Goal: Obtain resource: Obtain resource

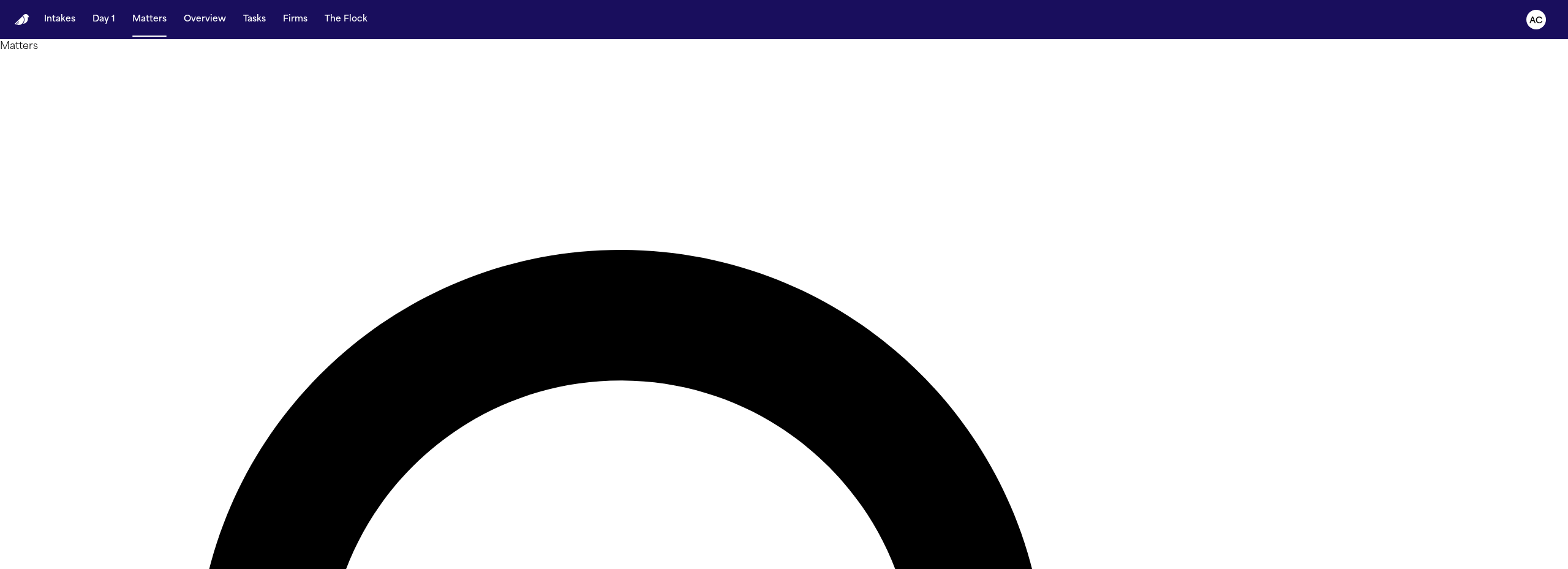
type input "****"
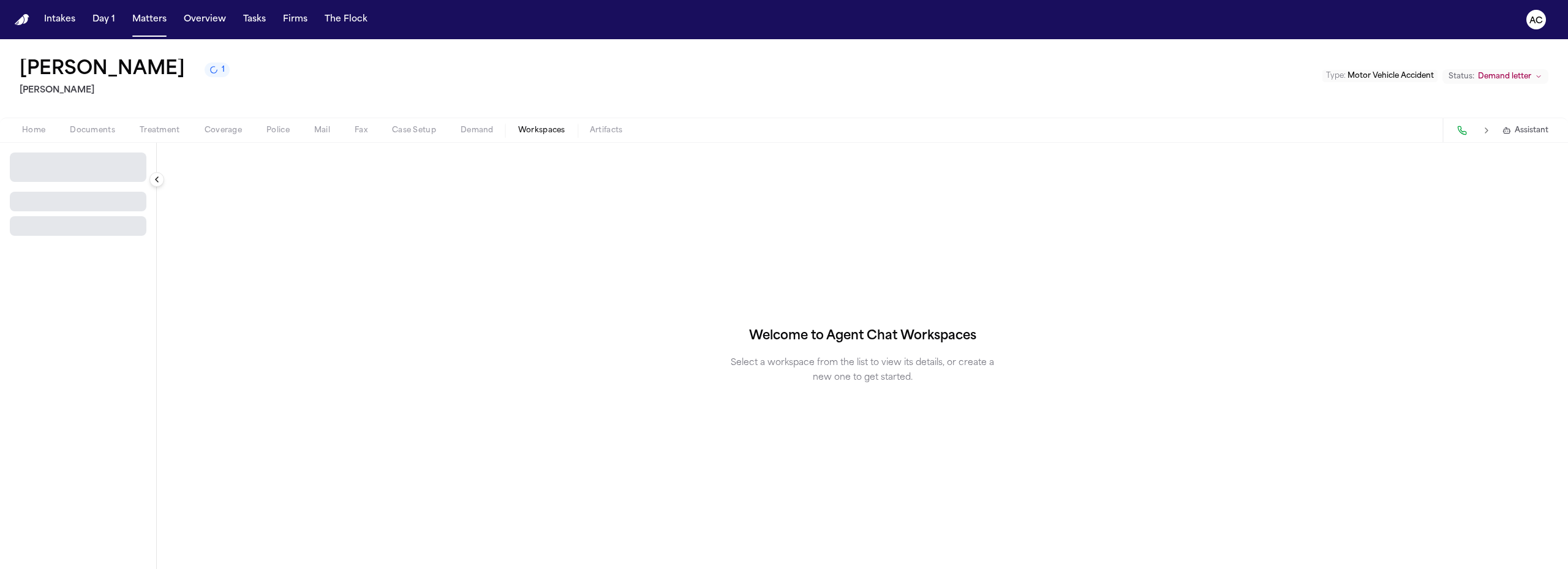
click at [543, 132] on span "Workspaces" at bounding box center [542, 130] width 47 height 10
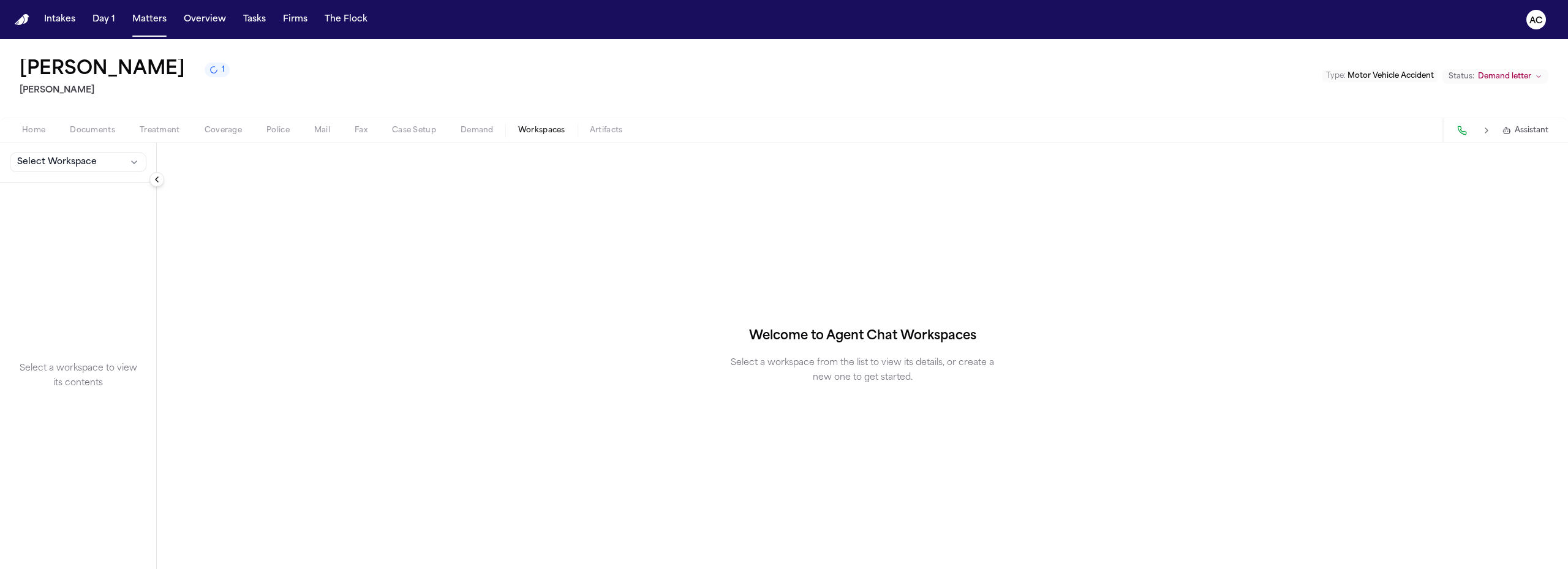
click at [95, 151] on div "Select Workspace" at bounding box center [78, 162] width 156 height 40
drag, startPoint x: 90, startPoint y: 160, endPoint x: 86, endPoint y: 186, distance: 26.3
click at [86, 186] on div "Select Workspace Select a workspace to view its contents" at bounding box center [78, 356] width 156 height 427
click at [79, 160] on span "Select Workspace" at bounding box center [57, 162] width 80 height 12
click at [79, 183] on span "Finch Agent Demand" at bounding box center [85, 189] width 142 height 12
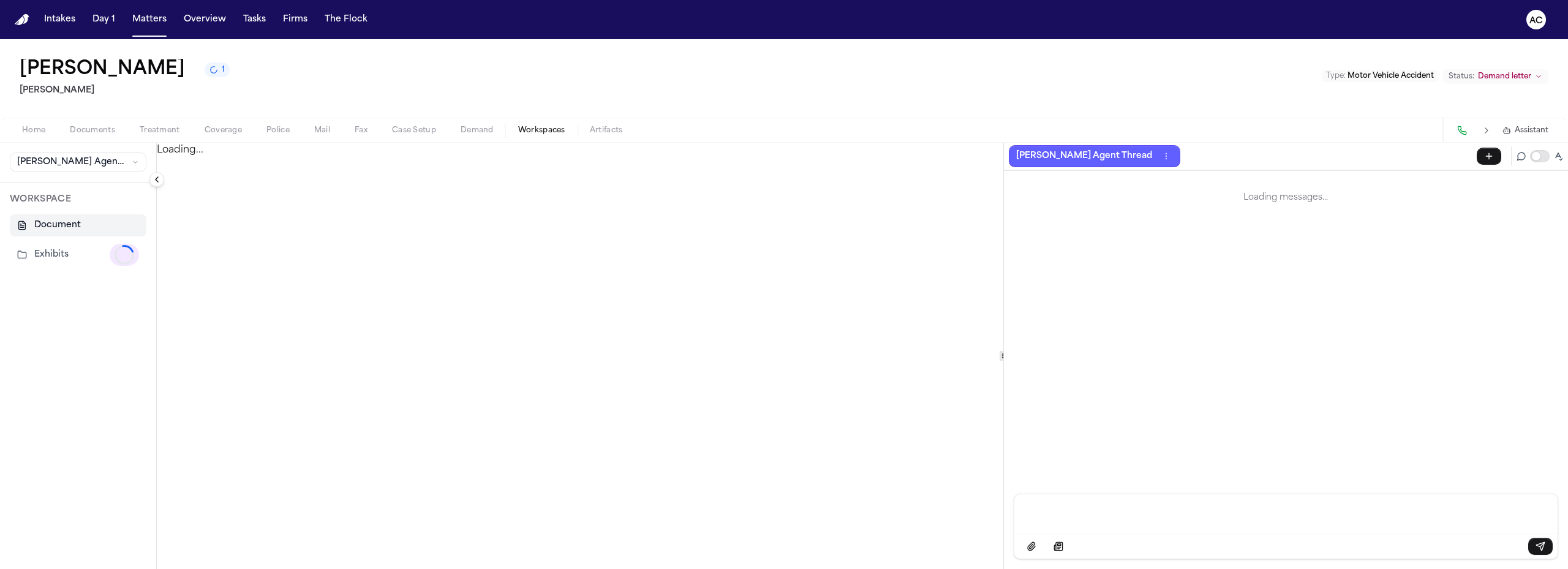
click at [66, 252] on button "Exhibits Loading..." at bounding box center [78, 255] width 137 height 32
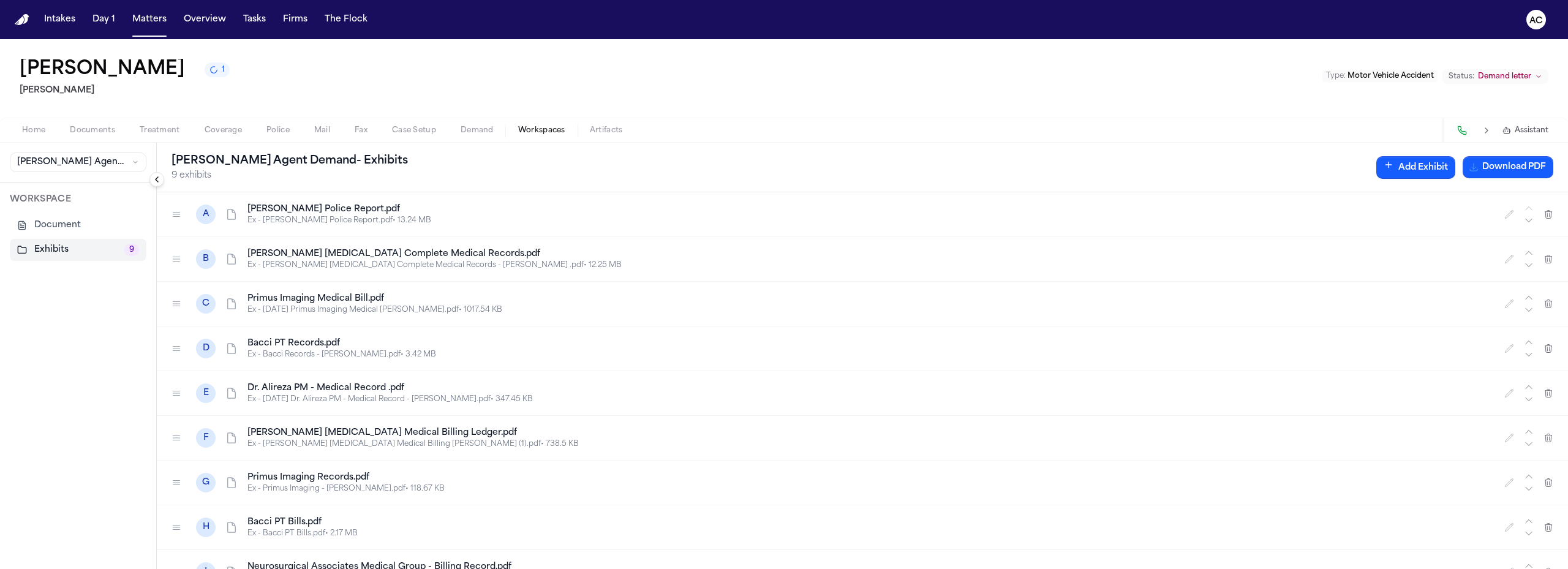
drag, startPoint x: 705, startPoint y: 269, endPoint x: 633, endPoint y: 179, distance: 115.3
click at [633, 179] on div "Finch Agent Demand - Exhibits 9 exhibits Add Exhibit Download PDF" at bounding box center [863, 167] width 1411 height 50
click at [151, 129] on span "Treatment" at bounding box center [160, 130] width 41 height 10
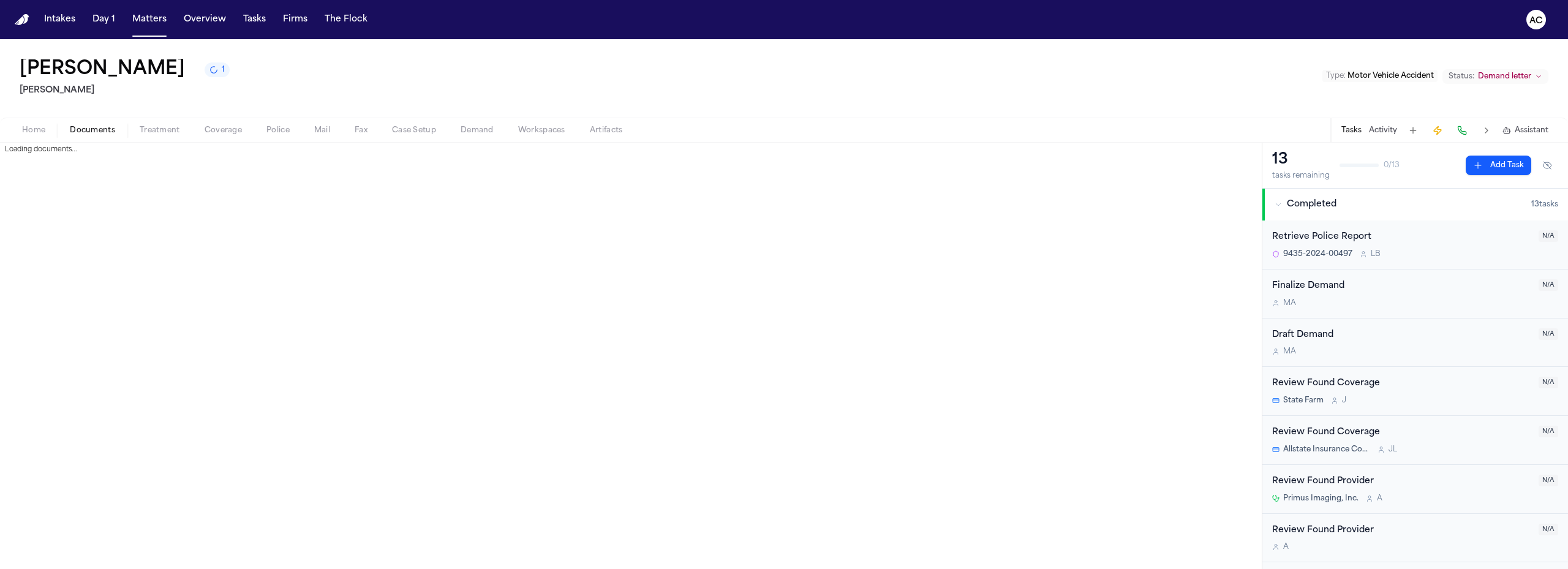
click at [92, 135] on span "Documents" at bounding box center [93, 130] width 46 height 10
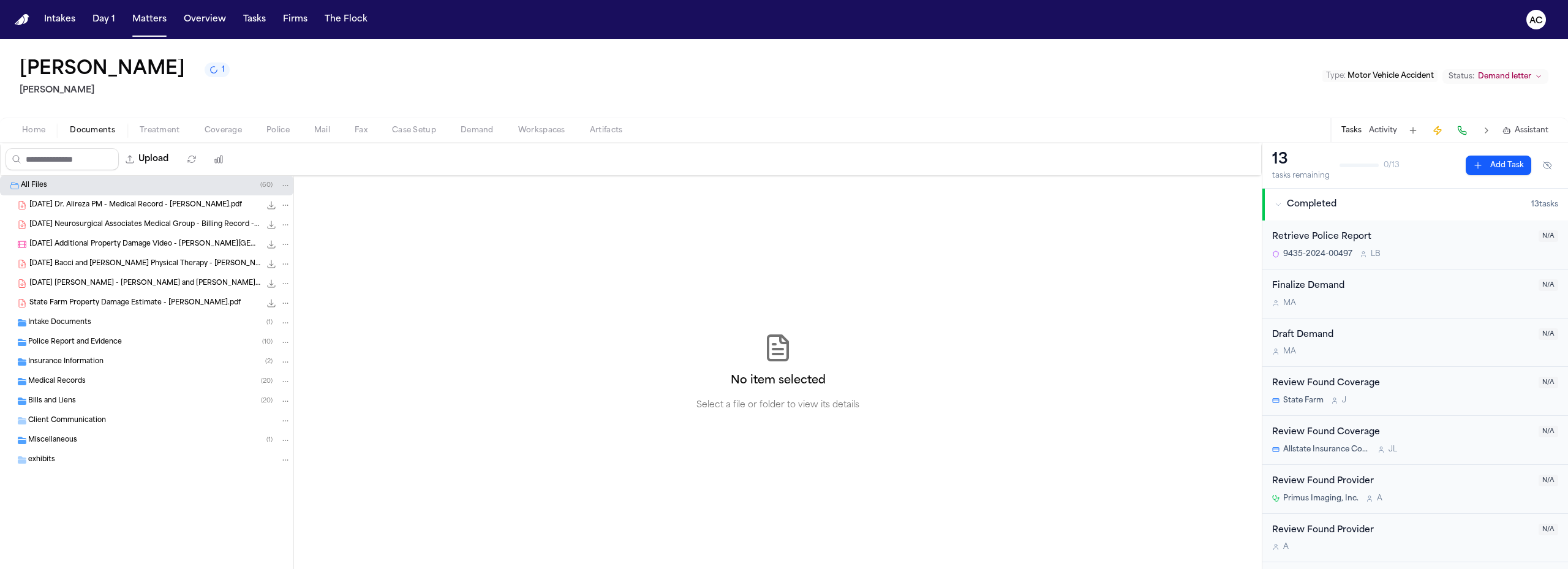
click at [1465, 498] on div "Primus Imaging, Inc. A" at bounding box center [1401, 499] width 259 height 10
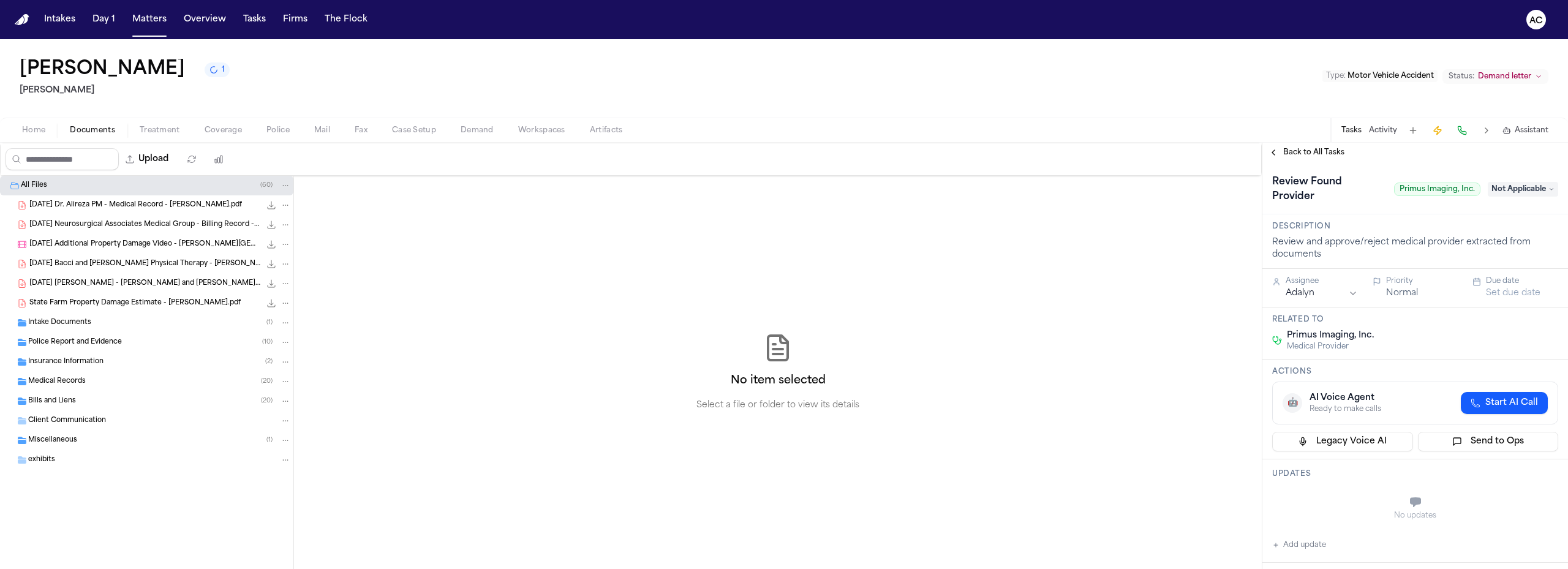
click at [1284, 148] on span "Back to All Tasks" at bounding box center [1313, 152] width 61 height 10
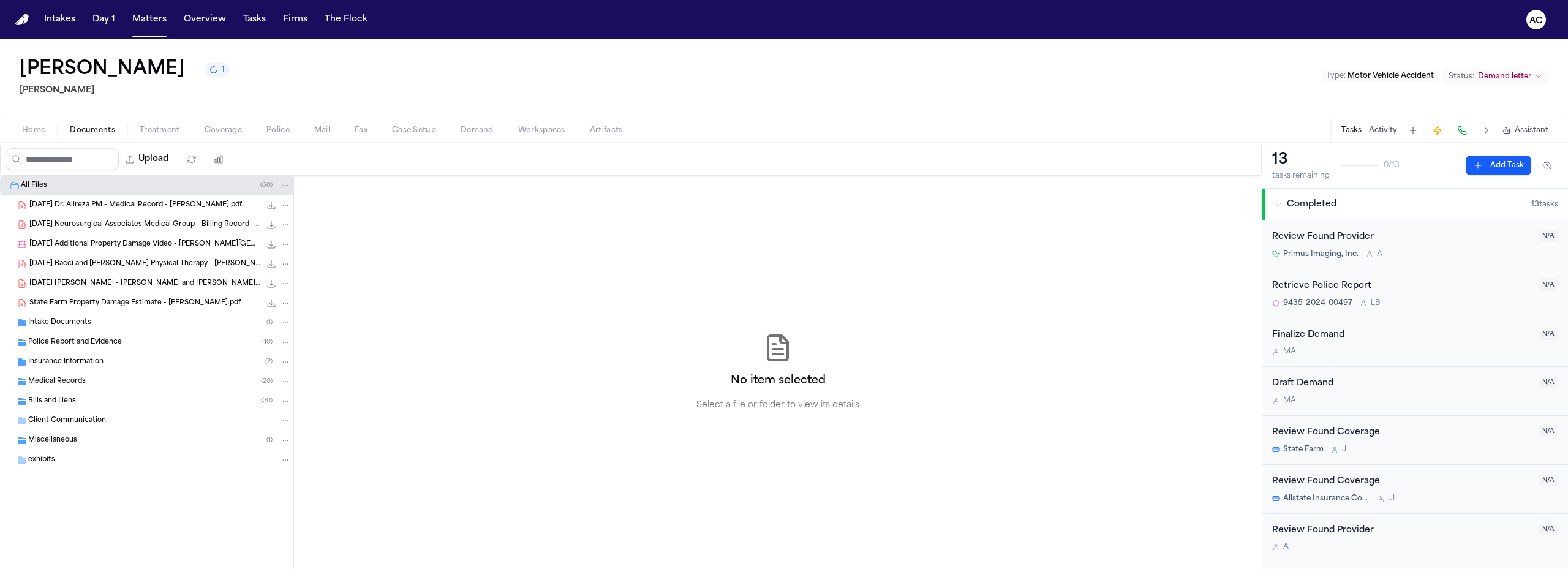
click at [90, 128] on span "Documents" at bounding box center [93, 130] width 46 height 10
click at [136, 18] on button "Matters" at bounding box center [150, 20] width 44 height 22
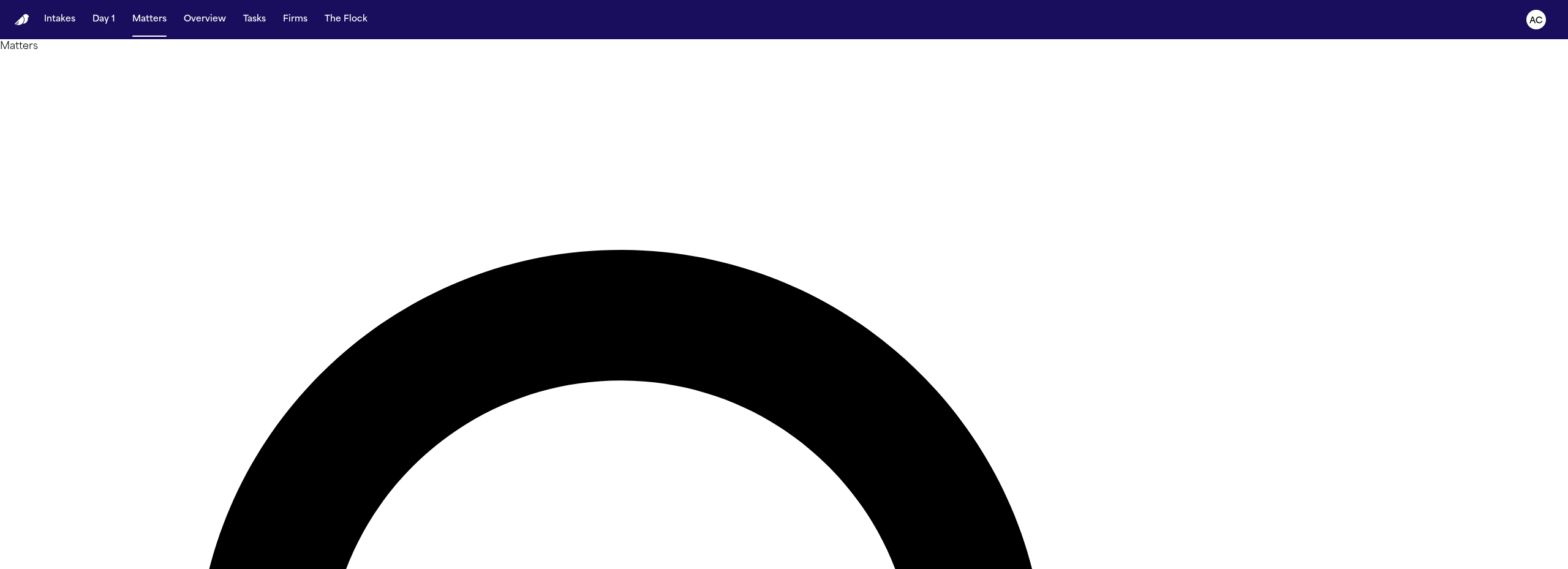
drag, startPoint x: 1092, startPoint y: 75, endPoint x: 997, endPoint y: 66, distance: 95.4
type input "********"
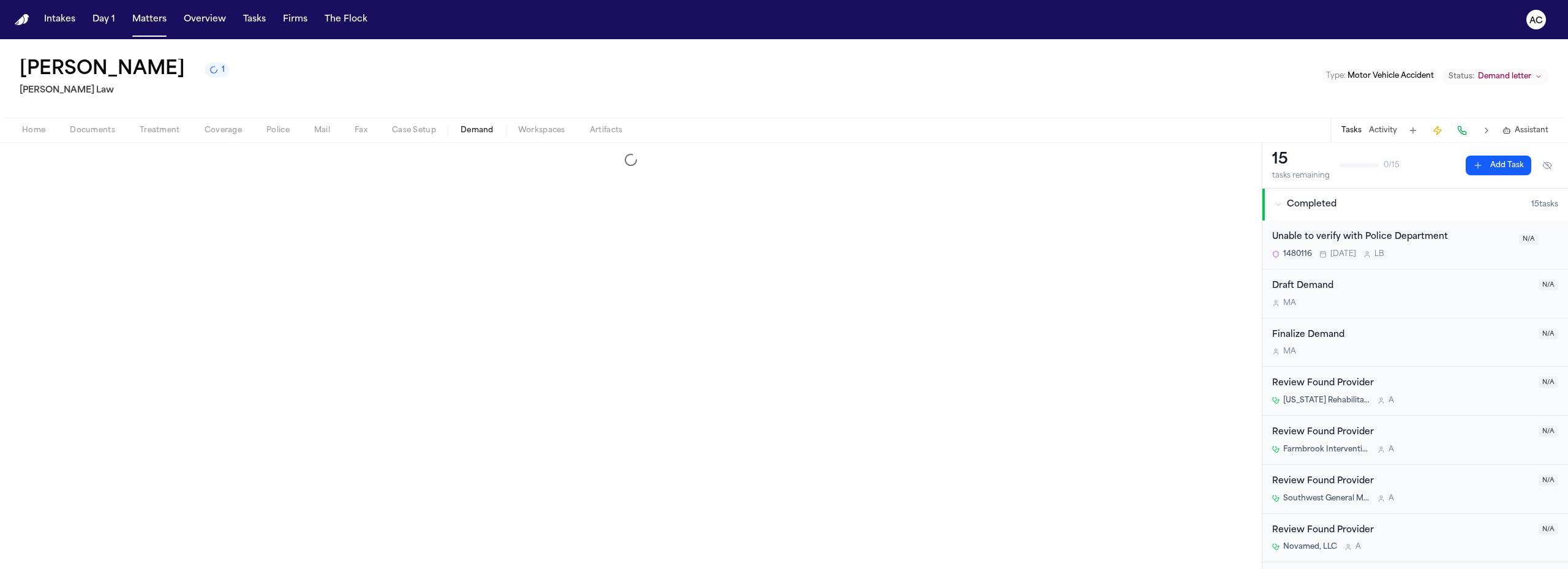
click at [487, 133] on span "Demand" at bounding box center [477, 130] width 33 height 10
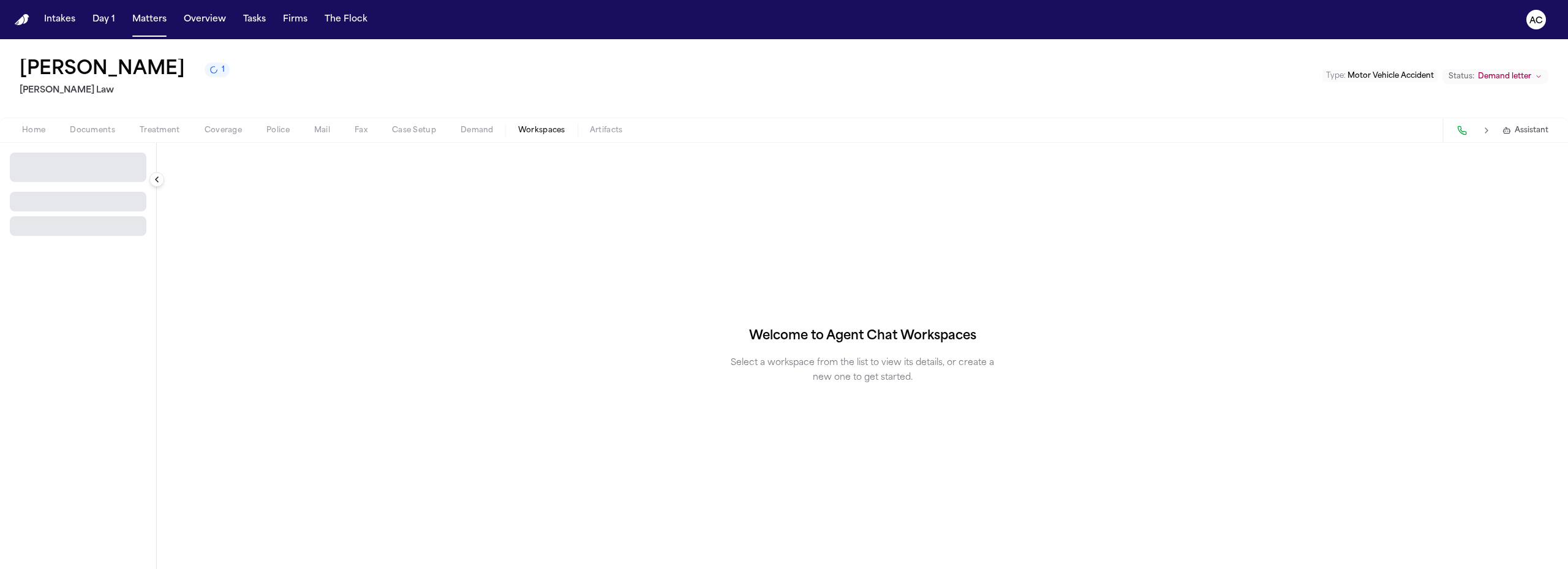
click at [544, 130] on span "Workspaces" at bounding box center [542, 130] width 47 height 10
click at [66, 158] on span "Select Workspace" at bounding box center [57, 162] width 80 height 12
click at [70, 190] on span "Finch Agent Demand" at bounding box center [85, 189] width 142 height 12
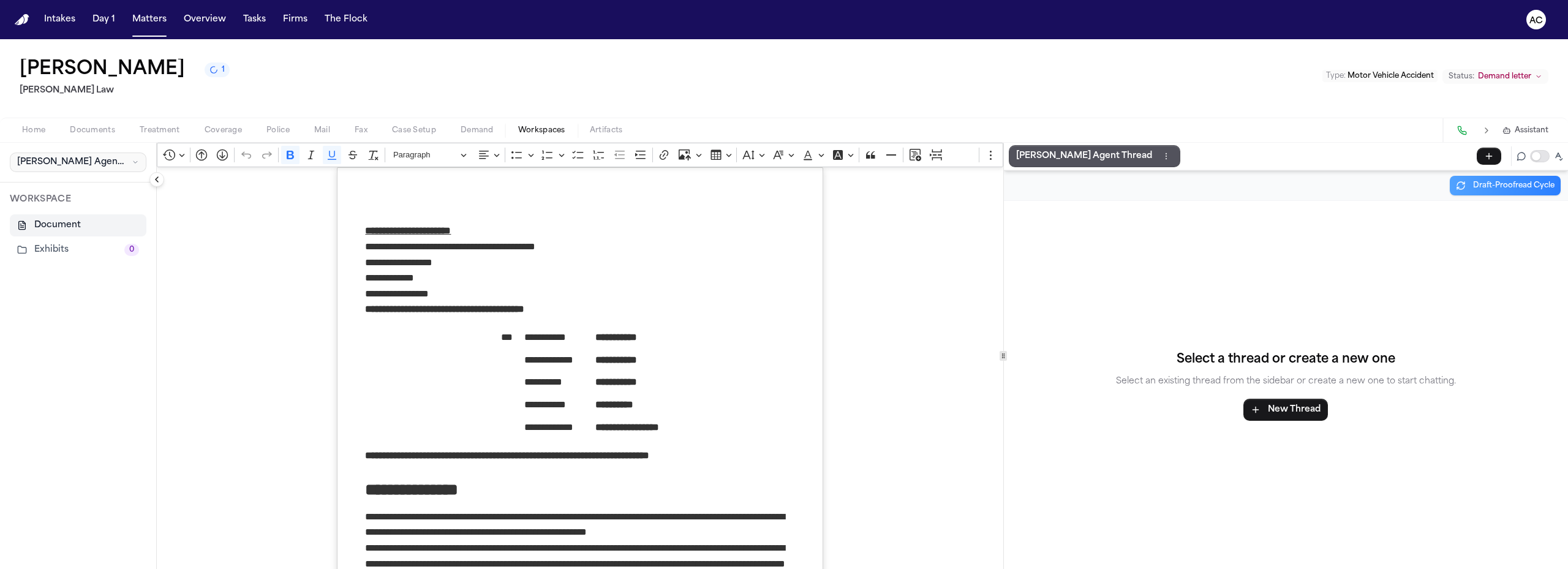
click at [71, 157] on span "Finch Agent Demand" at bounding box center [72, 162] width 110 height 12
click at [88, 219] on button "+ Create New Workspace" at bounding box center [95, 215] width 177 height 22
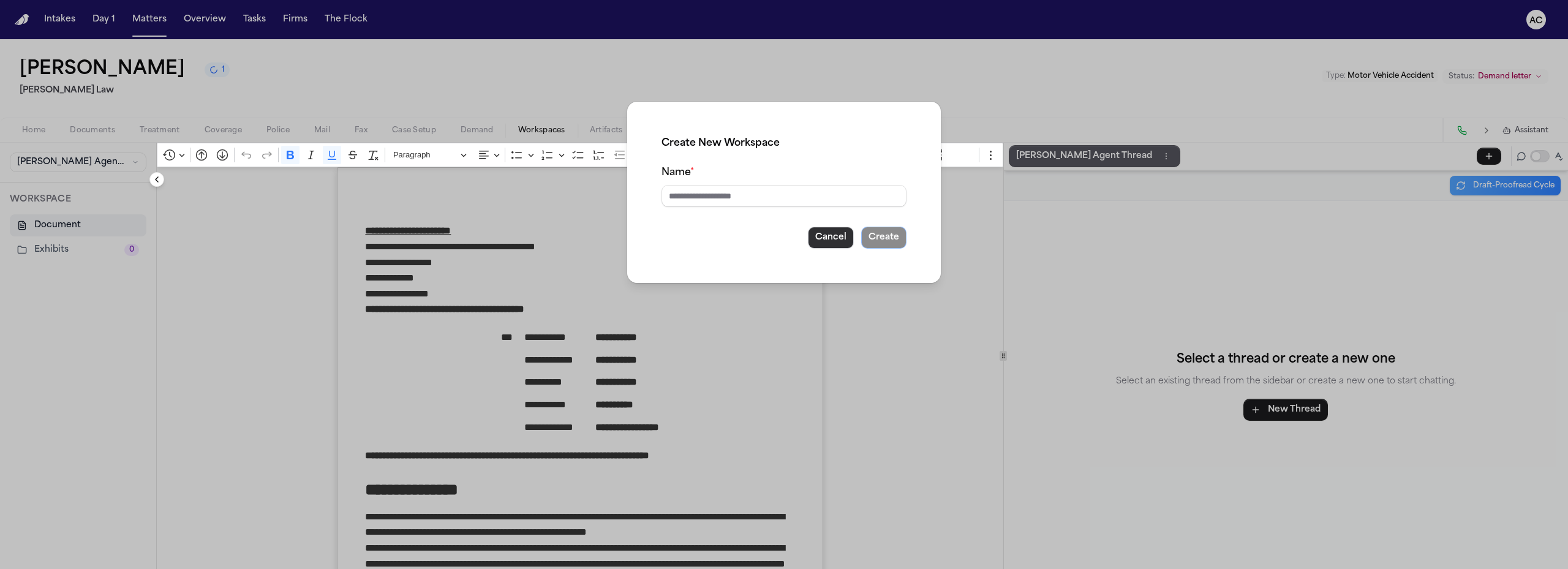
click at [832, 241] on button "Cancel" at bounding box center [831, 237] width 46 height 22
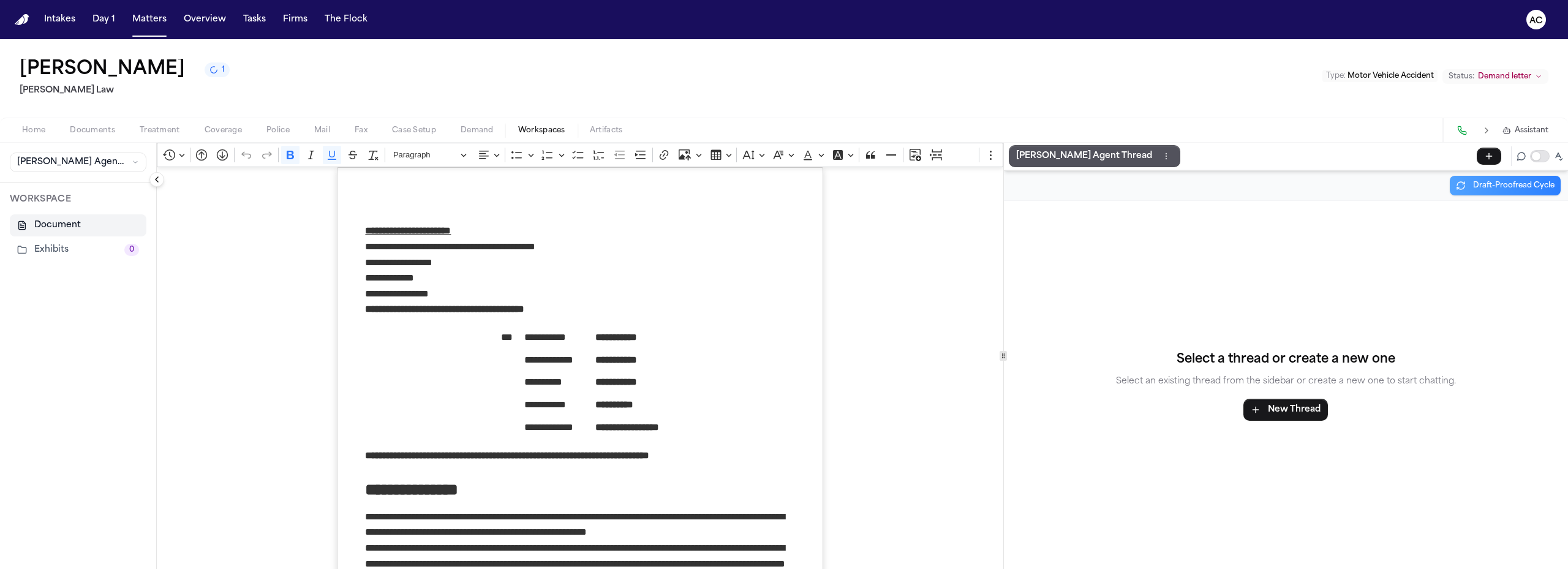
click at [479, 134] on span "Demand" at bounding box center [477, 130] width 33 height 10
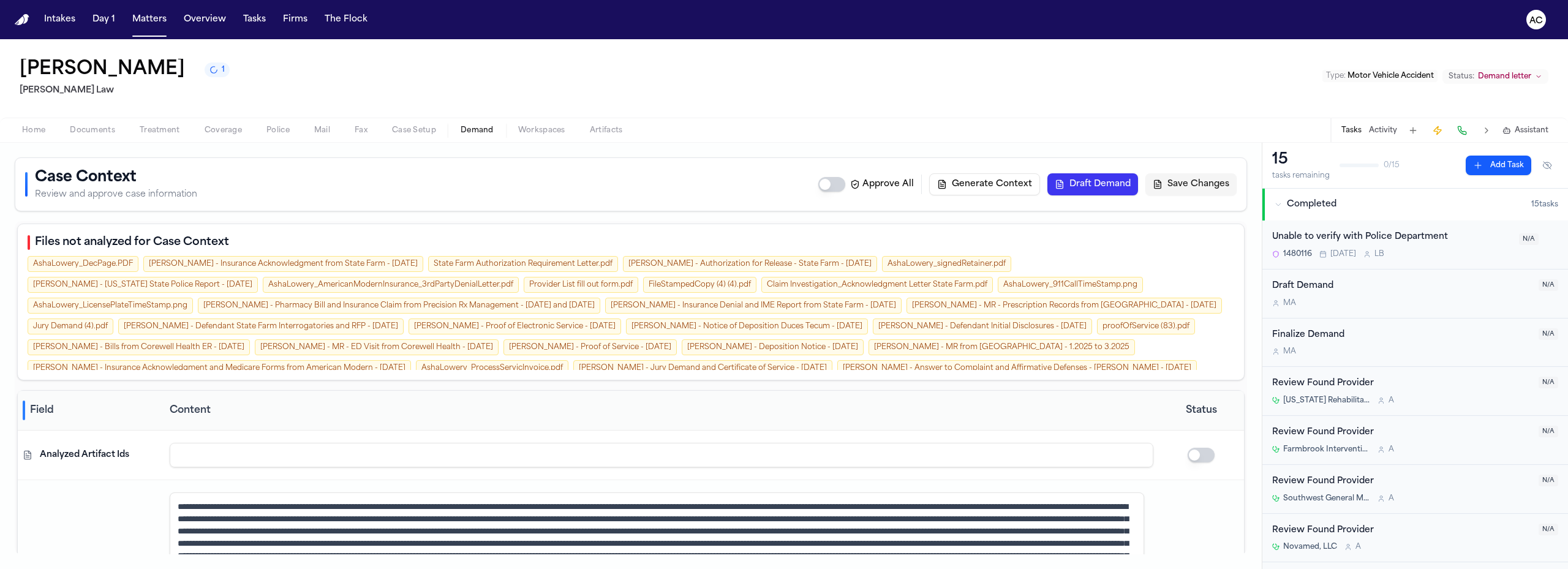
click at [546, 132] on span "Workspaces" at bounding box center [542, 130] width 47 height 10
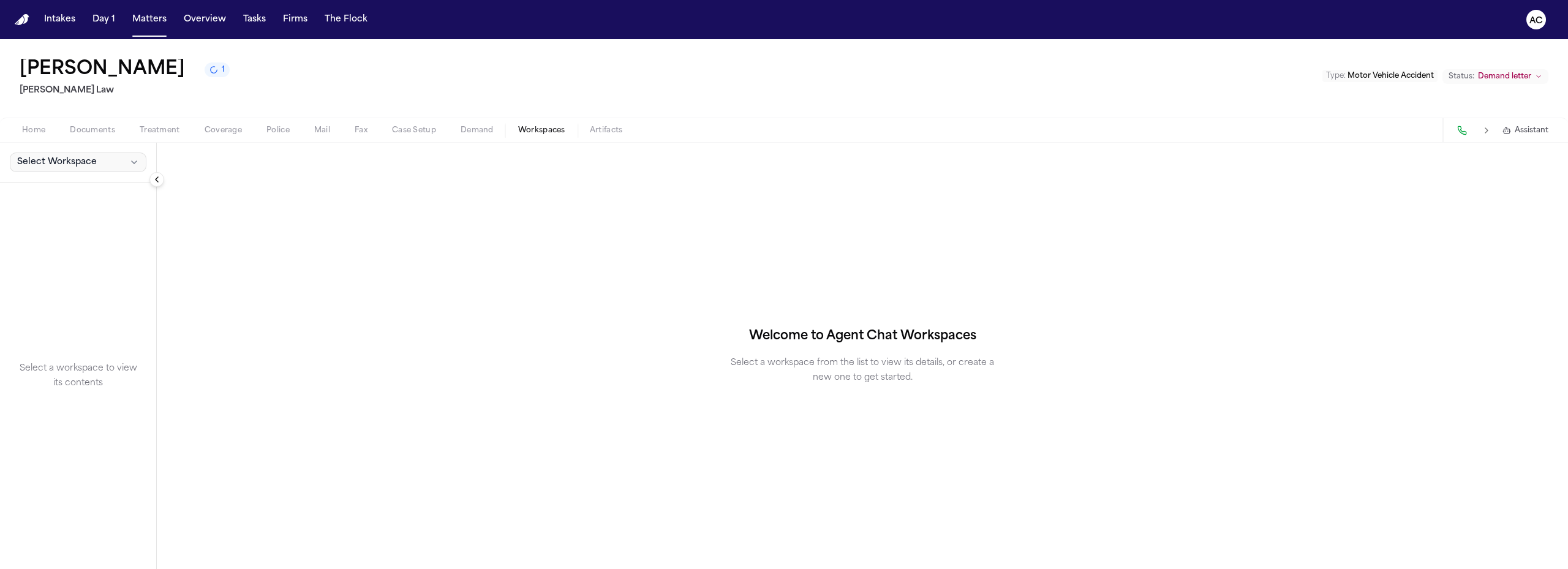
click at [63, 164] on span "Select Workspace" at bounding box center [57, 162] width 80 height 12
click at [95, 214] on button "+ Create New Workspace" at bounding box center [95, 215] width 177 height 22
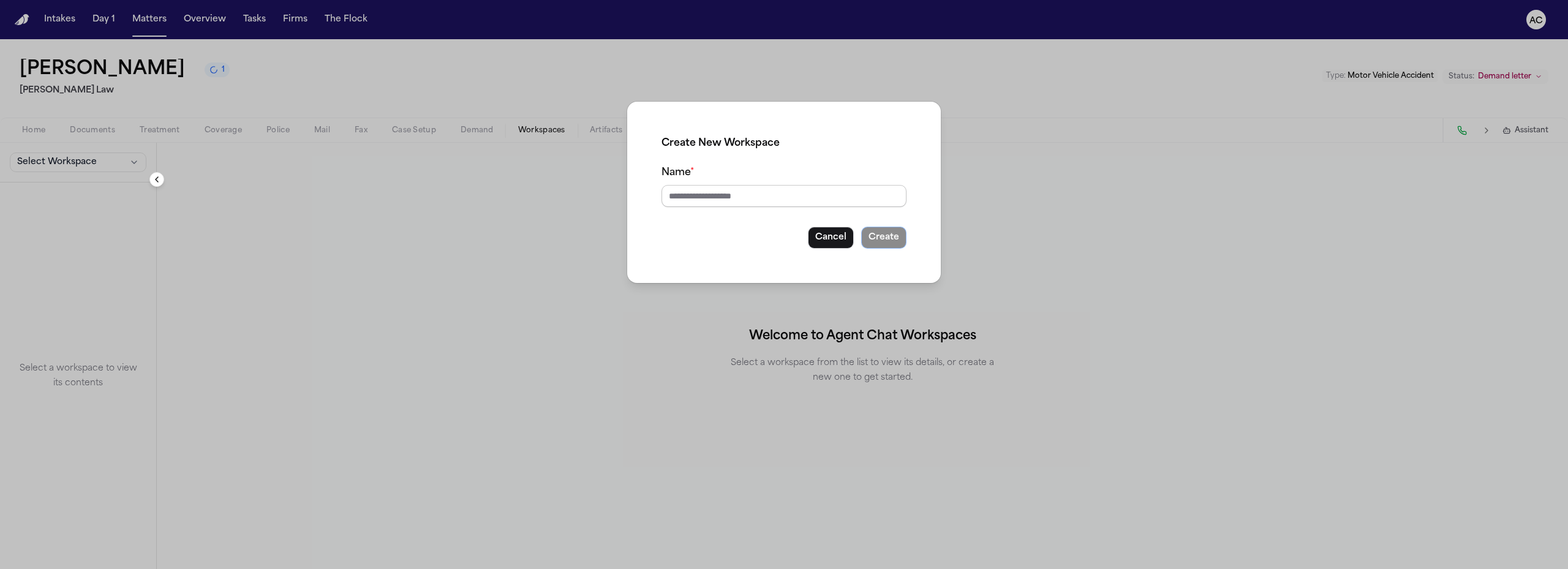
click at [727, 197] on input "Name *" at bounding box center [784, 195] width 245 height 22
type input "**********"
click at [861, 226] on button "Create" at bounding box center [884, 237] width 46 height 22
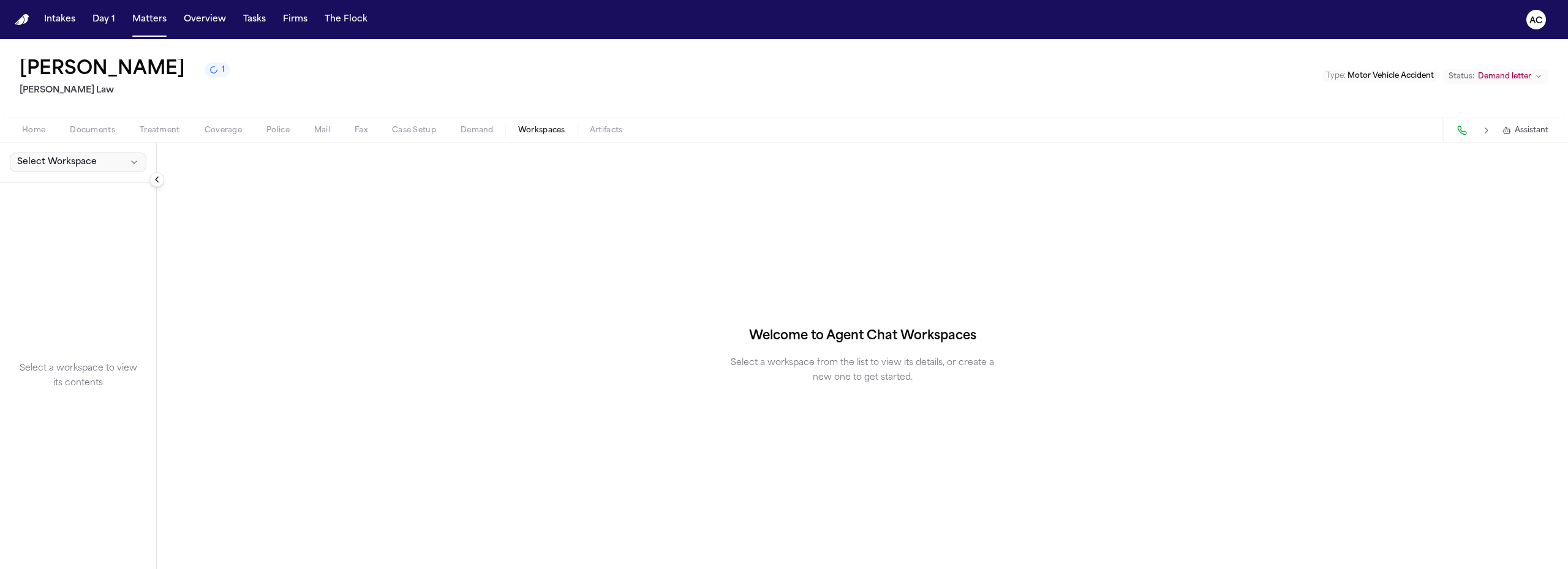
click at [64, 160] on span "Select Workspace" at bounding box center [57, 162] width 80 height 12
click at [58, 190] on span "PIP Demand" at bounding box center [85, 189] width 142 height 12
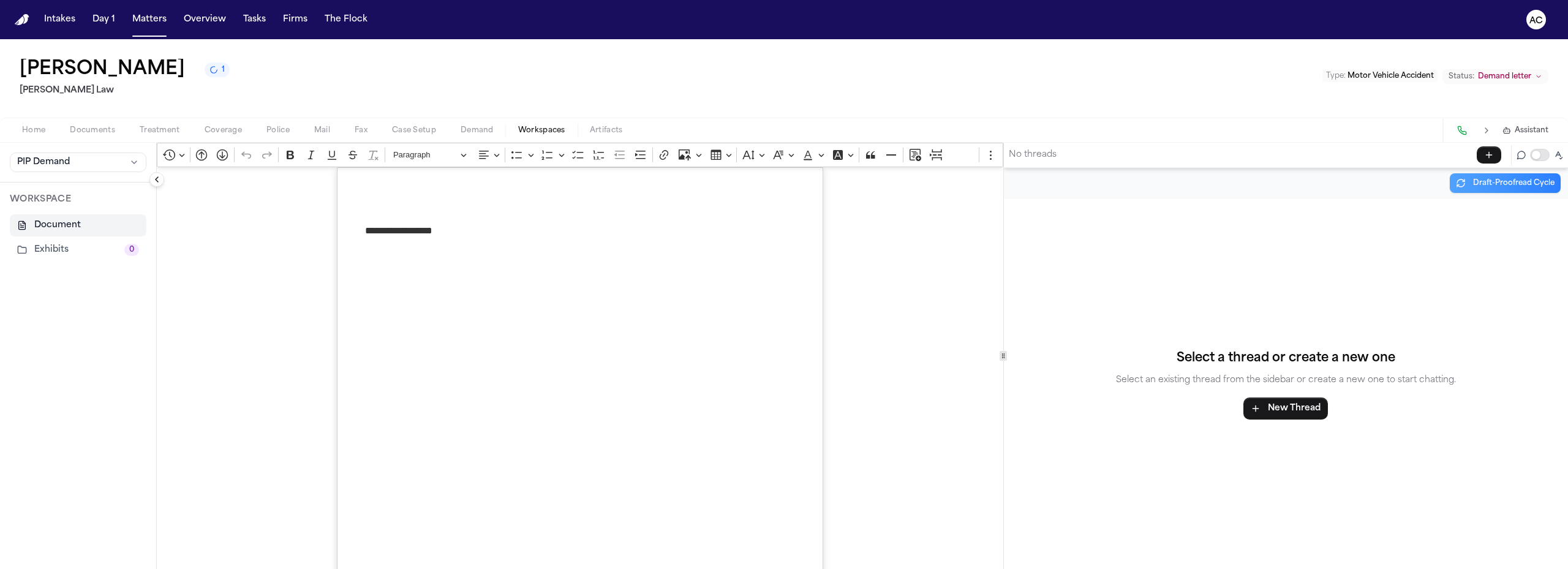
click at [474, 133] on span "Demand" at bounding box center [477, 130] width 33 height 10
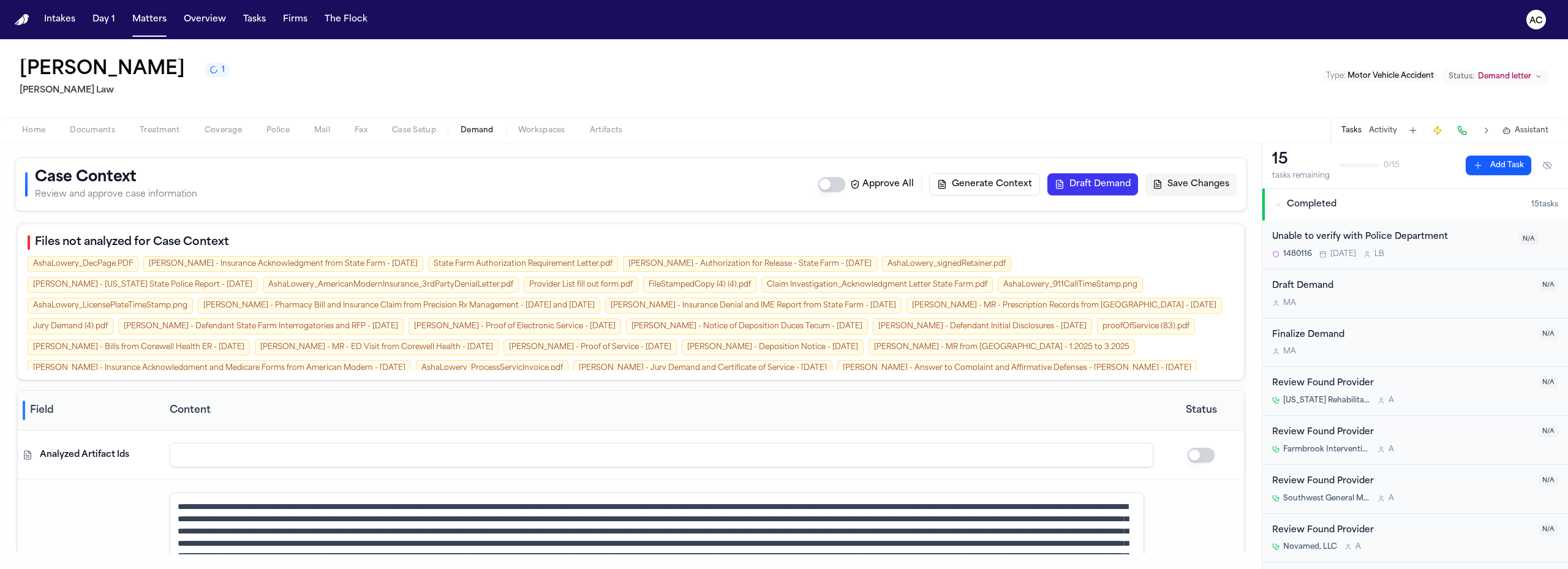
click at [1096, 177] on button "Draft Demand" at bounding box center [1092, 184] width 90 height 22
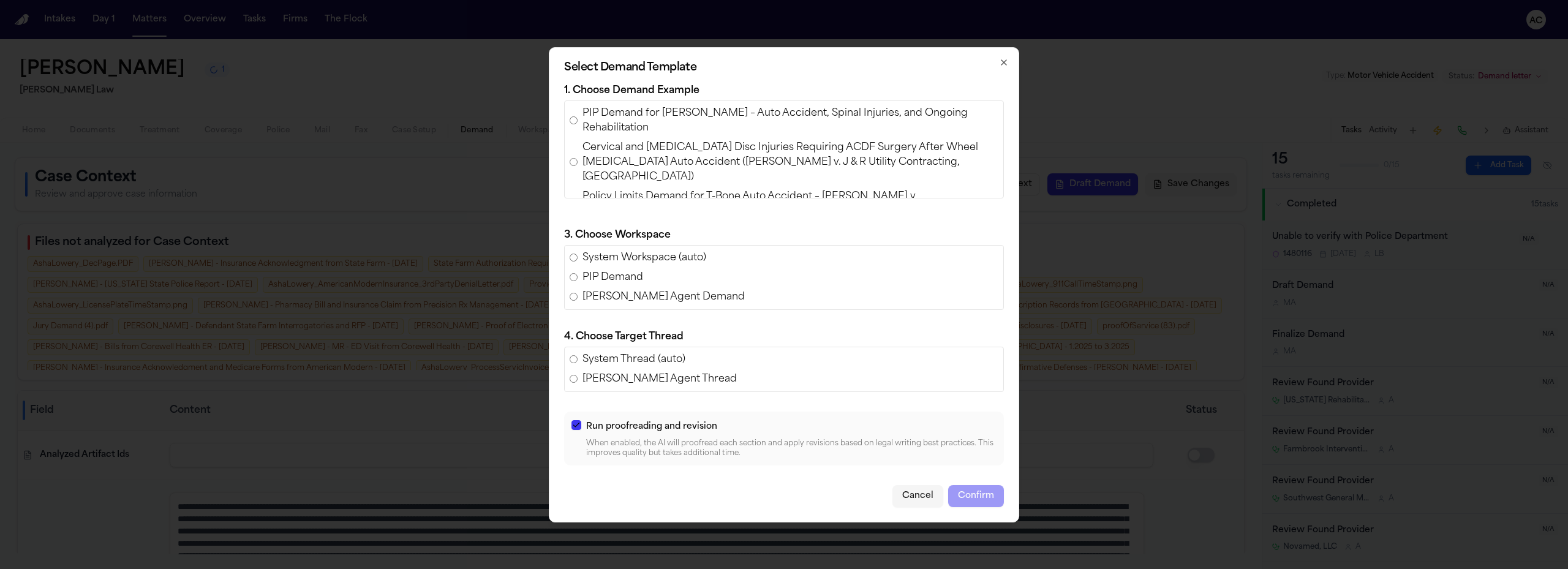
click at [609, 123] on span "PIP Demand for Olliah Snell – Auto Accident, Spinal Injuries, and Ongoing Rehab…" at bounding box center [790, 120] width 416 height 29
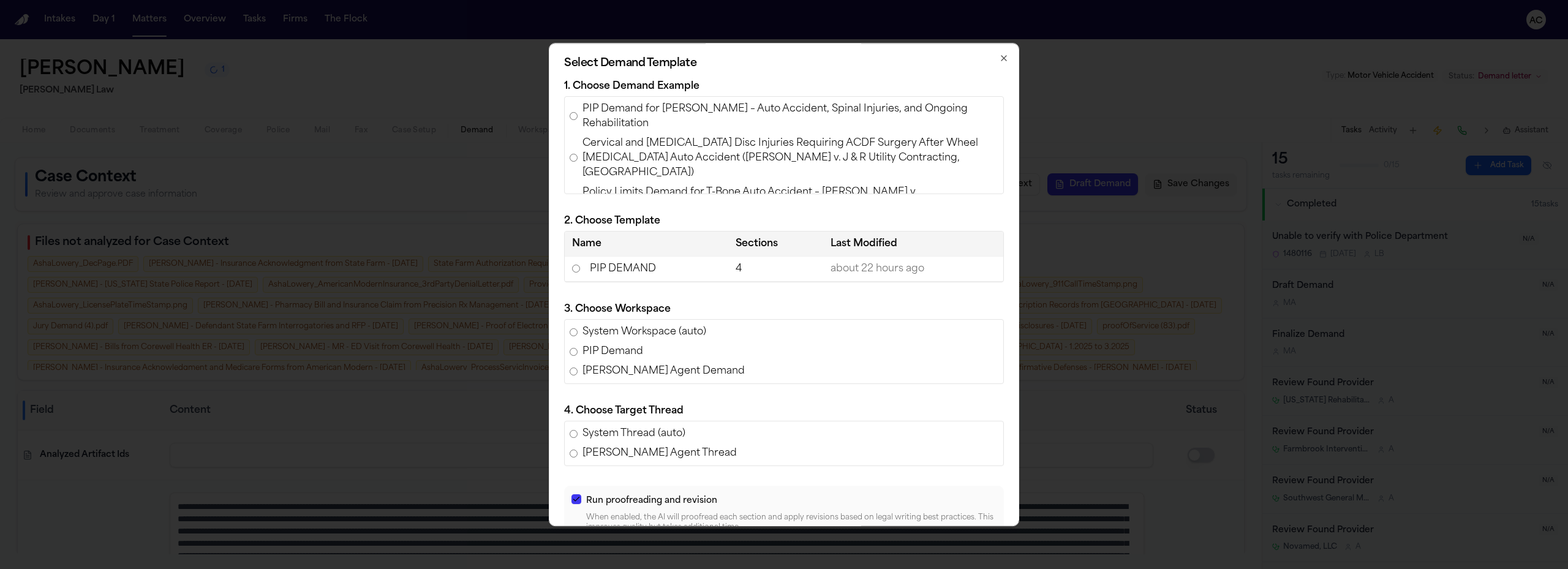
click at [606, 272] on td "PIP DEMAND" at bounding box center [646, 269] width 164 height 25
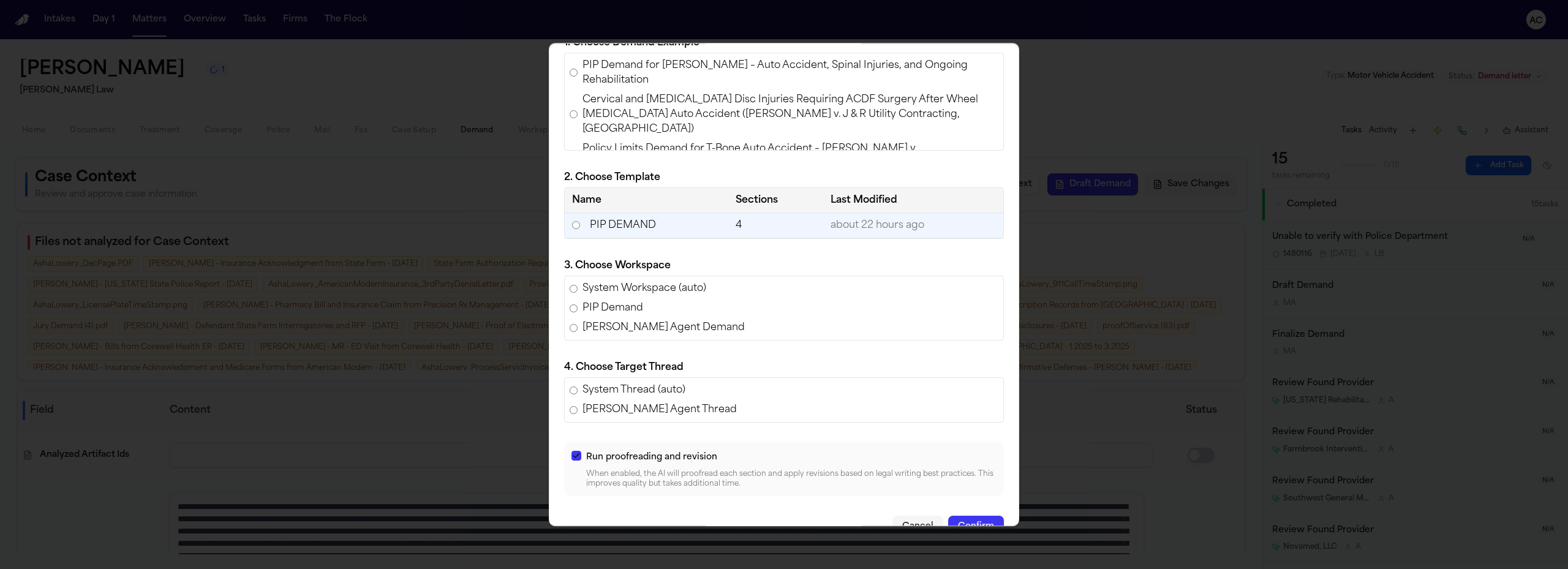
scroll to position [61, 0]
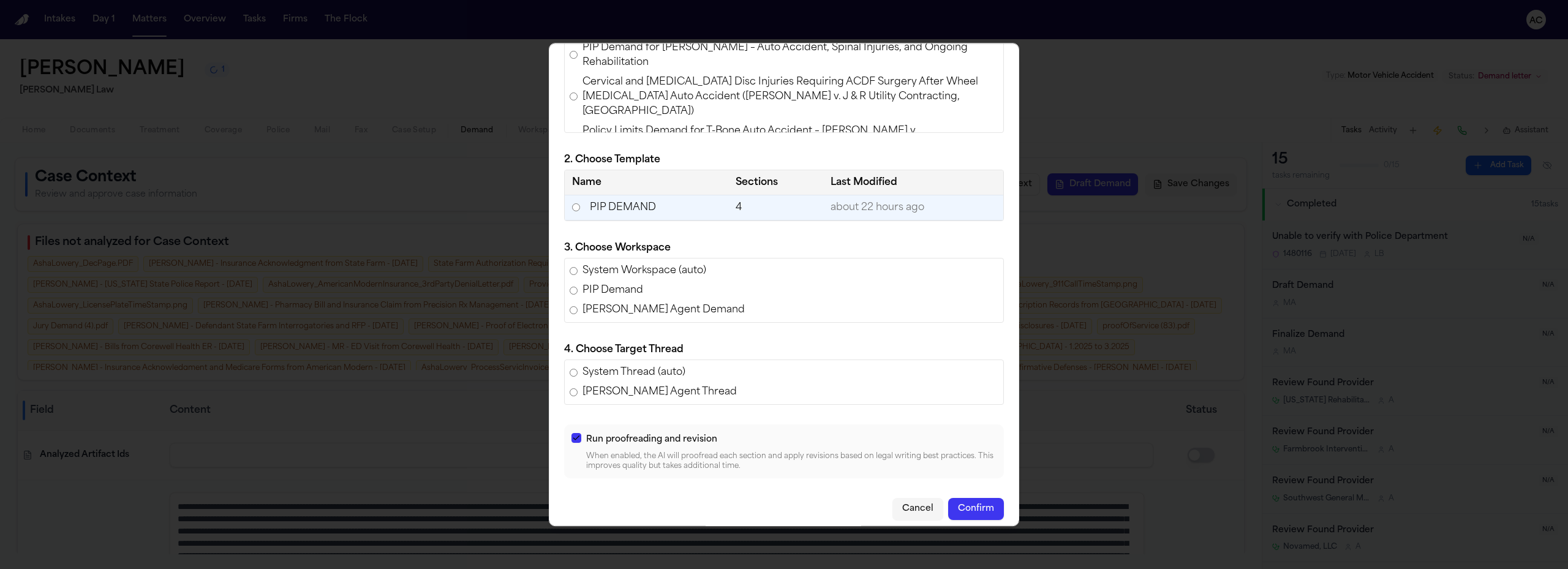
click at [634, 291] on span "PIP Demand" at bounding box center [613, 291] width 61 height 15
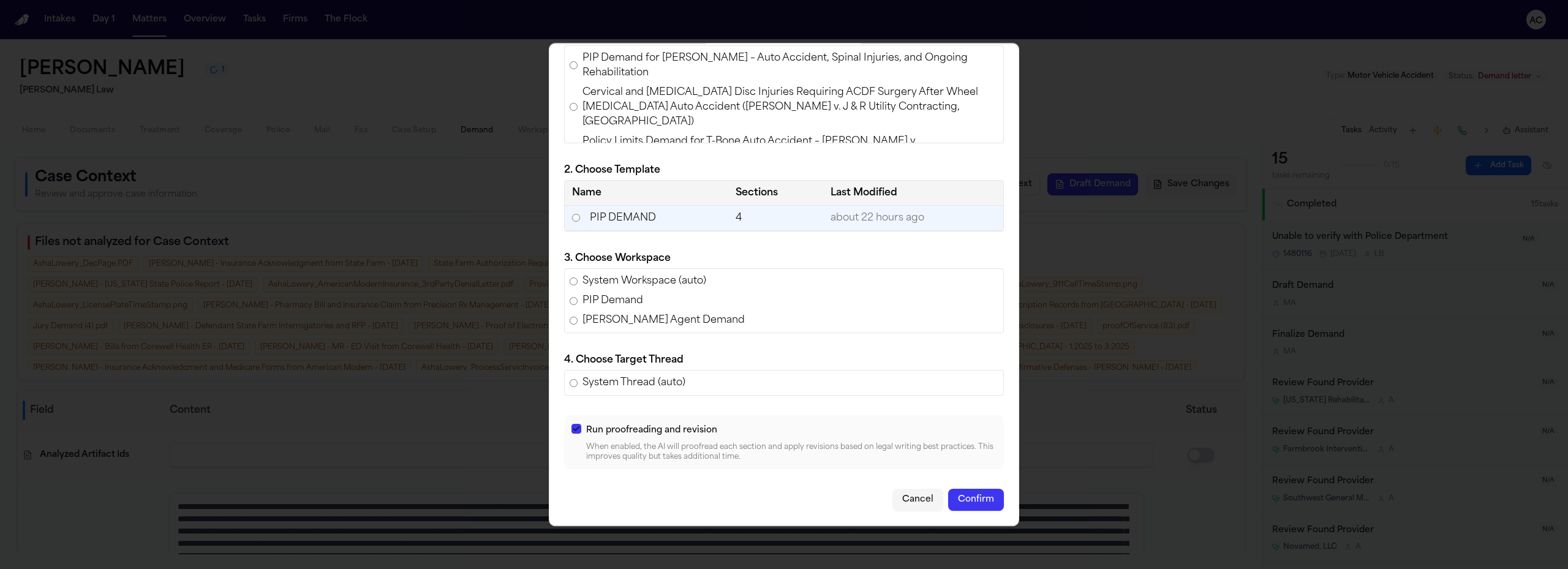
click at [978, 501] on button "Confirm" at bounding box center [976, 500] width 55 height 22
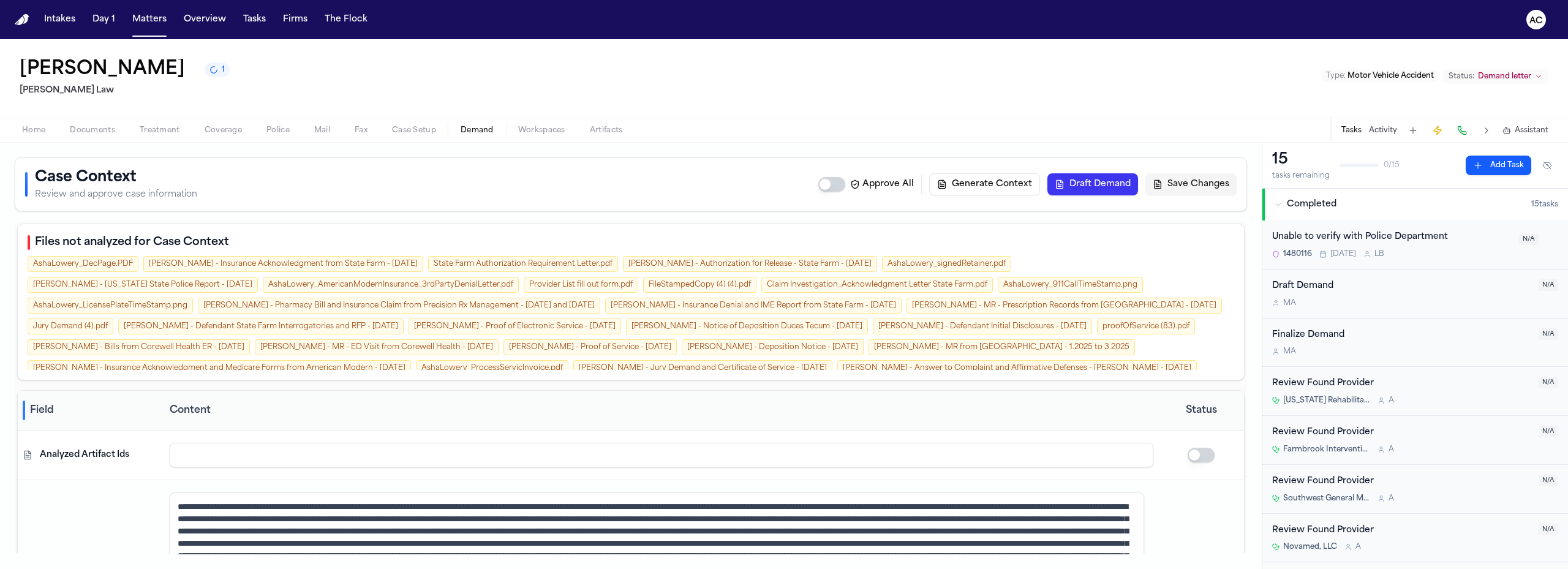
click at [538, 132] on span "Workspaces" at bounding box center [542, 130] width 47 height 10
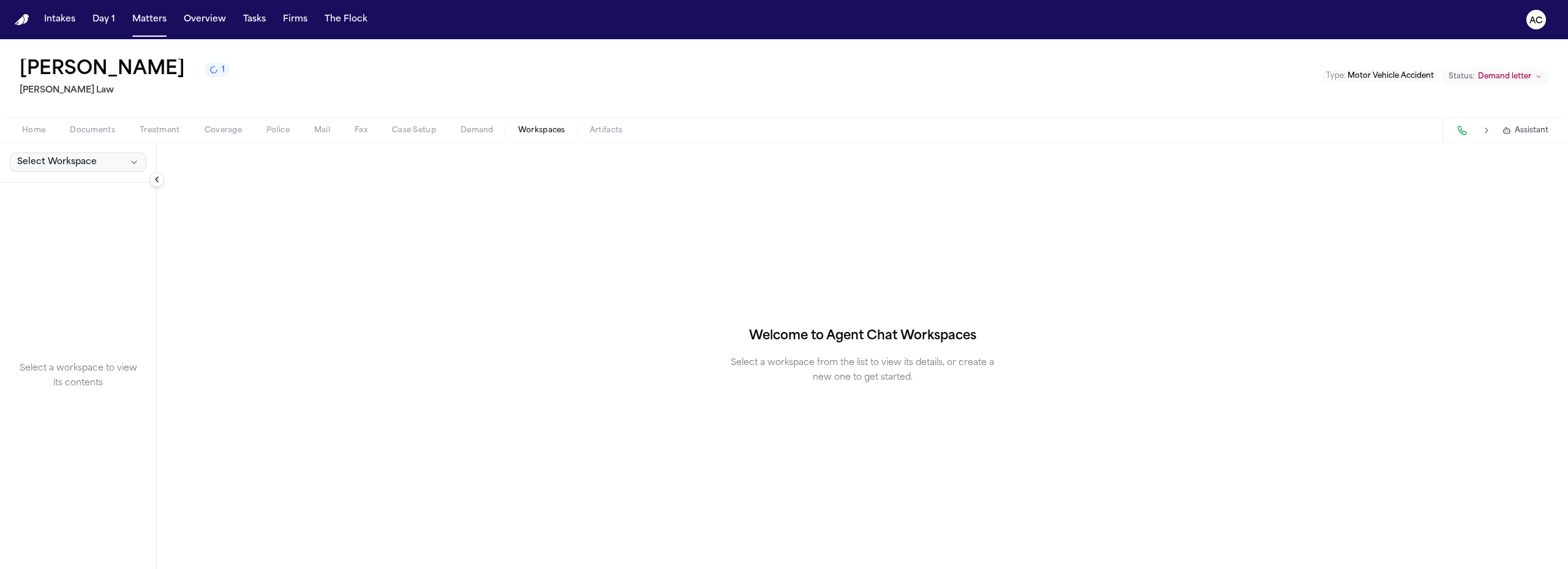
click at [98, 167] on button "Select Workspace" at bounding box center [78, 162] width 137 height 20
click at [68, 195] on span "PIP Demand" at bounding box center [85, 189] width 142 height 12
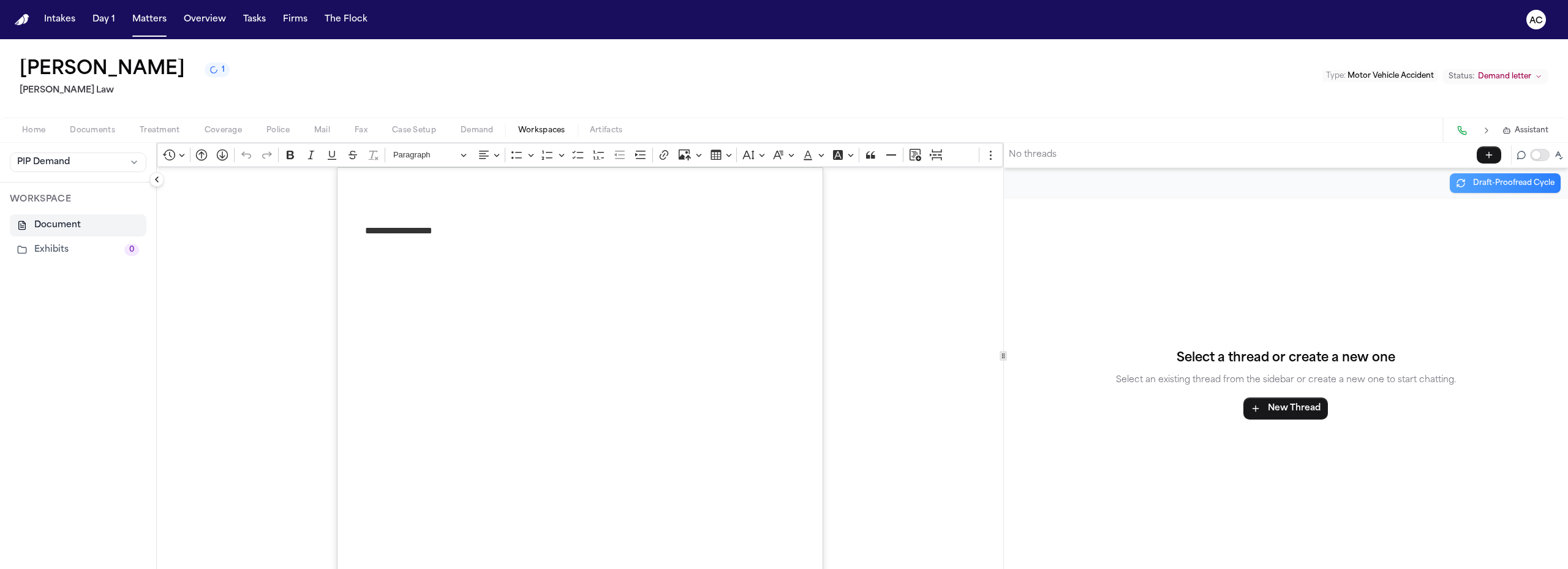
click at [483, 130] on span "Demand" at bounding box center [477, 130] width 33 height 10
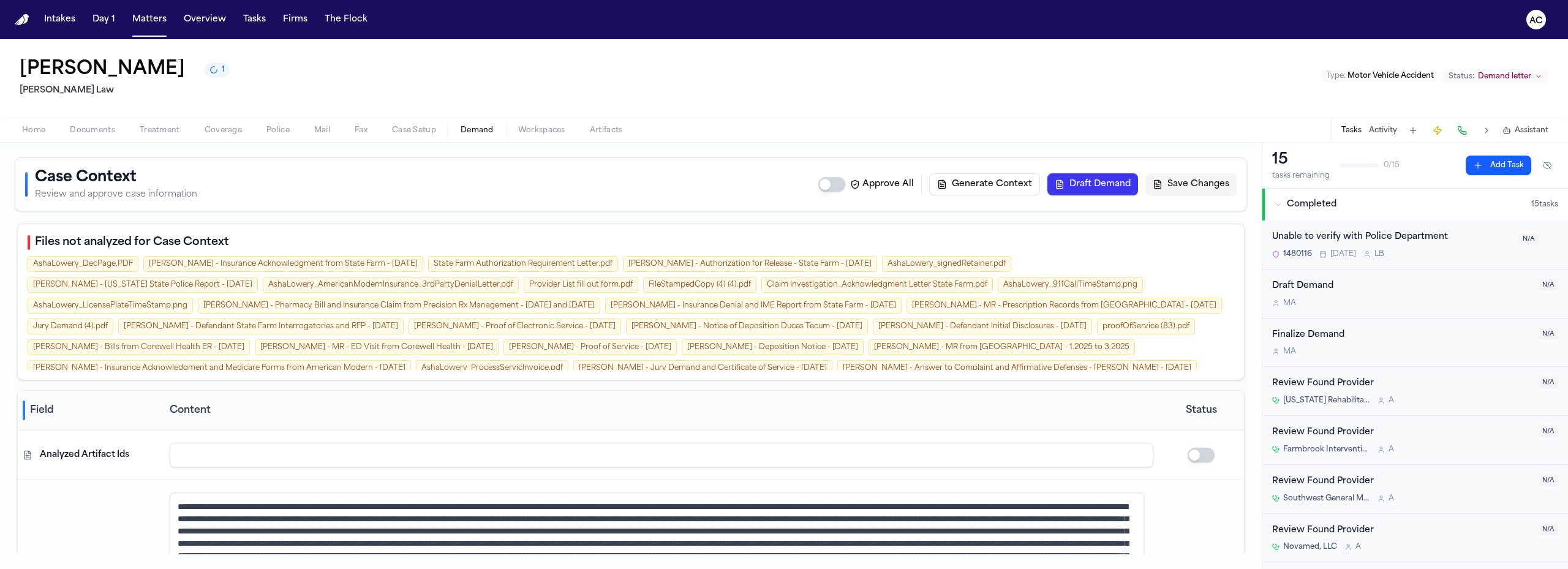
click at [546, 135] on button "Workspaces" at bounding box center [542, 130] width 72 height 15
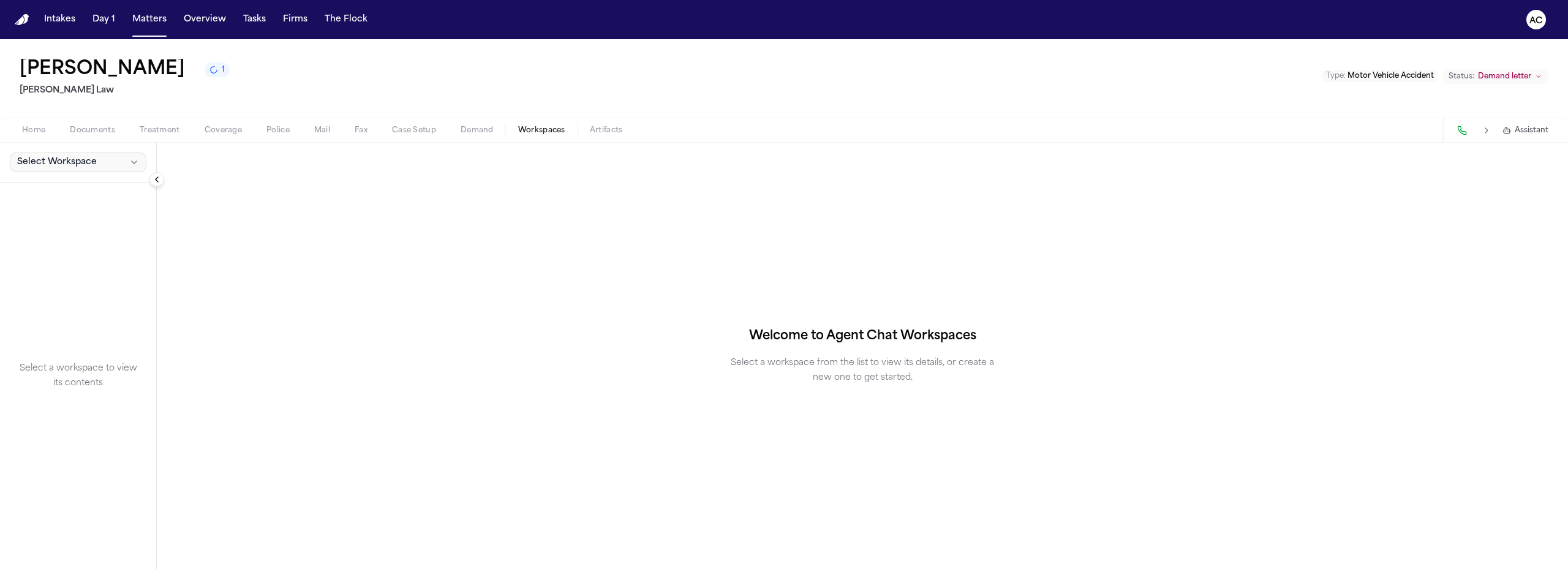
click at [86, 160] on span "Select Workspace" at bounding box center [57, 162] width 80 height 12
click at [76, 209] on span "Finch Agent Demand" at bounding box center [85, 208] width 142 height 12
click at [99, 160] on button "Select Workspace" at bounding box center [78, 162] width 137 height 20
click at [62, 190] on span "PIP Demand" at bounding box center [85, 189] width 142 height 12
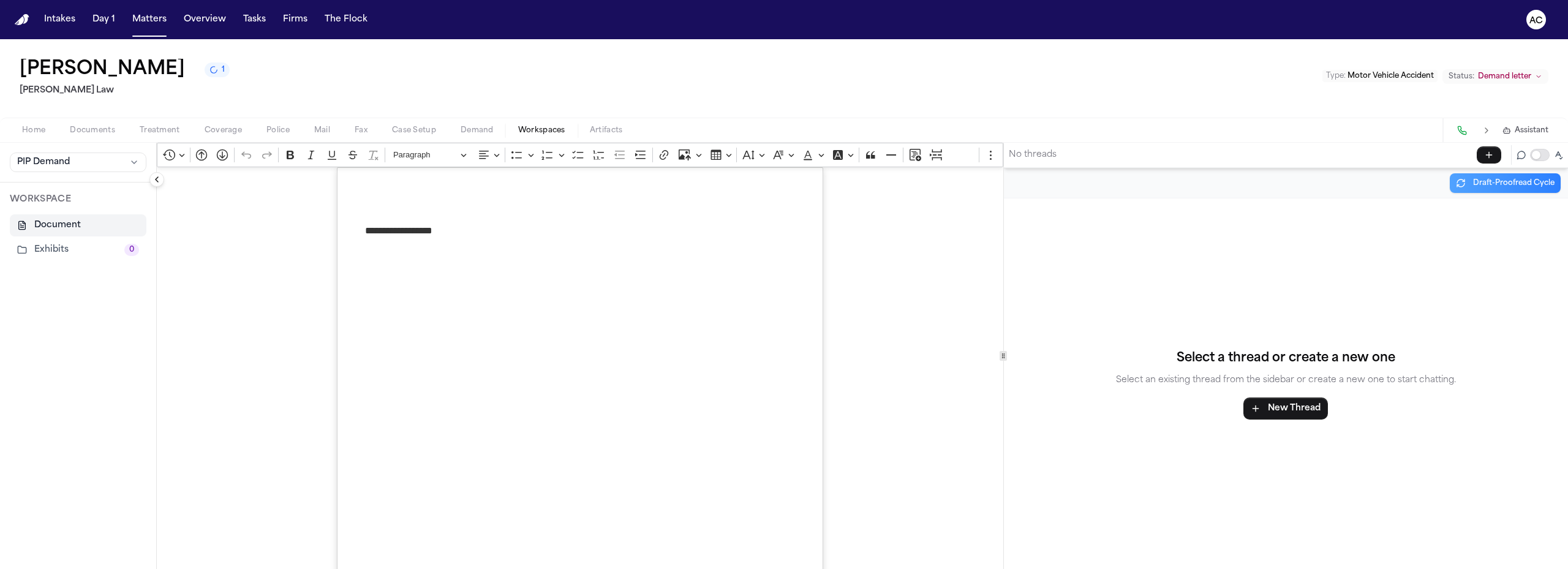
click at [496, 135] on button "Demand" at bounding box center [477, 130] width 58 height 15
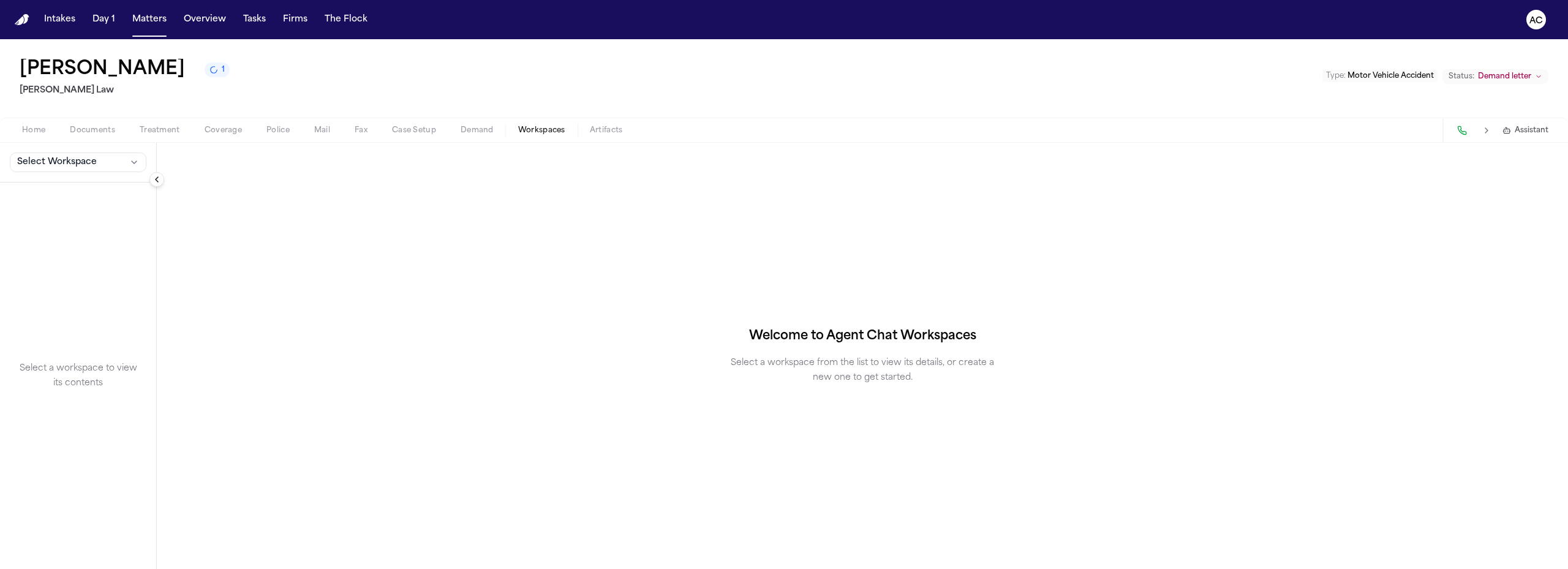
click at [546, 129] on span "Workspaces" at bounding box center [542, 130] width 47 height 10
click at [86, 157] on span "Select Workspace" at bounding box center [57, 162] width 80 height 12
click at [65, 187] on span "PIP Demand" at bounding box center [85, 189] width 142 height 12
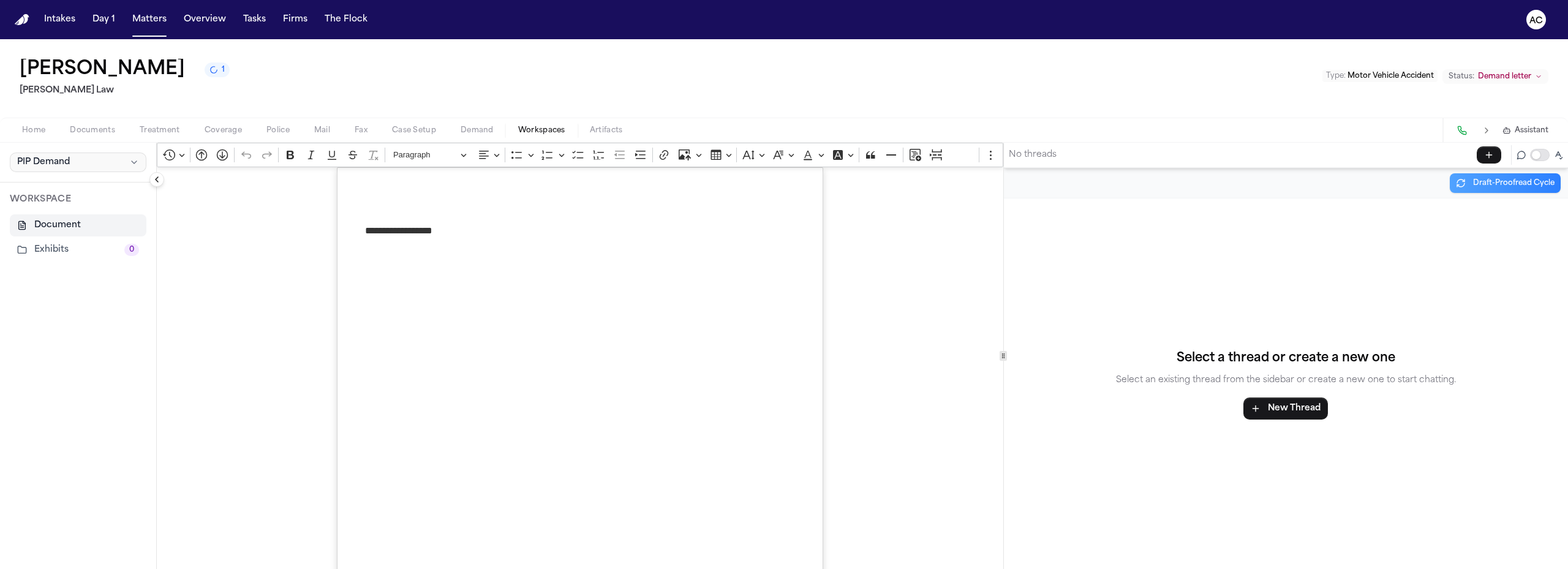
click at [109, 165] on button "PIP Demand" at bounding box center [78, 162] width 137 height 20
click at [81, 204] on span "Finch Agent Demand" at bounding box center [85, 208] width 142 height 12
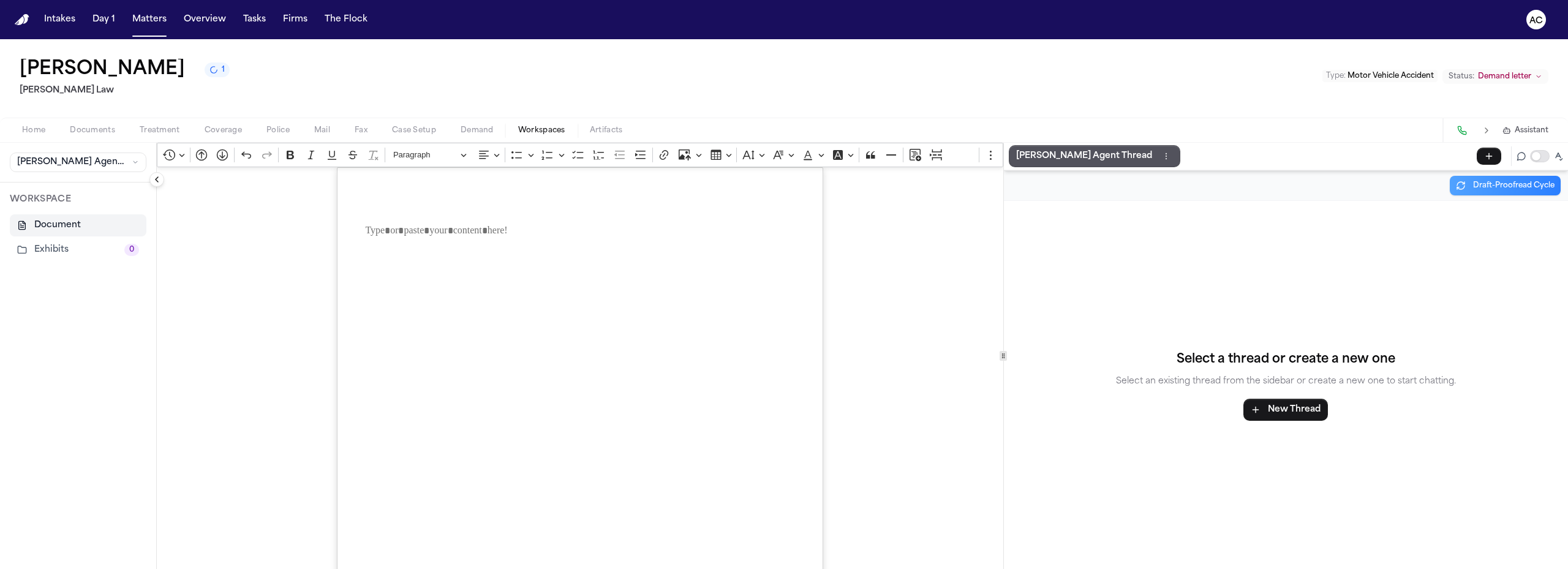
click at [71, 249] on button "Exhibits 0" at bounding box center [78, 250] width 137 height 22
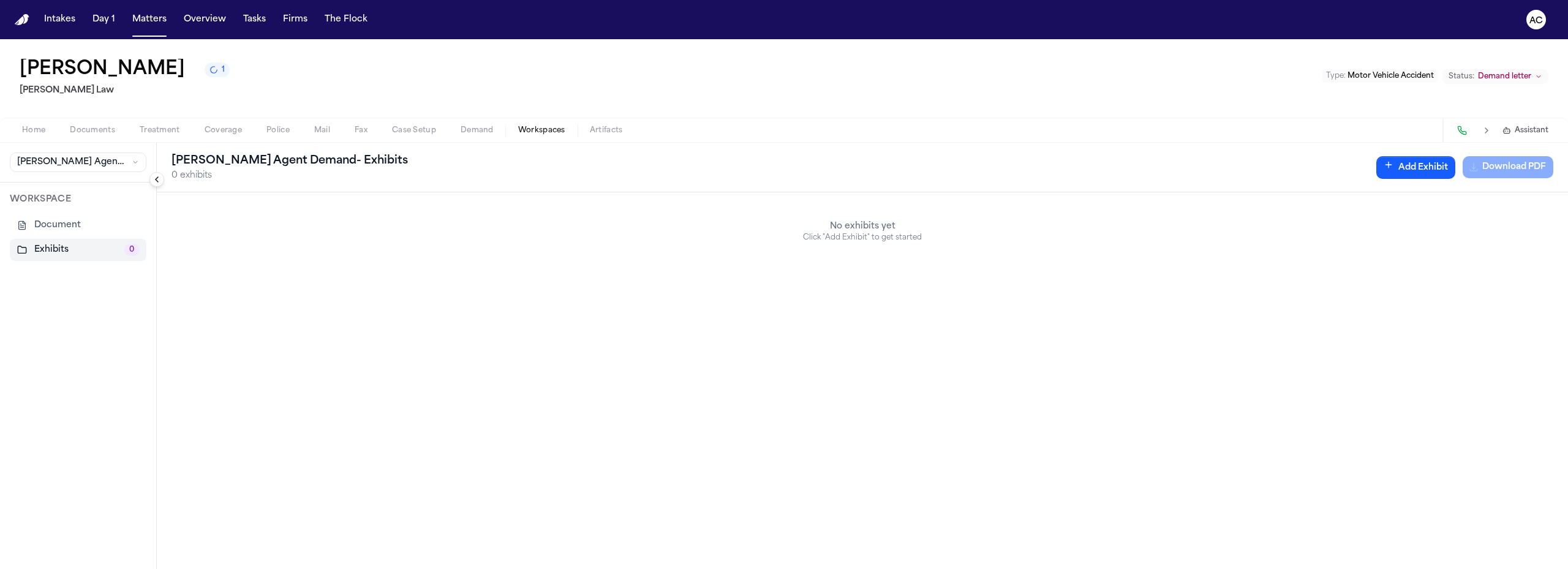
click at [85, 225] on button "Document" at bounding box center [78, 225] width 137 height 22
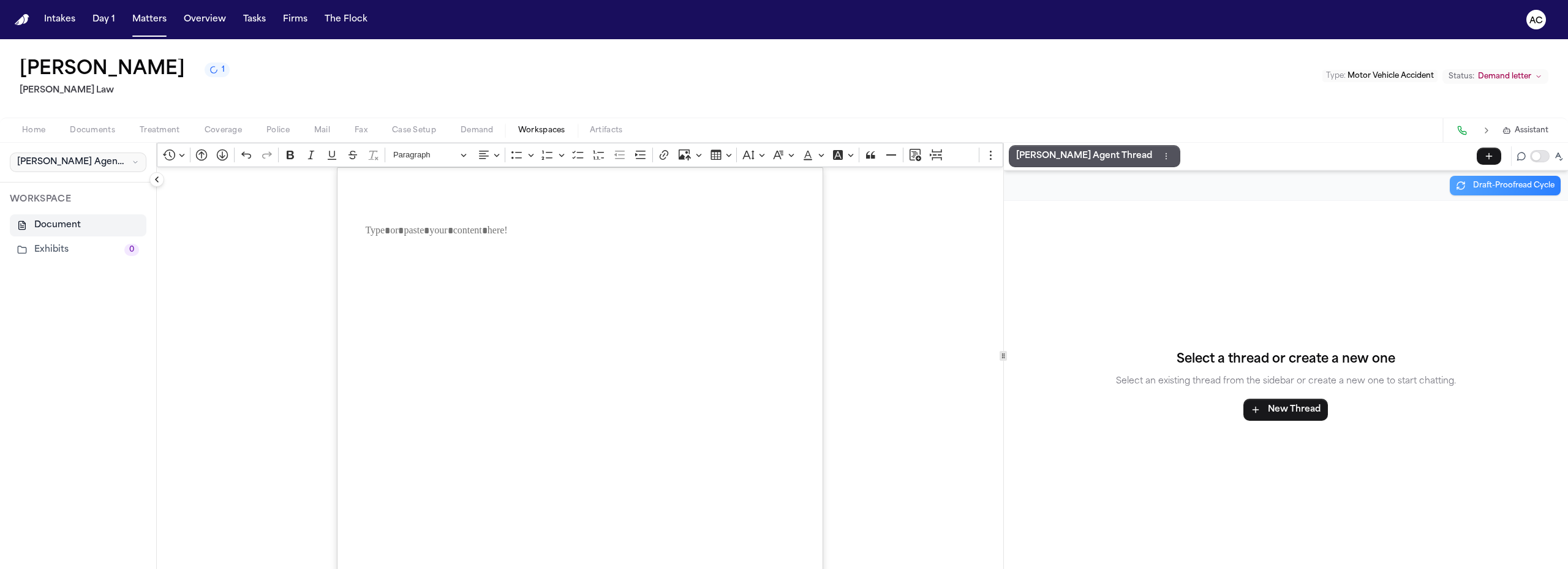
click at [68, 163] on span "Finch Agent Demand" at bounding box center [72, 162] width 110 height 12
click at [76, 187] on span "PIP Demand" at bounding box center [85, 189] width 142 height 12
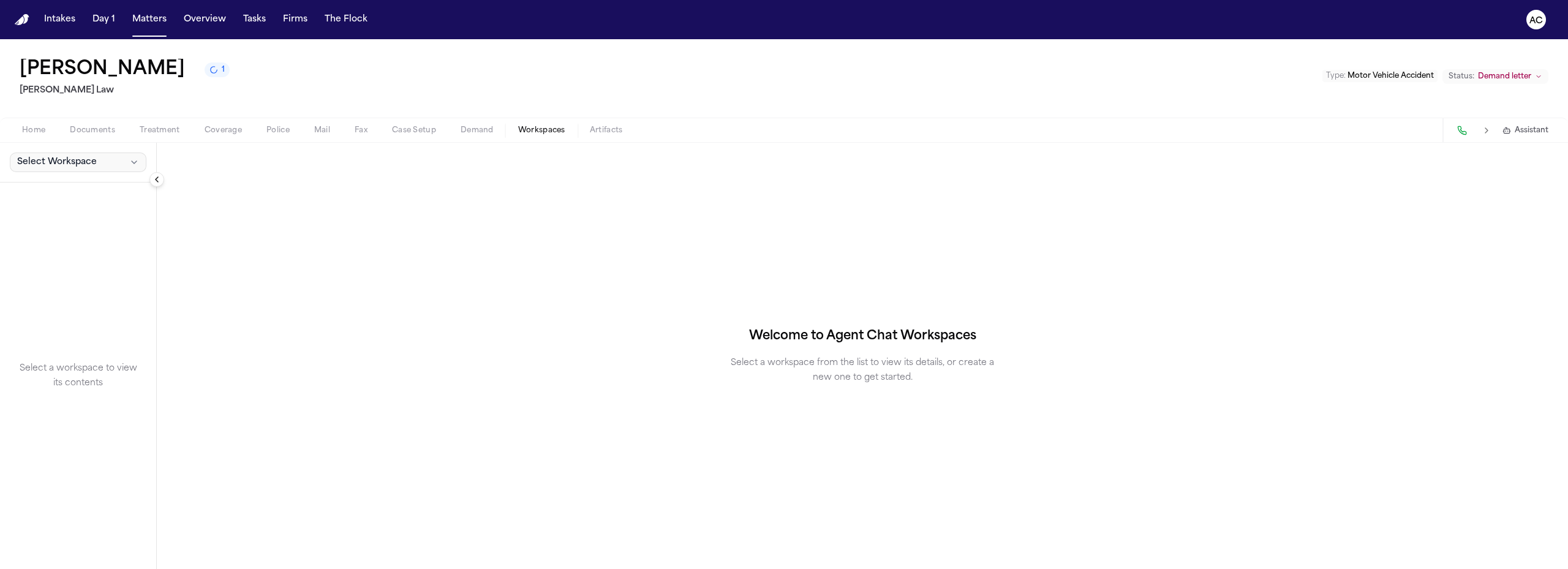
click at [83, 164] on span "Select Workspace" at bounding box center [57, 162] width 80 height 12
click at [77, 192] on span "PIP Demand" at bounding box center [85, 189] width 142 height 12
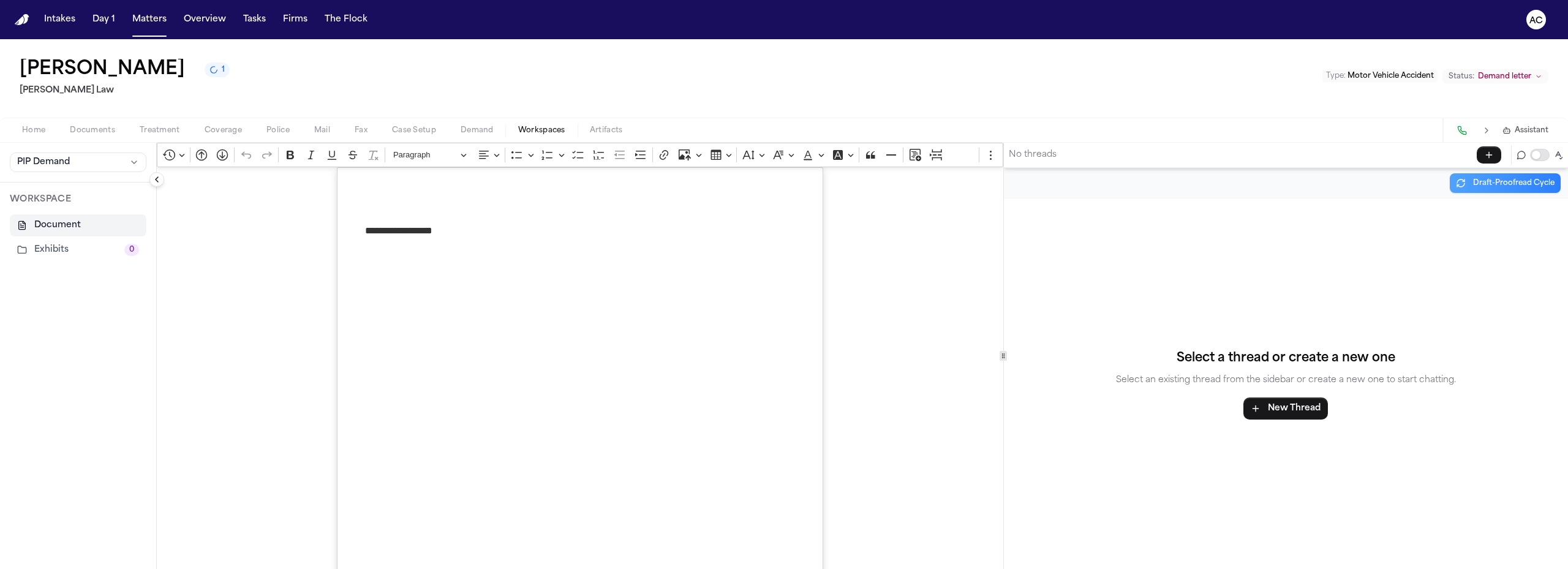
click at [476, 132] on span "Demand" at bounding box center [477, 130] width 33 height 10
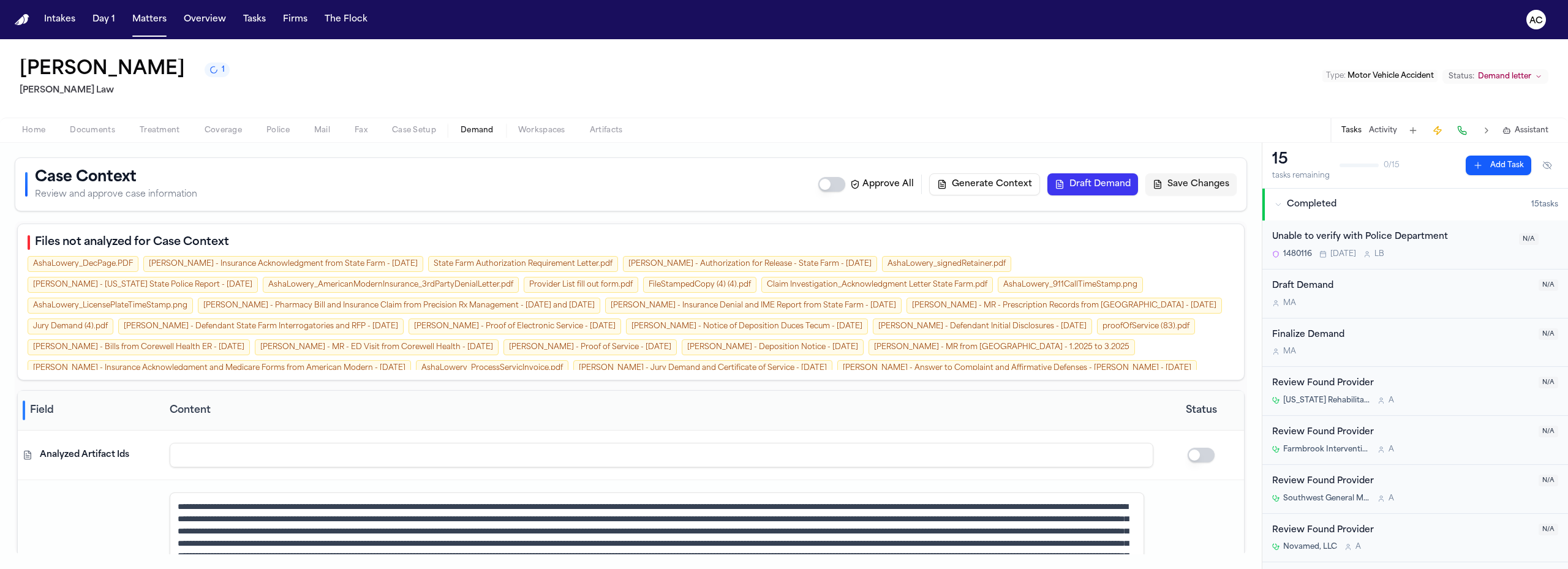
click at [1085, 182] on button "Draft Demand" at bounding box center [1092, 184] width 90 height 22
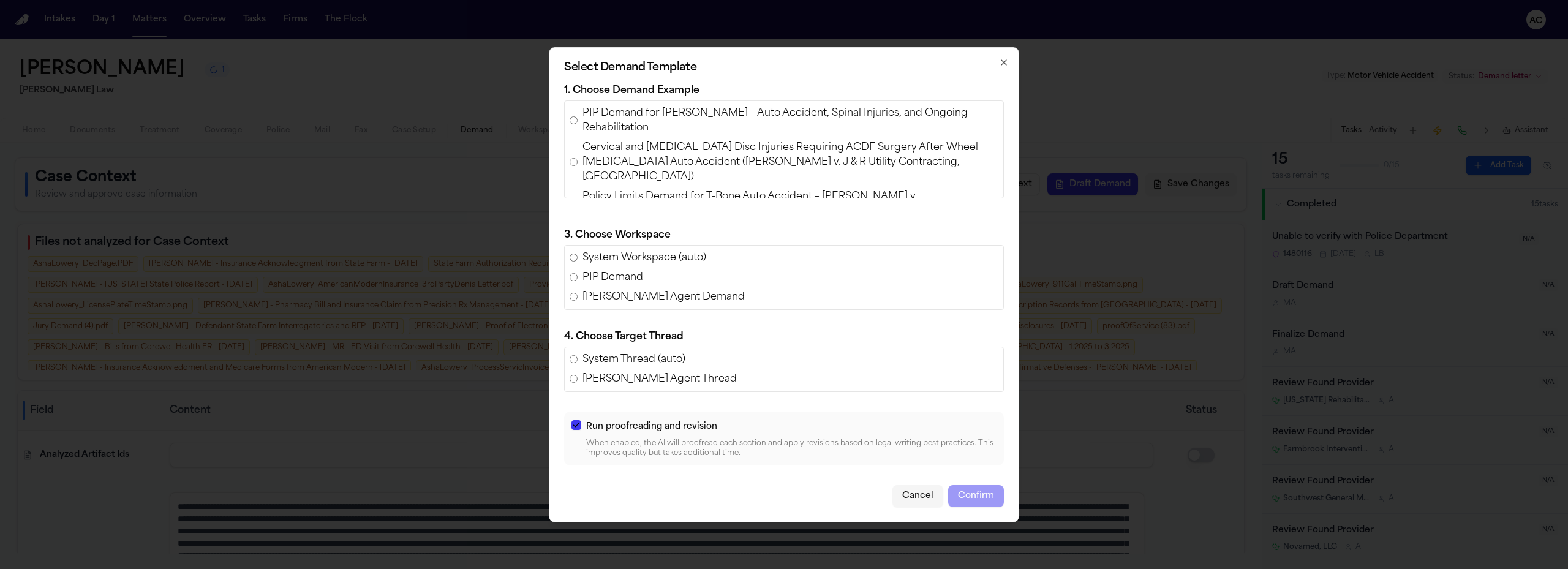
click at [600, 124] on span "PIP Demand for Olliah Snell – Auto Accident, Spinal Injuries, and Ongoing Rehab…" at bounding box center [790, 120] width 416 height 29
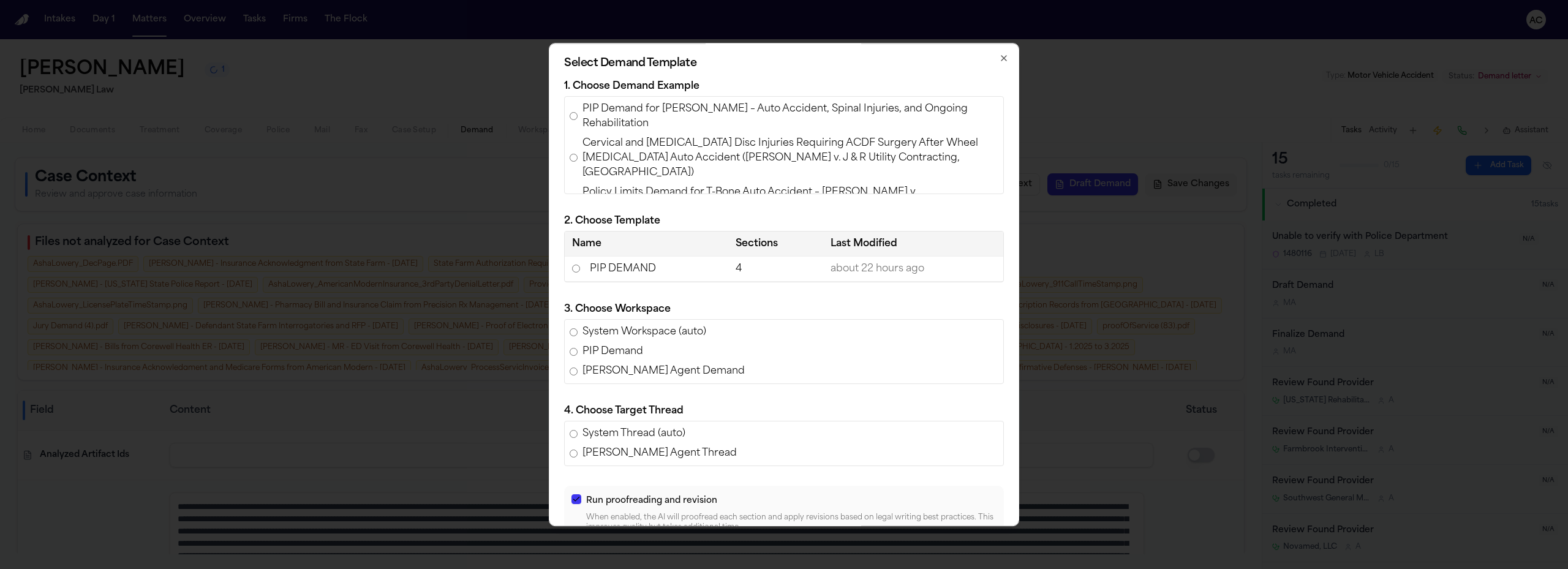
click at [628, 269] on td "PIP DEMAND" at bounding box center [646, 269] width 164 height 25
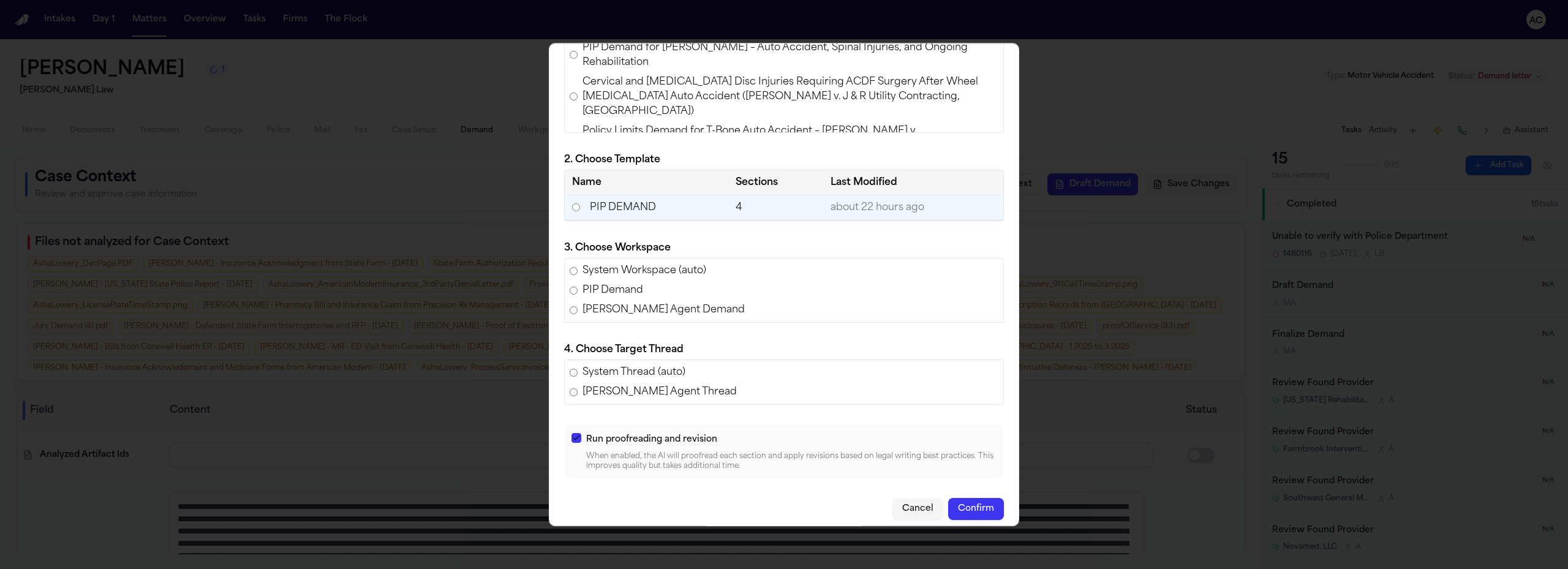
drag, startPoint x: 625, startPoint y: 289, endPoint x: 639, endPoint y: 298, distance: 16.6
click at [625, 289] on span "PIP Demand" at bounding box center [613, 291] width 61 height 15
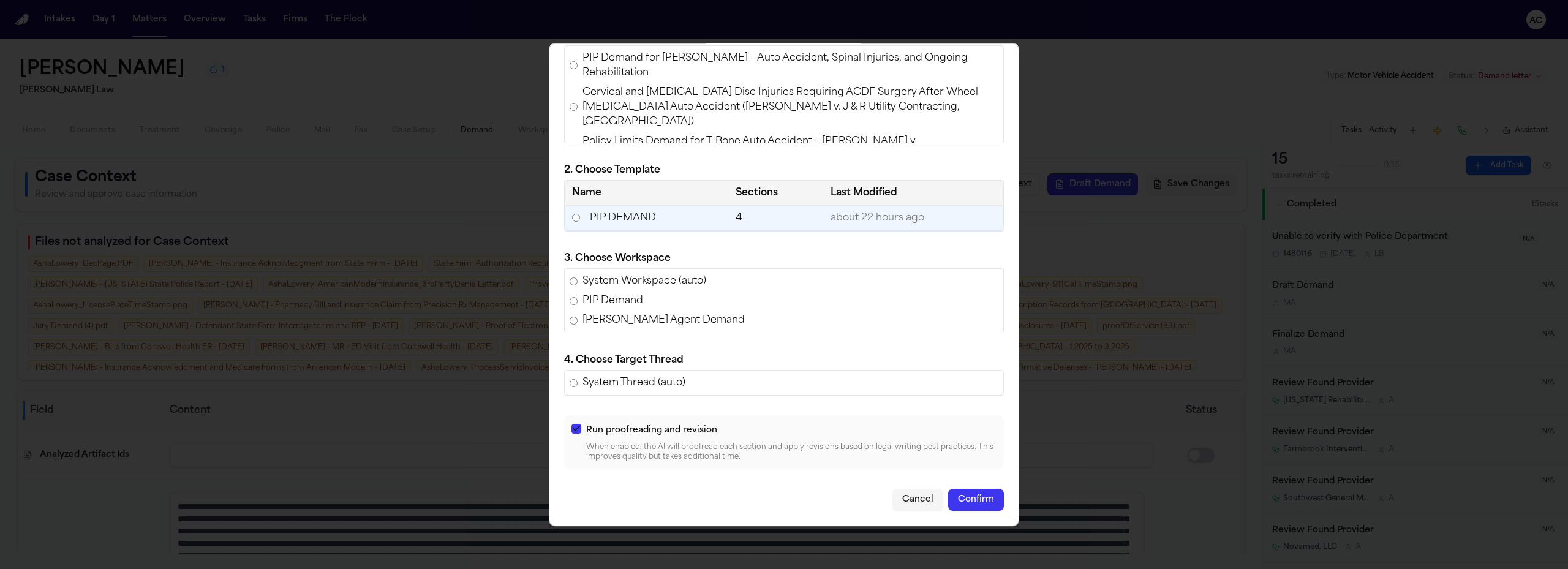
click at [650, 282] on span "System Workspace (auto)" at bounding box center [644, 281] width 124 height 15
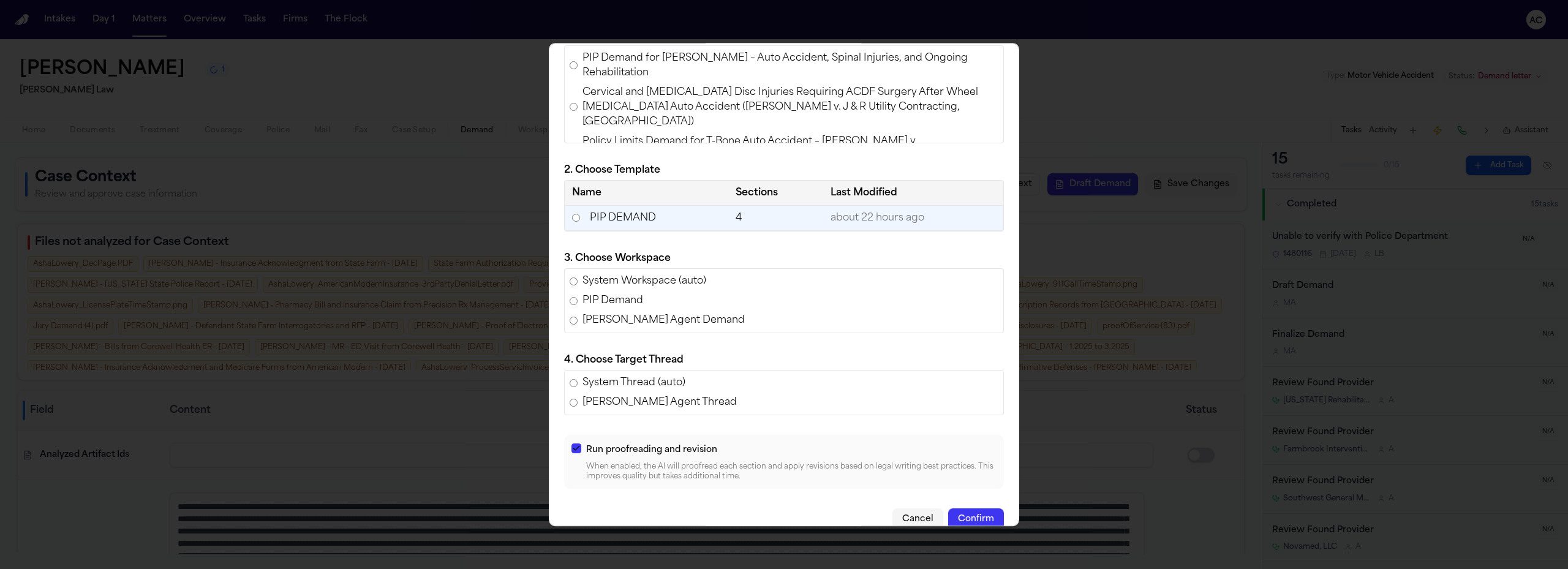
click at [962, 514] on button "Confirm" at bounding box center [976, 519] width 55 height 22
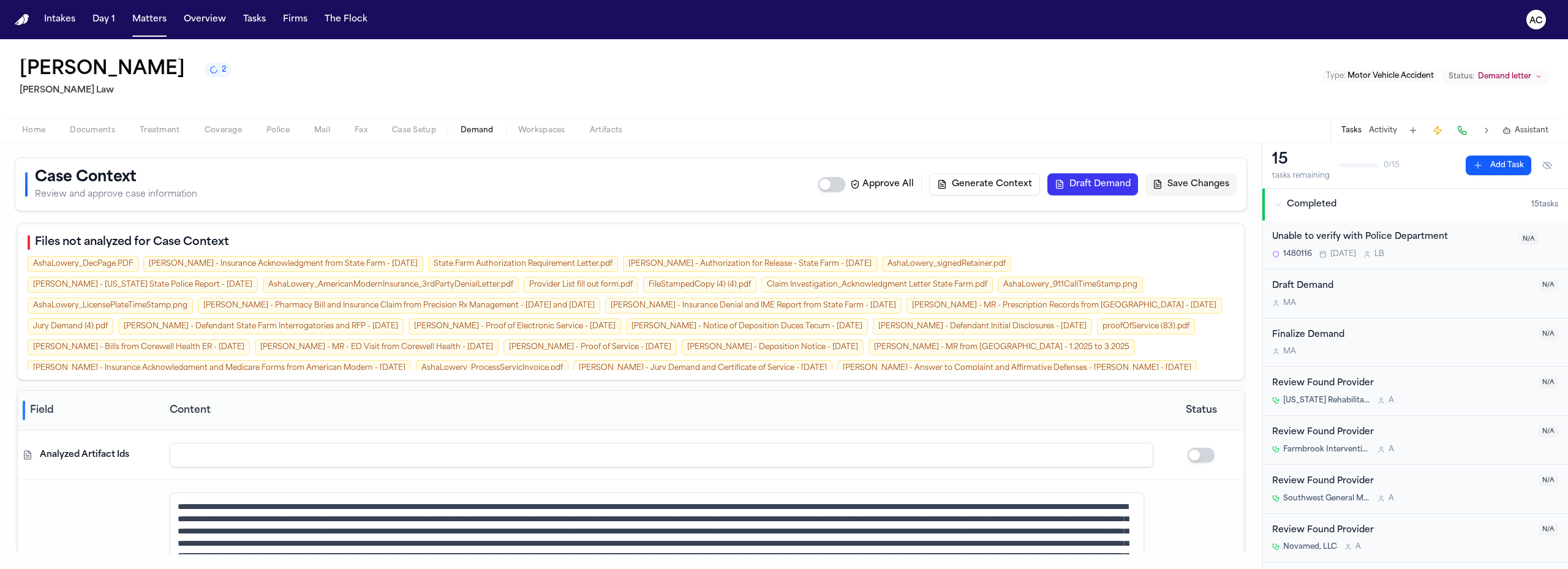
drag, startPoint x: 555, startPoint y: 127, endPoint x: 542, endPoint y: 123, distance: 13.6
click at [553, 126] on span "Workspaces" at bounding box center [542, 130] width 47 height 10
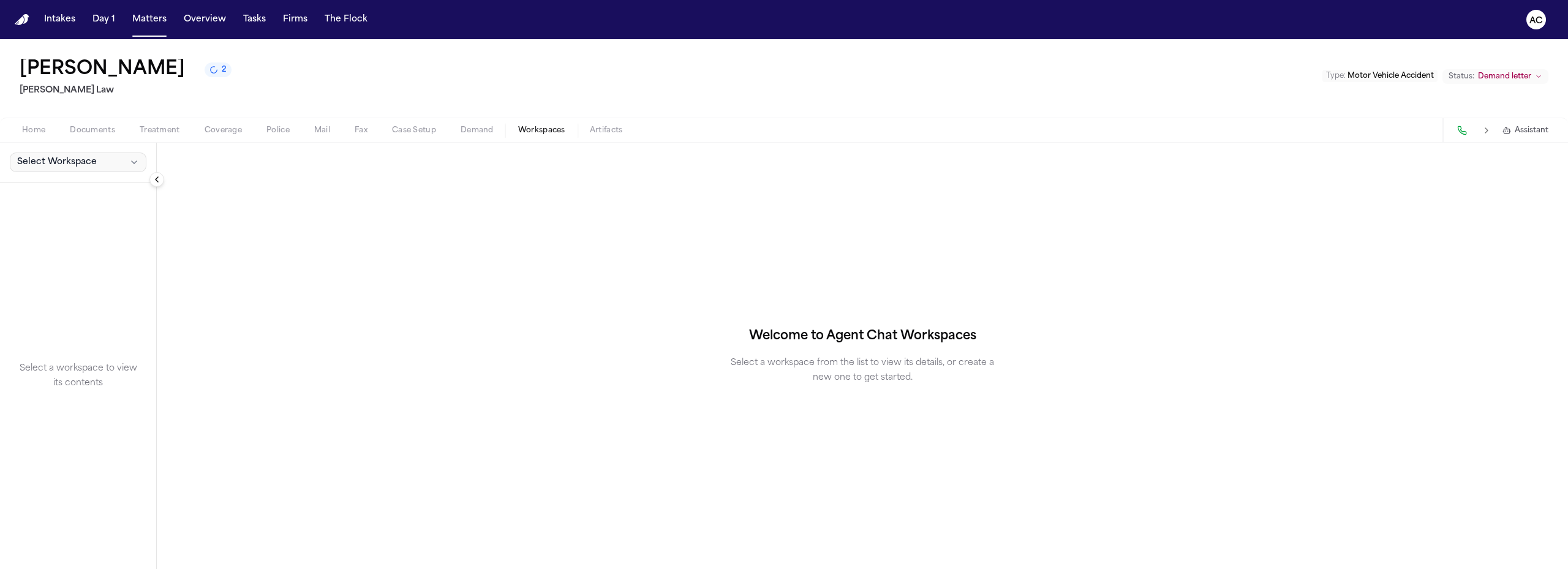
click at [63, 162] on span "Select Workspace" at bounding box center [57, 162] width 80 height 12
click at [69, 184] on span "PIP Demand" at bounding box center [85, 189] width 142 height 12
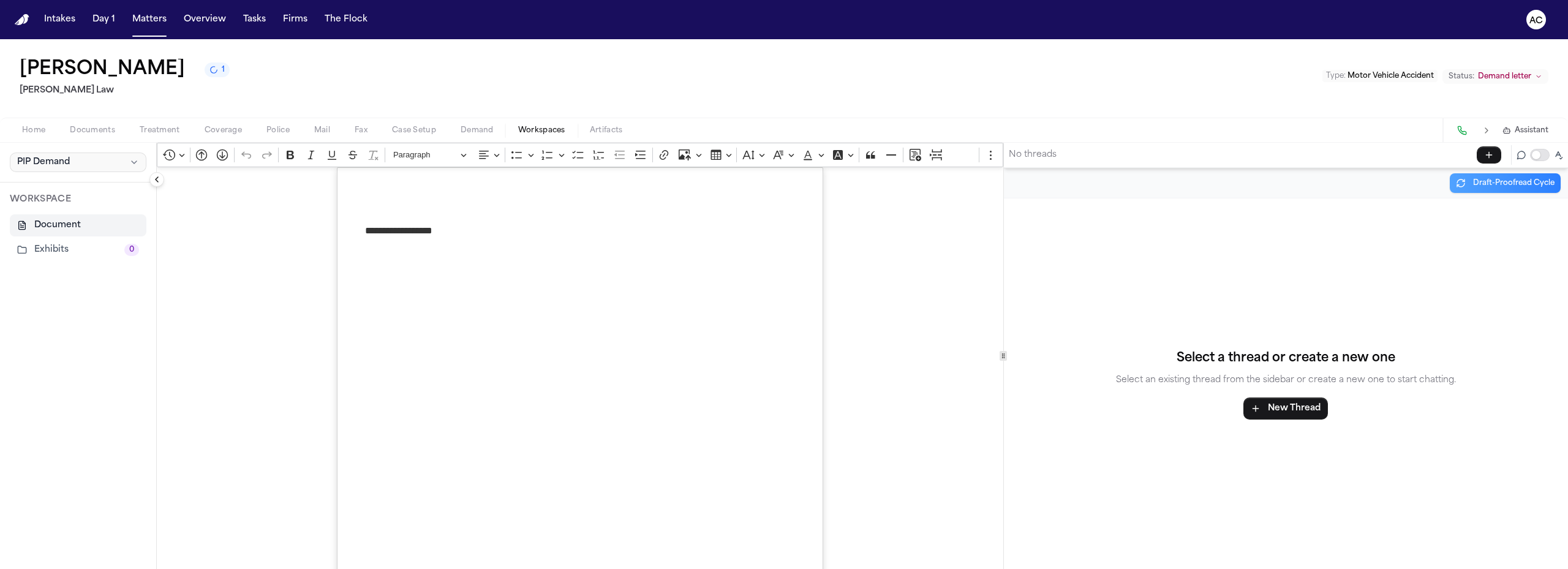
click at [68, 164] on span "PIP Demand" at bounding box center [43, 162] width 53 height 12
click at [72, 206] on span "Finch Agent Demand" at bounding box center [85, 208] width 142 height 12
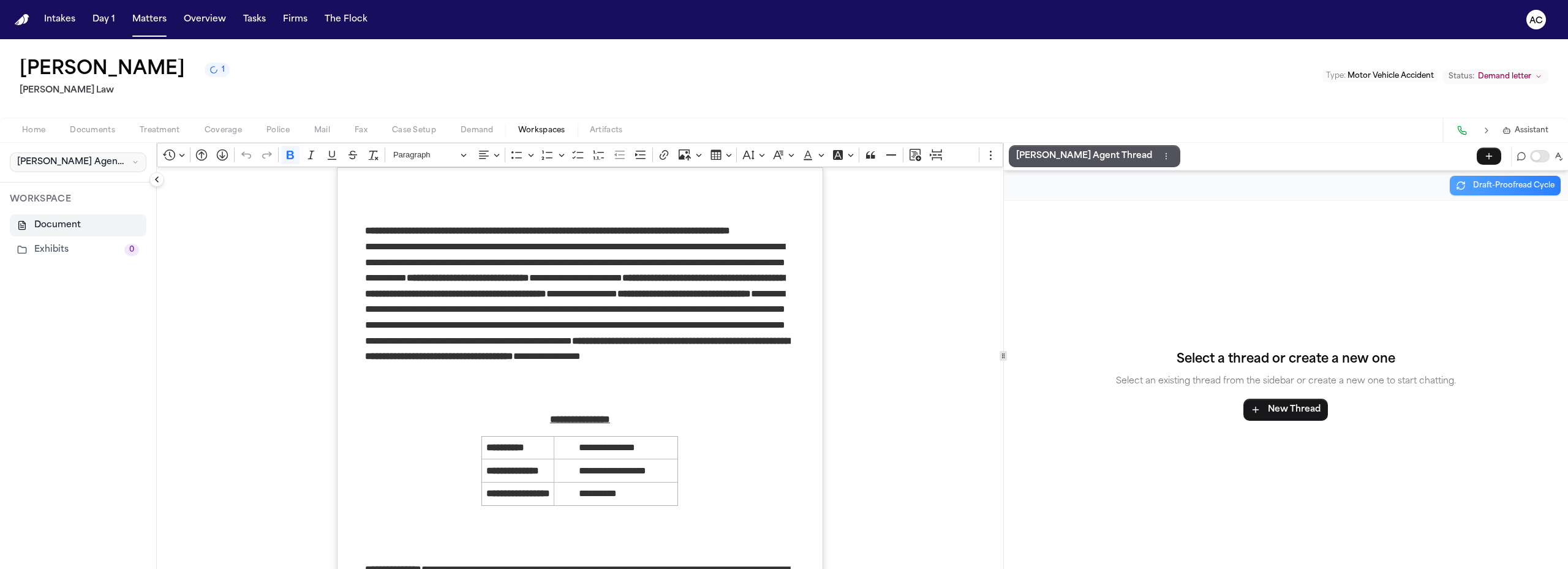
click at [81, 163] on span "Finch Agent Demand" at bounding box center [72, 162] width 110 height 12
click at [159, 187] on icon "button" at bounding box center [164, 190] width 10 height 10
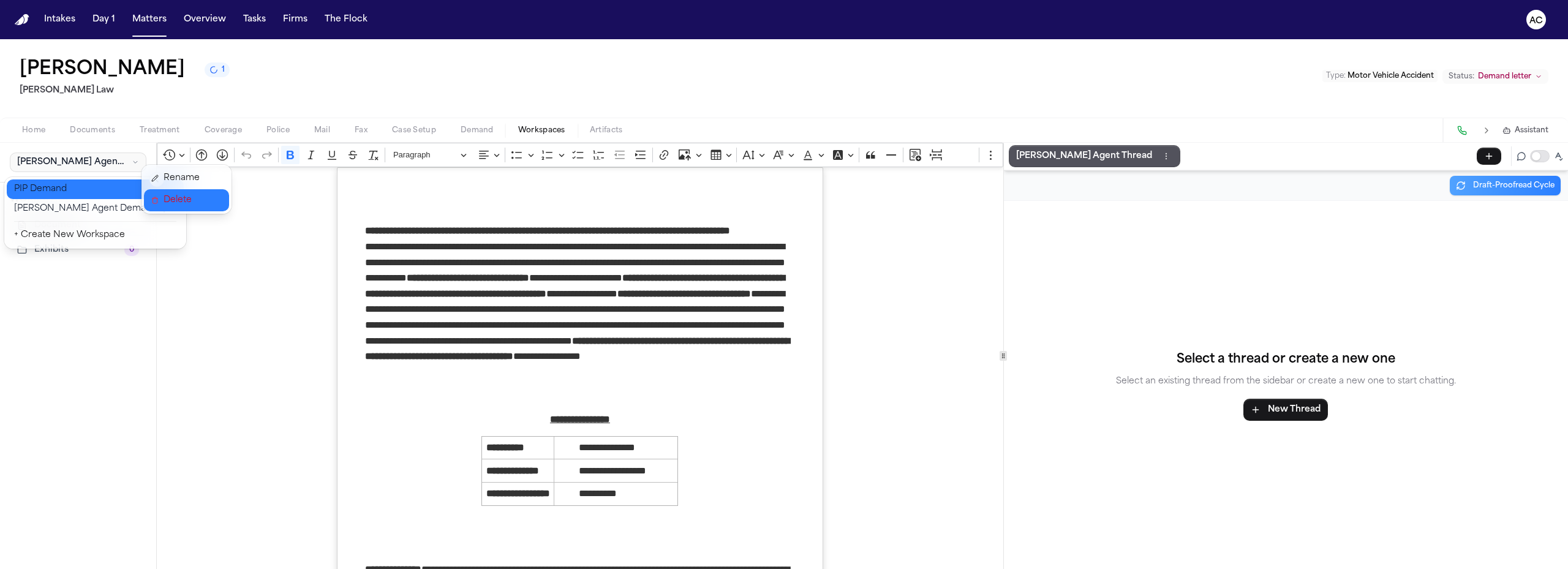
click at [164, 202] on span "Delete" at bounding box center [181, 200] width 36 height 15
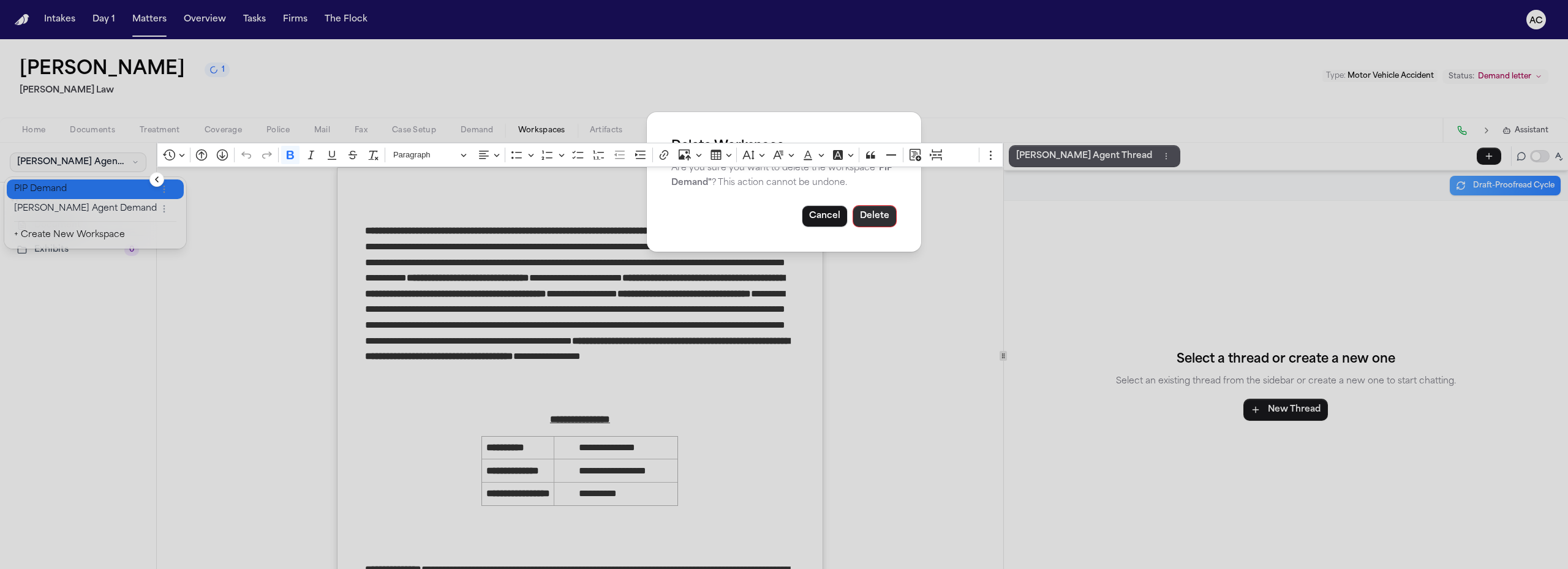
click at [873, 225] on button "Delete" at bounding box center [875, 216] width 44 height 22
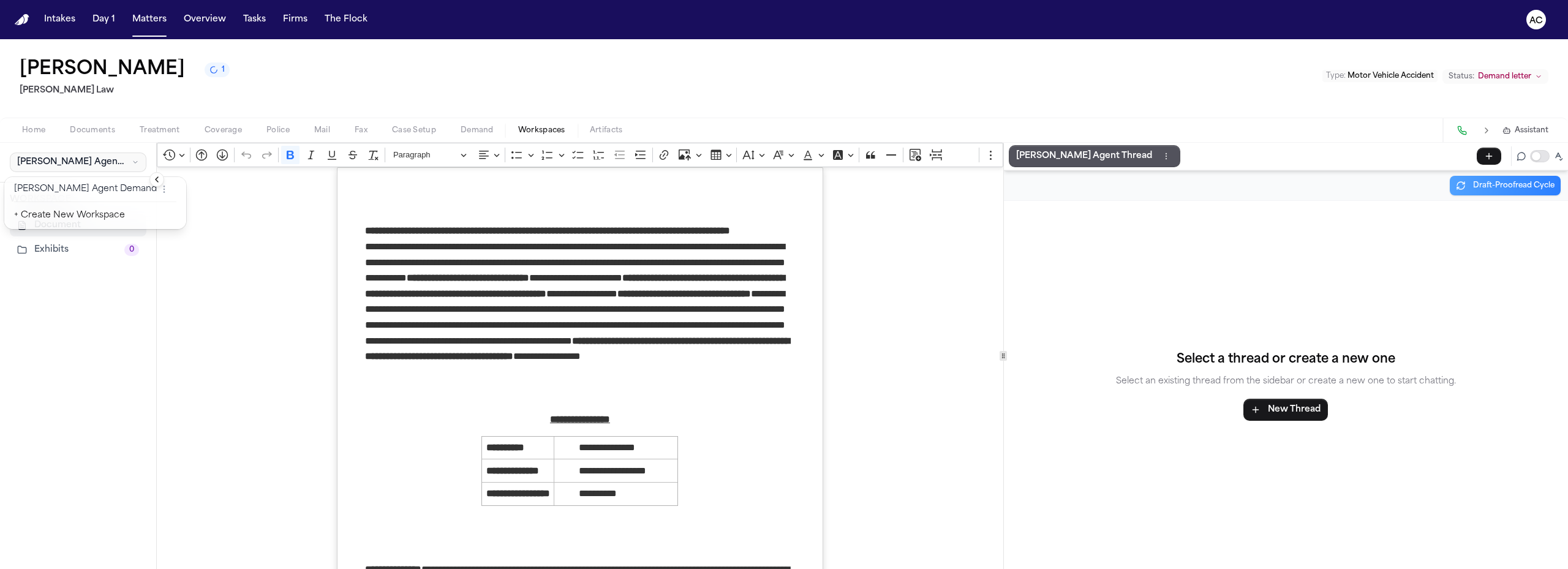
click at [826, 344] on div "**********" at bounding box center [784, 356] width 1568 height 427
click at [133, 162] on icon "button" at bounding box center [135, 162] width 7 height 10
click at [159, 187] on icon "button" at bounding box center [164, 190] width 10 height 10
click at [168, 177] on button "Rename" at bounding box center [186, 177] width 85 height 22
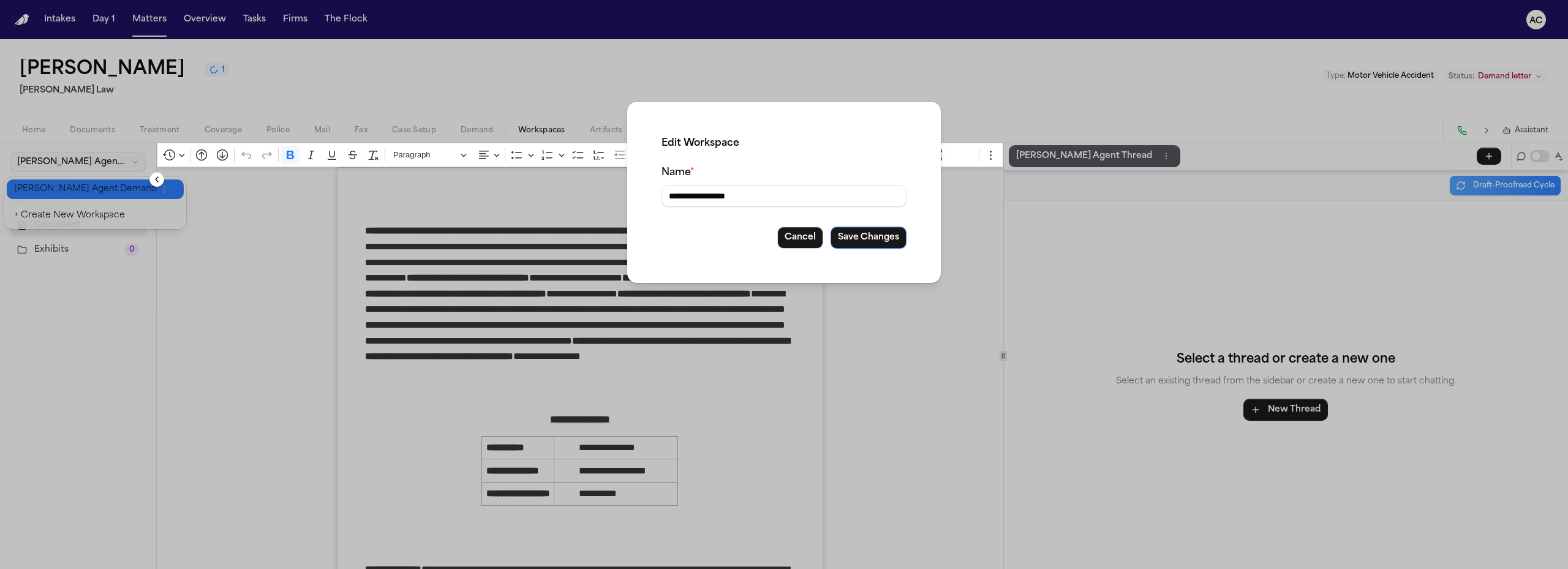
drag, startPoint x: 782, startPoint y: 197, endPoint x: 504, endPoint y: 187, distance: 278.2
click at [497, 192] on div "**********" at bounding box center [784, 284] width 1568 height 569
type input "**********"
click at [831, 226] on button "Save Changes" at bounding box center [868, 237] width 76 height 22
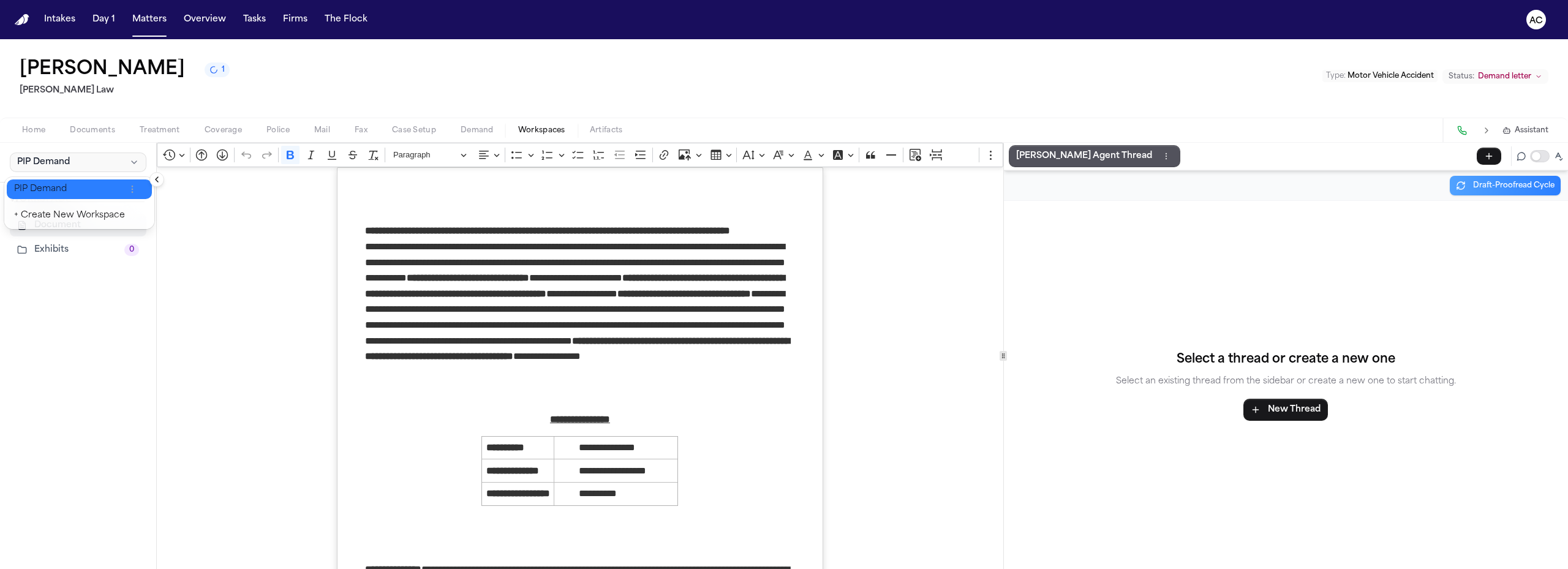
click at [1042, 155] on div "**********" at bounding box center [784, 356] width 1568 height 427
click at [1059, 158] on p "[PERSON_NAME] Agent Thread" at bounding box center [1084, 156] width 136 height 15
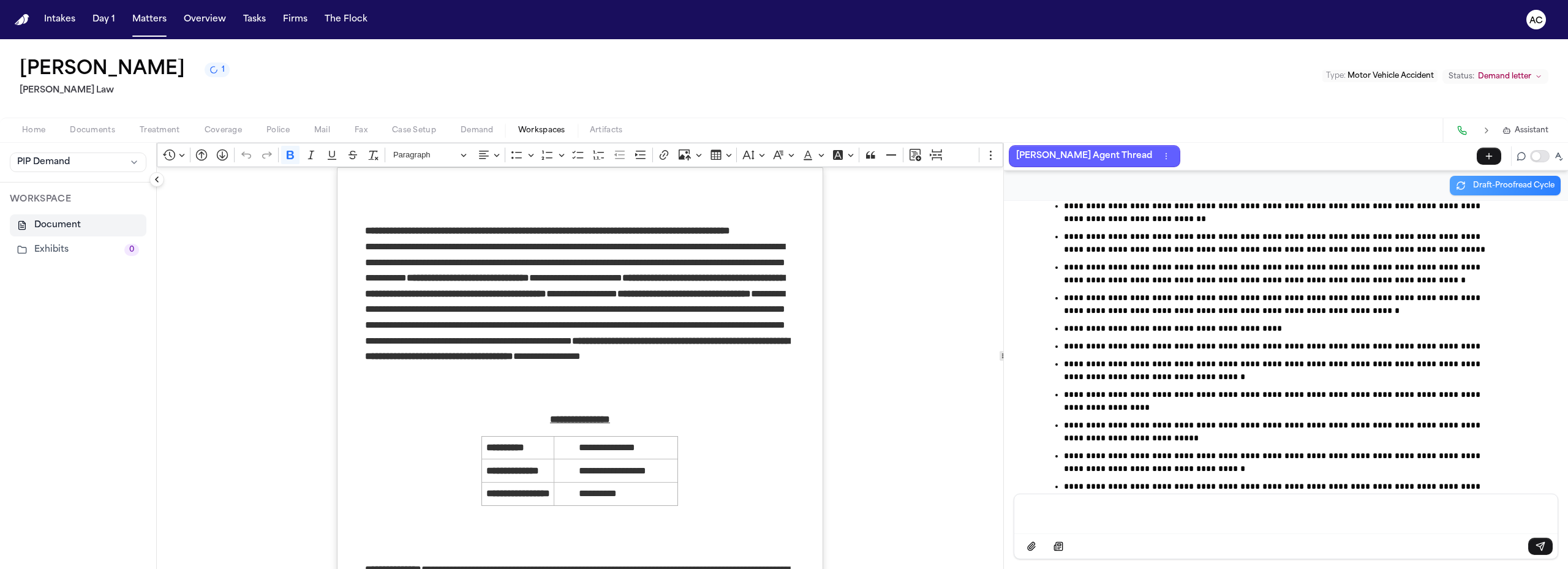
scroll to position [72067, 0]
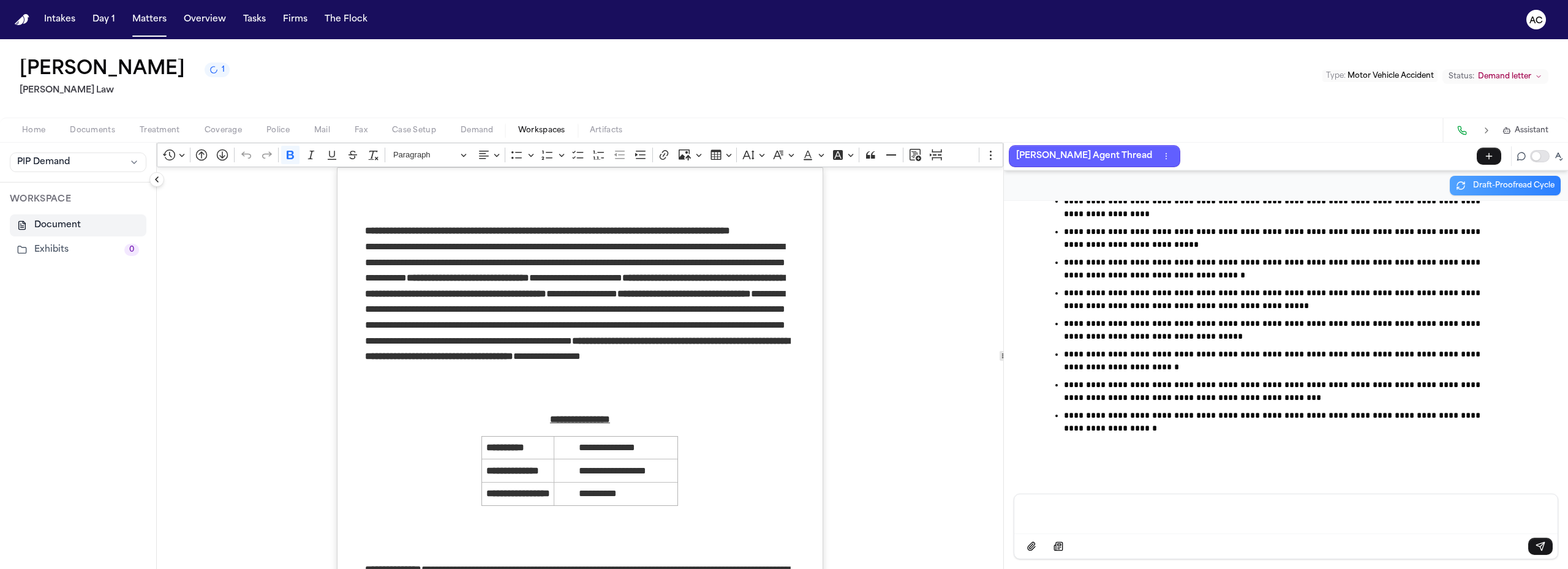
click at [1104, 509] on p "Message input" at bounding box center [1285, 512] width 513 height 12
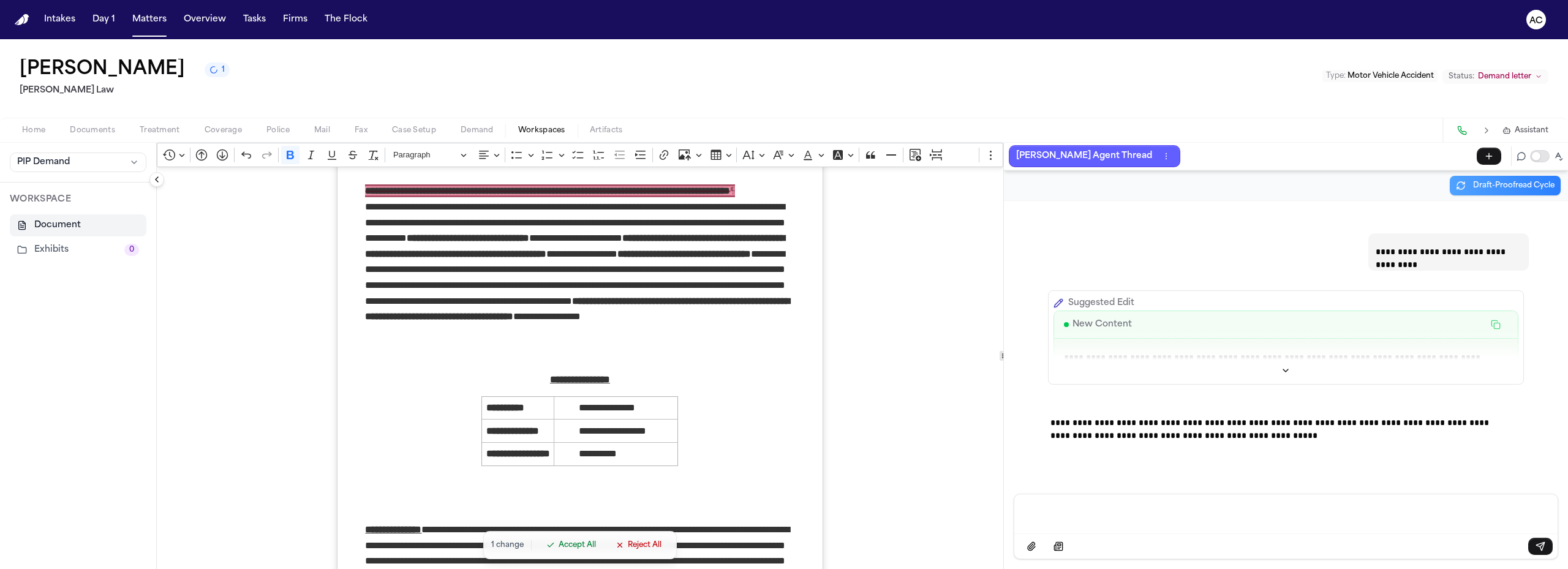
scroll to position [123, 0]
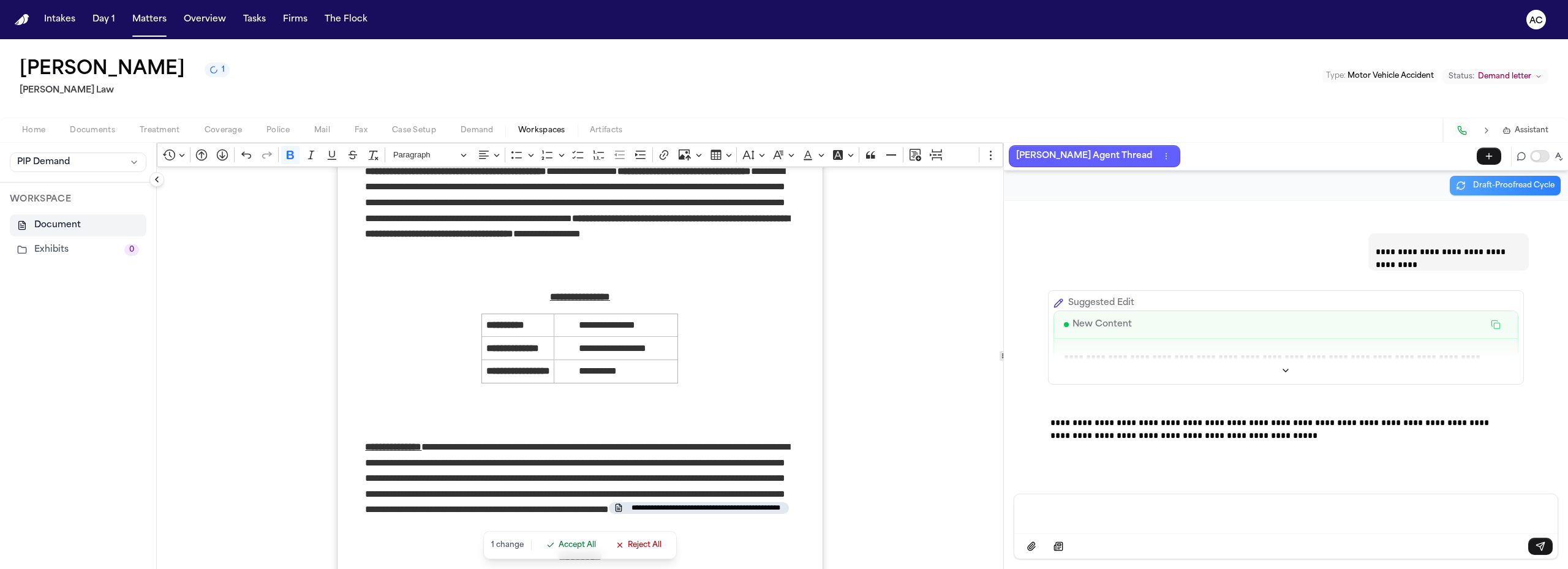
click at [577, 546] on span "Accept All" at bounding box center [577, 545] width 37 height 10
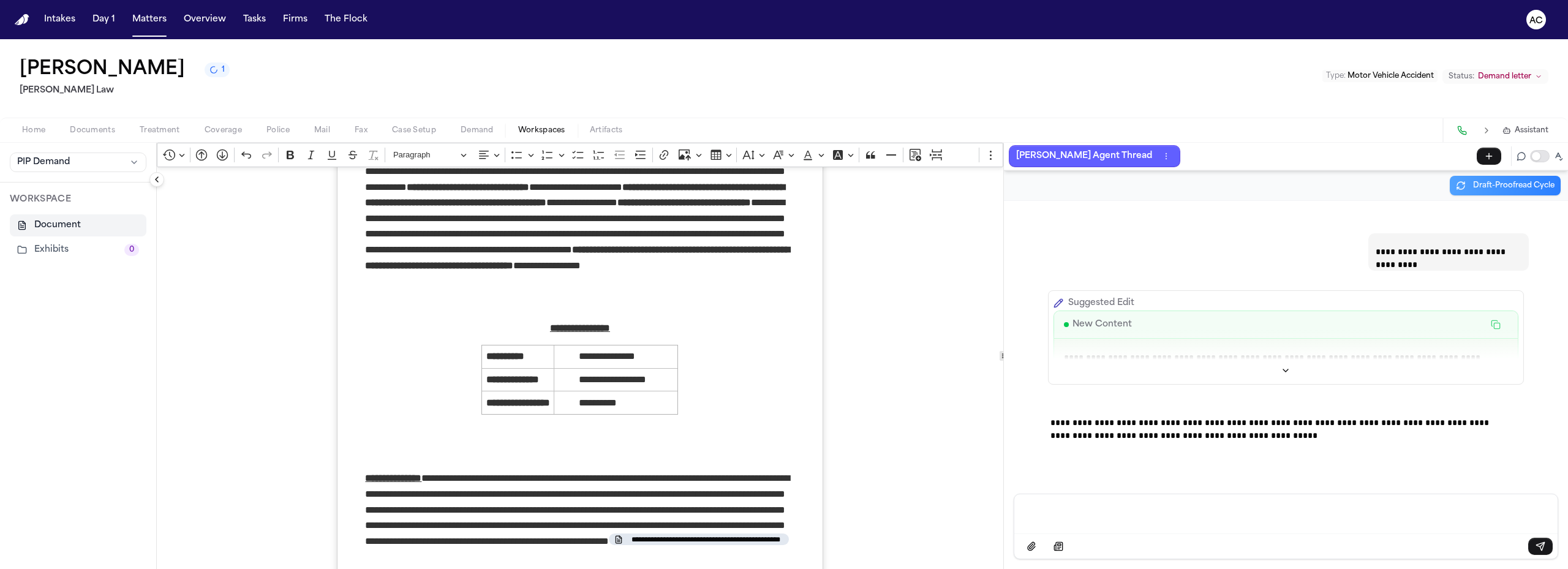
scroll to position [0, 0]
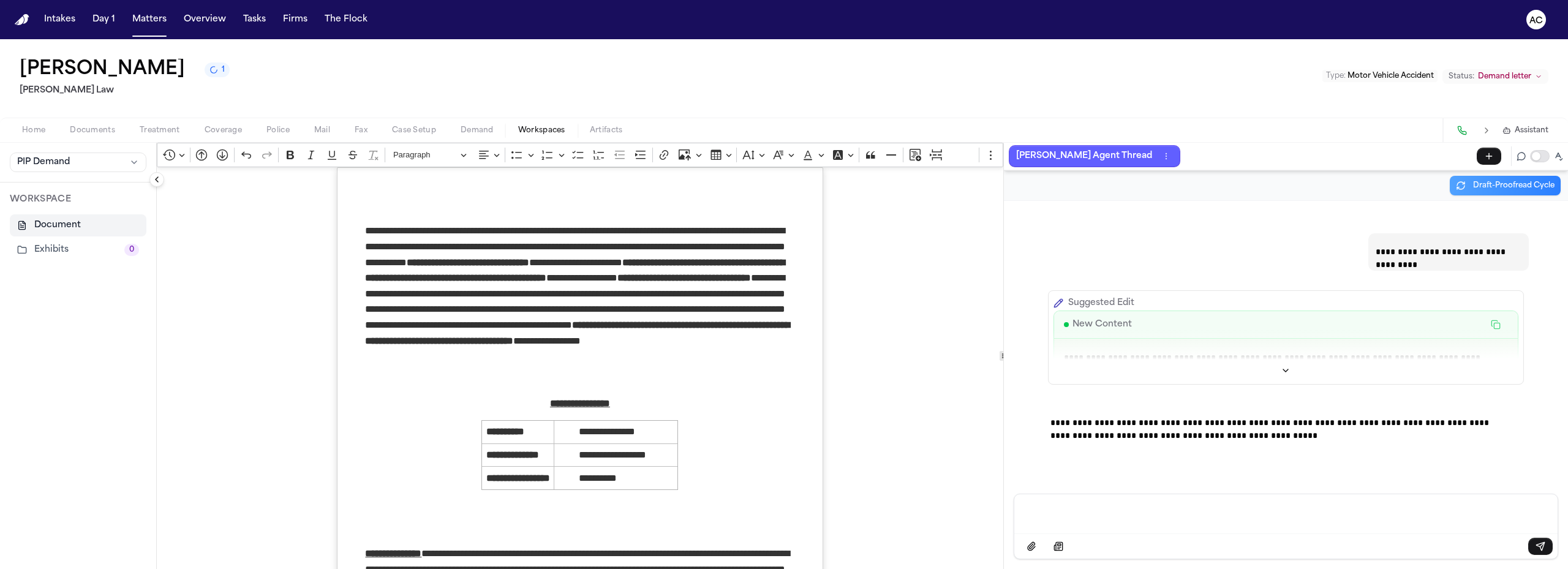
click at [110, 133] on span "Documents" at bounding box center [93, 130] width 46 height 10
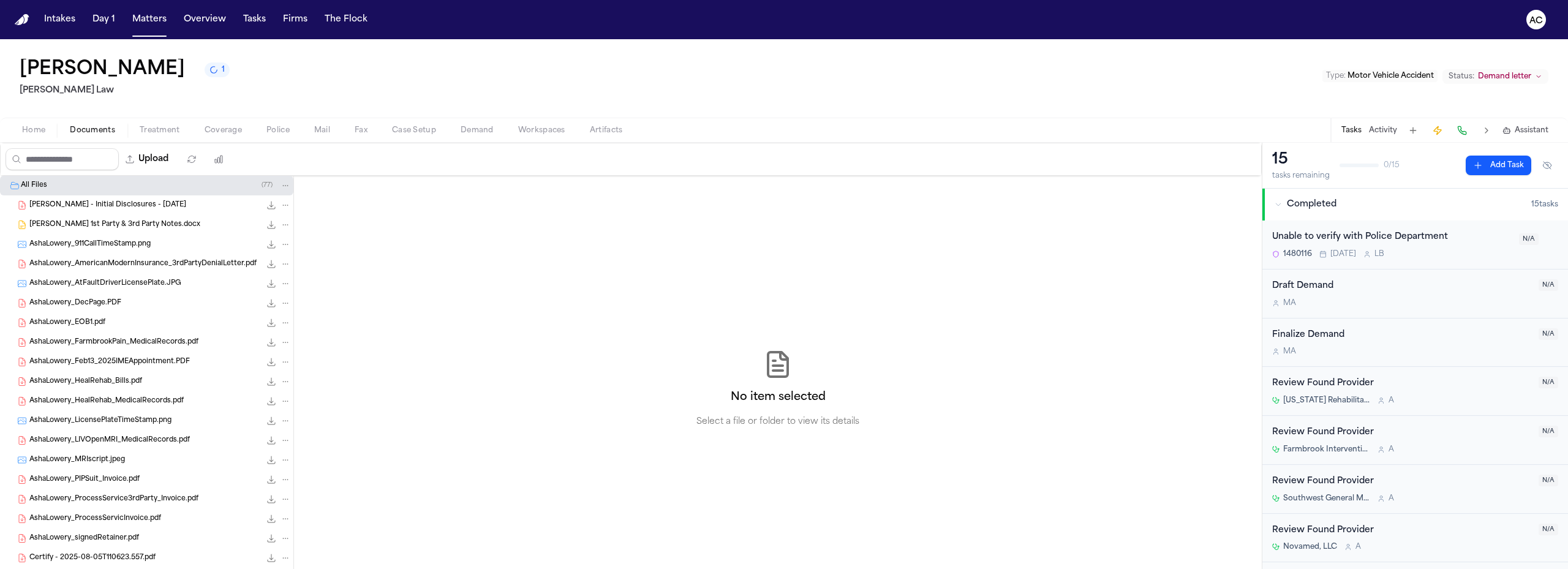
click at [148, 382] on div "AshaLowery_HealRehab_Bills.pdf 1.5 MB • PDF" at bounding box center [159, 381] width 261 height 12
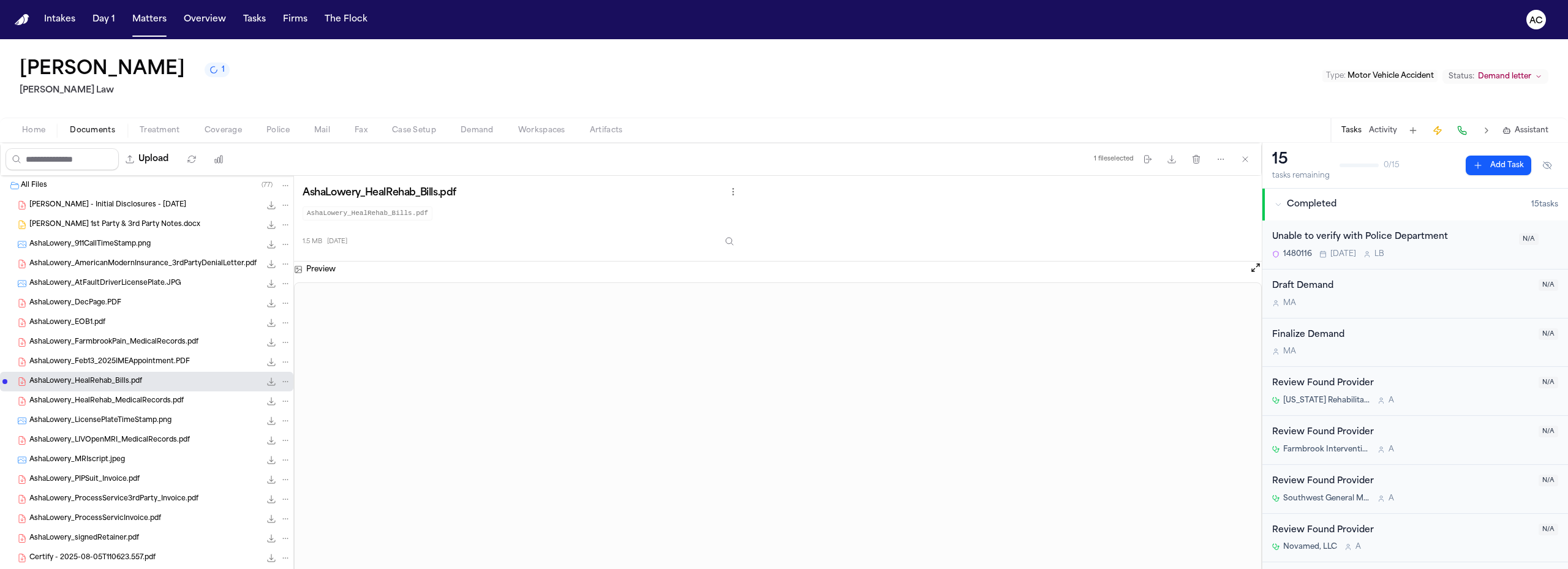
click at [116, 342] on span "AshaLowery_FarmbrookPain_MedicalRecords.pdf" at bounding box center [114, 343] width 169 height 11
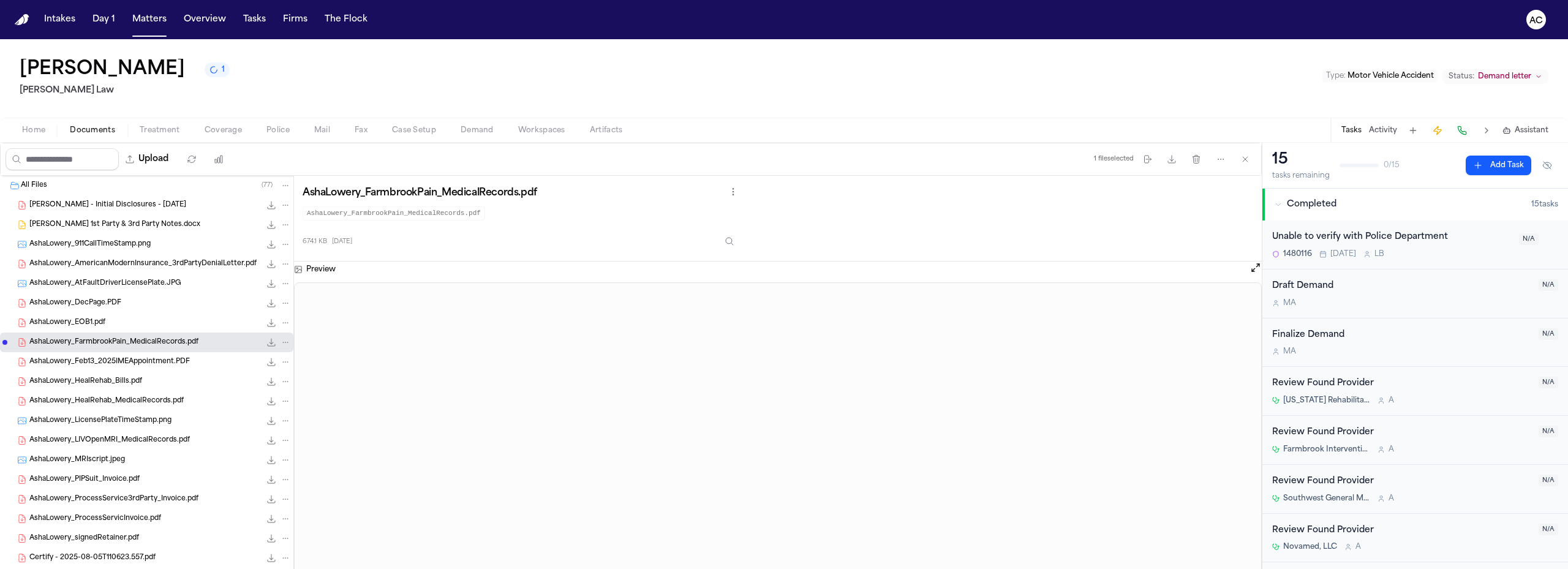
click at [535, 129] on span "Workspaces" at bounding box center [542, 130] width 47 height 10
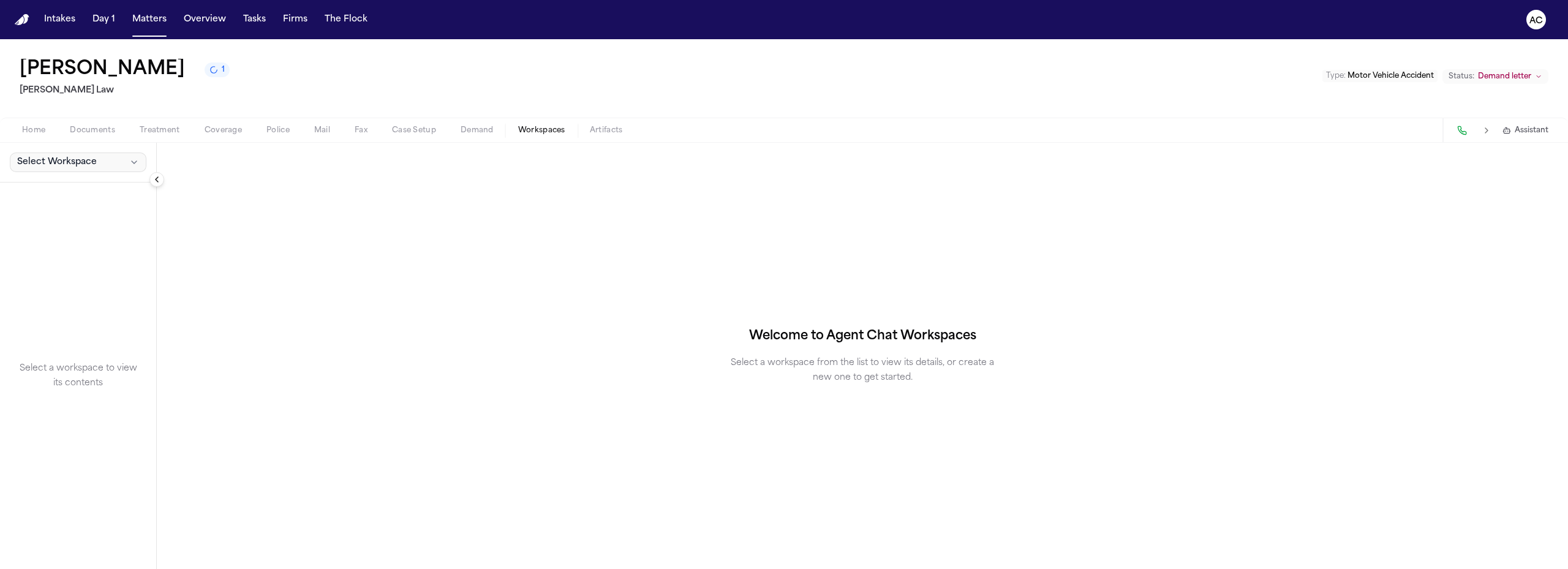
drag, startPoint x: 75, startPoint y: 160, endPoint x: 80, endPoint y: 175, distance: 15.8
click at [76, 162] on span "Select Workspace" at bounding box center [57, 162] width 80 height 12
click at [82, 190] on span "PIP Demand" at bounding box center [69, 189] width 111 height 12
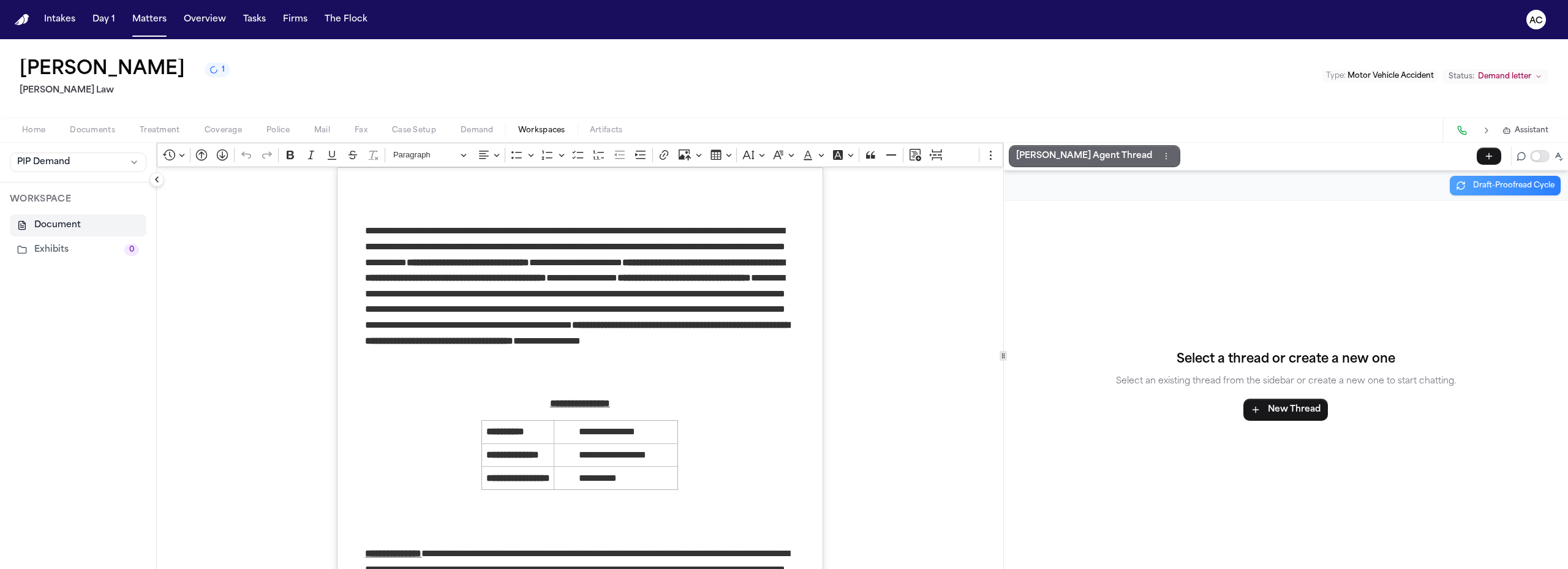
click at [1068, 150] on p "[PERSON_NAME] Agent Thread" at bounding box center [1084, 156] width 136 height 15
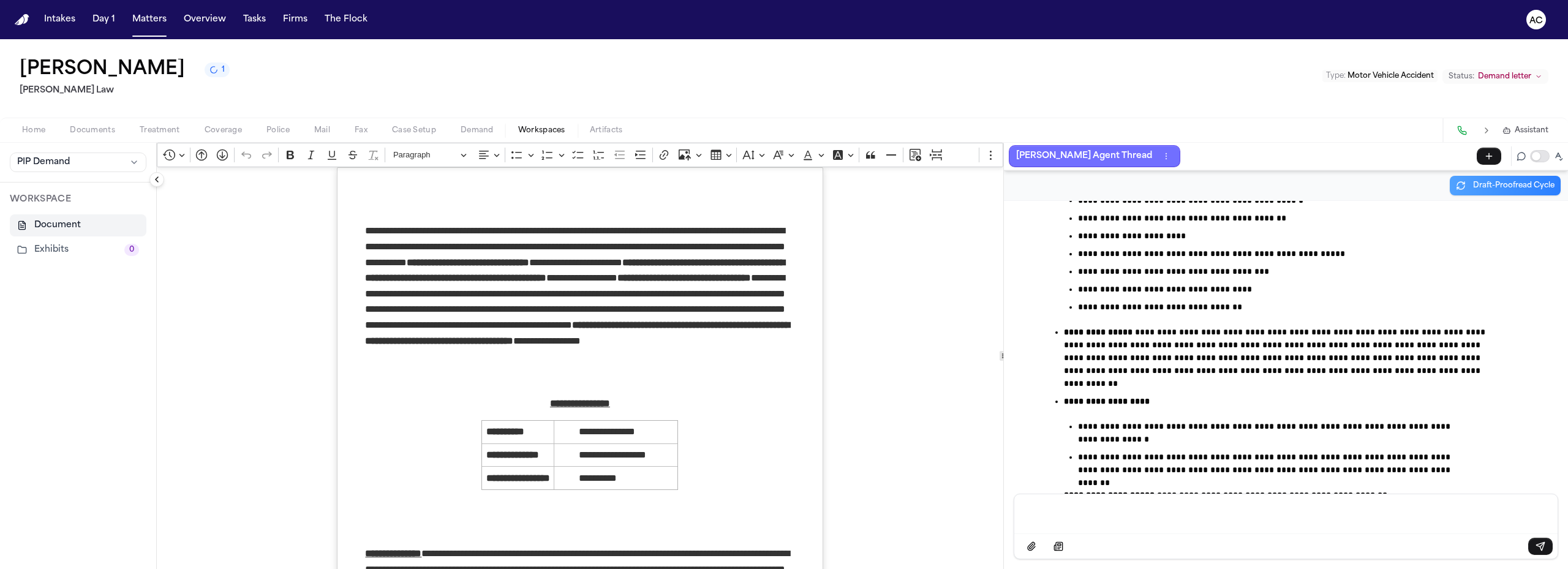
click at [1077, 152] on p "[PERSON_NAME] Agent Thread" at bounding box center [1084, 156] width 136 height 15
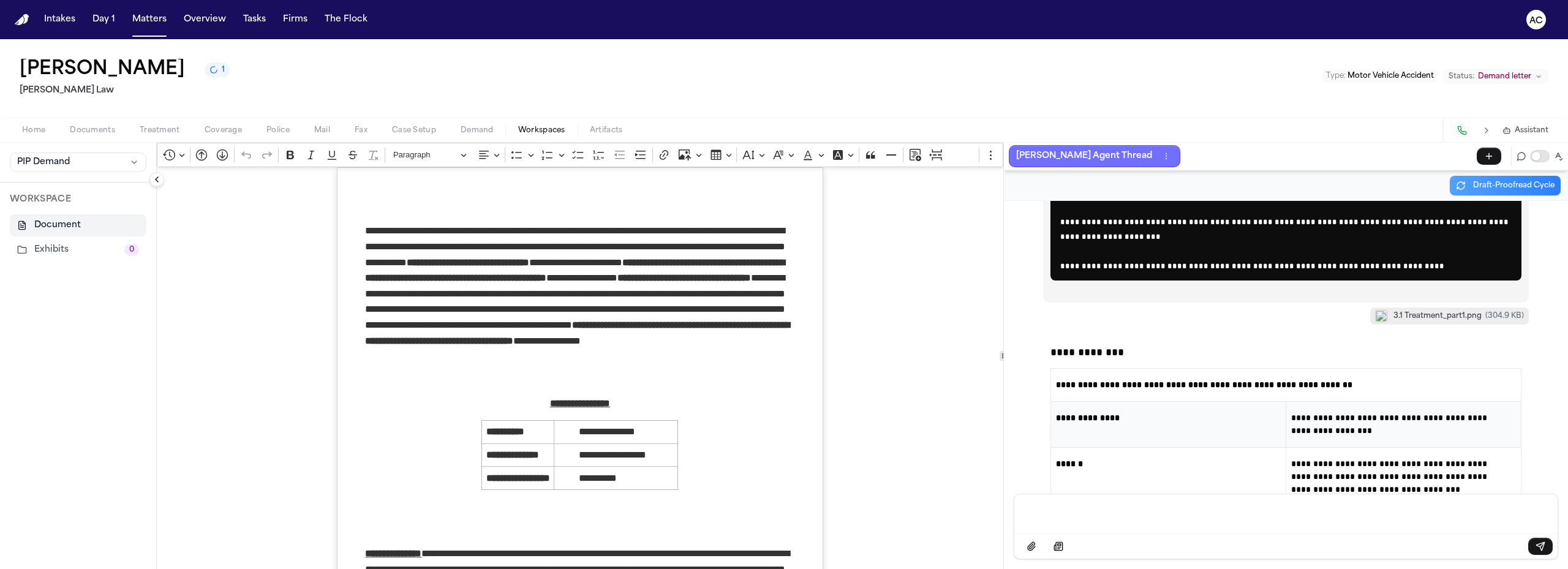
scroll to position [72303, 0]
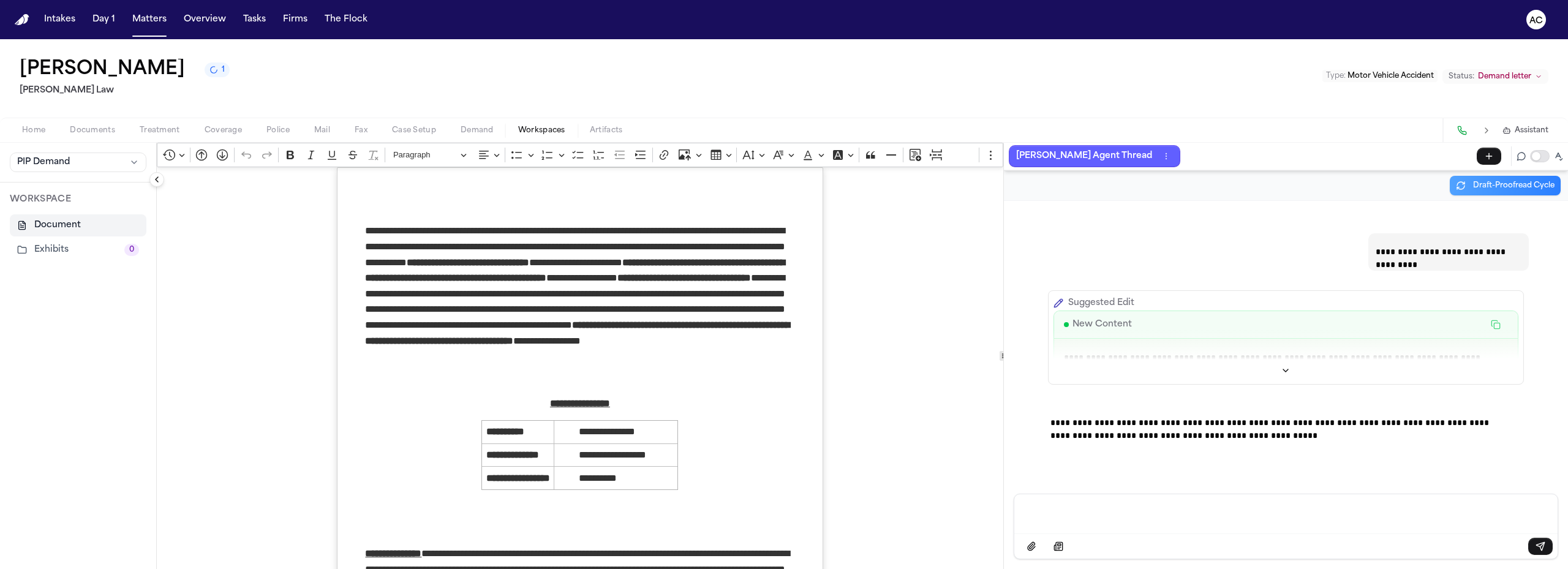
click at [1069, 510] on p "Message input" at bounding box center [1285, 512] width 513 height 12
click at [90, 127] on span "Documents" at bounding box center [93, 130] width 46 height 10
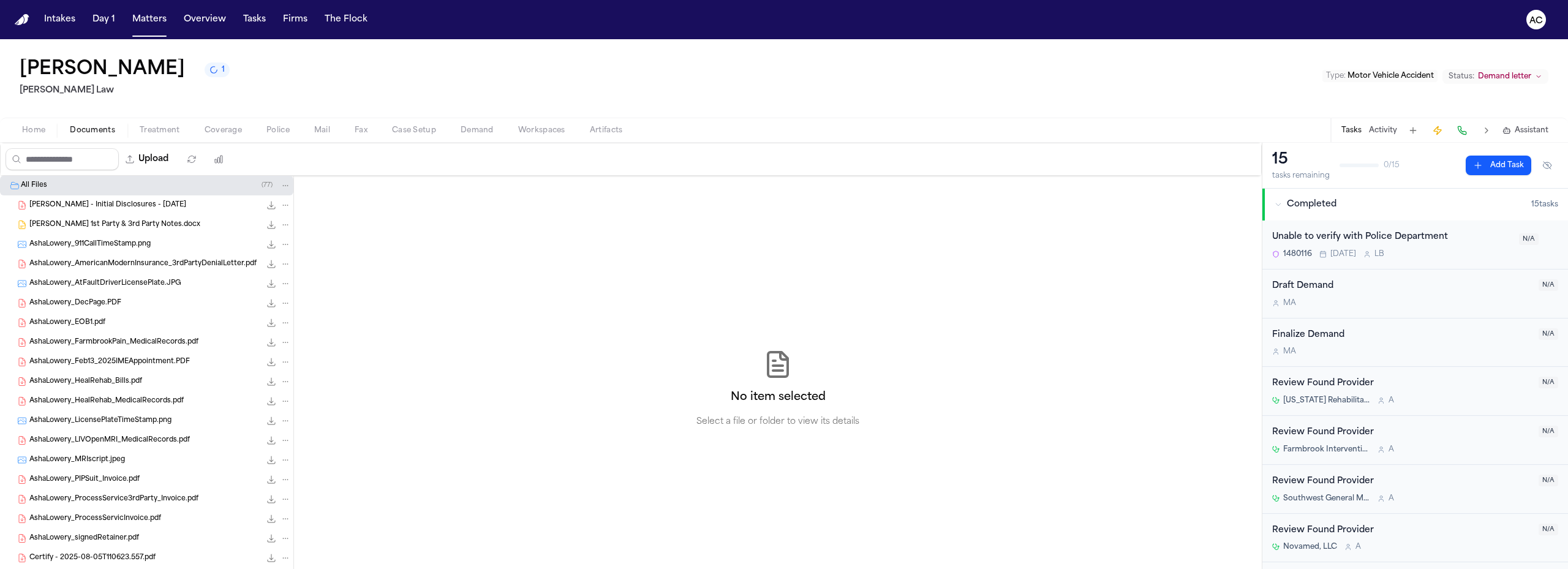
click at [133, 338] on span "AshaLowery_FarmbrookPain_MedicalRecords.pdf" at bounding box center [114, 343] width 169 height 11
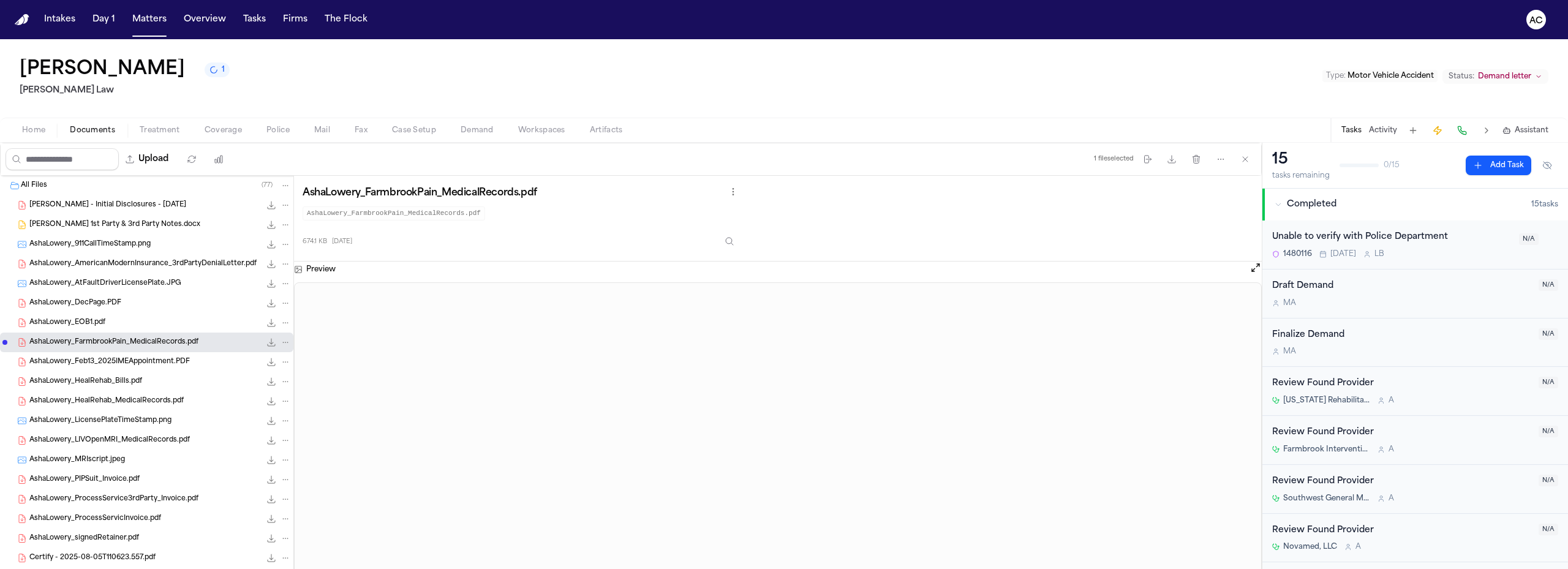
click at [539, 128] on span "Workspaces" at bounding box center [542, 130] width 47 height 10
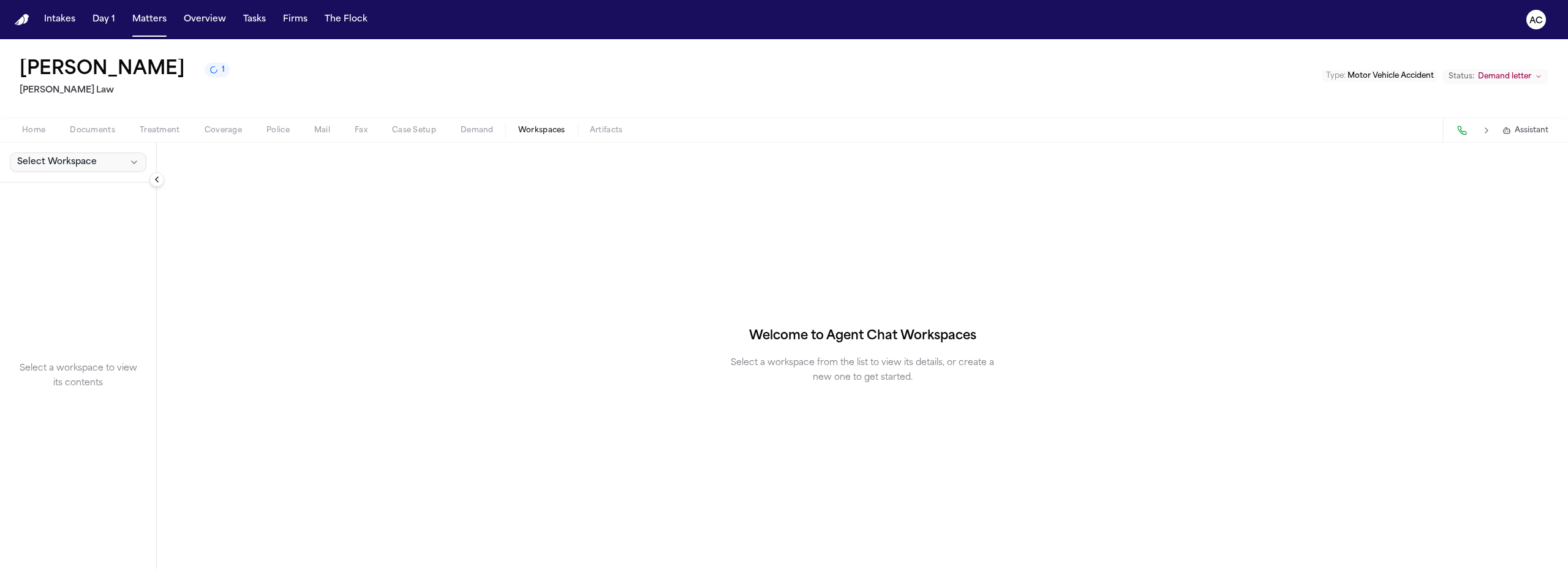
click at [55, 166] on span "Select Workspace" at bounding box center [57, 162] width 80 height 12
click at [55, 189] on span "PIP Demand" at bounding box center [69, 189] width 111 height 12
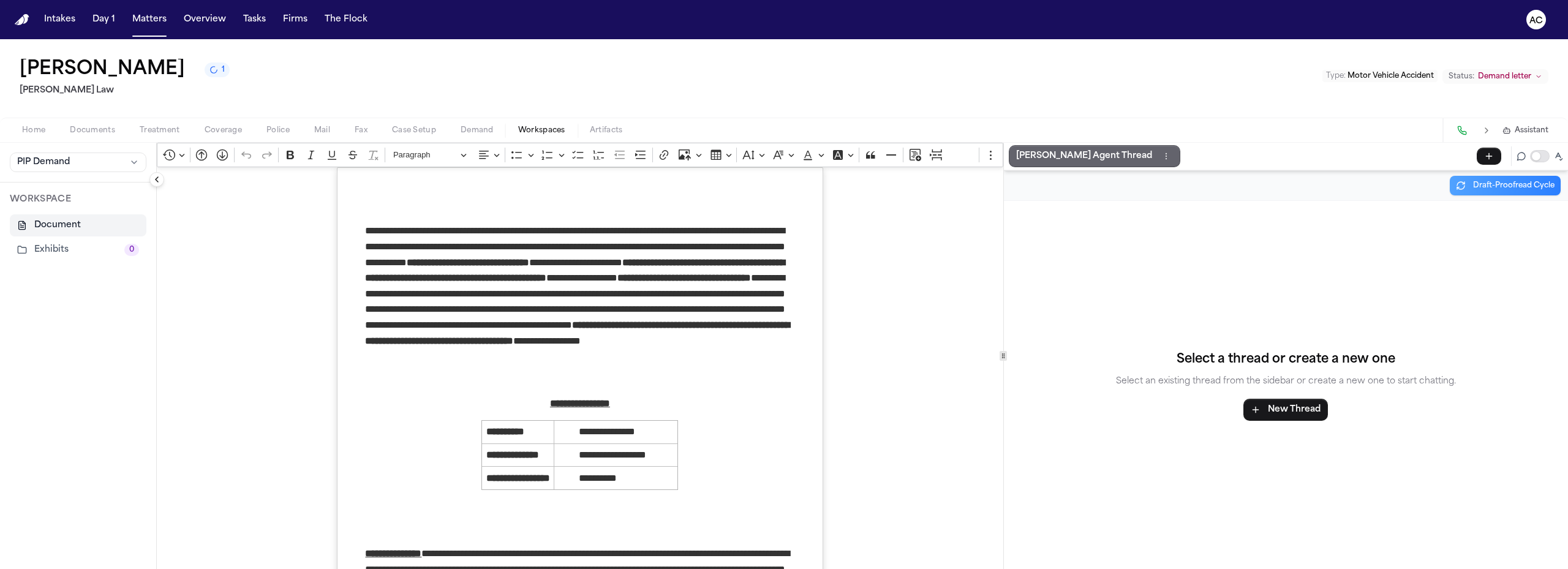
click at [1058, 154] on p "[PERSON_NAME] Agent Thread" at bounding box center [1084, 156] width 136 height 15
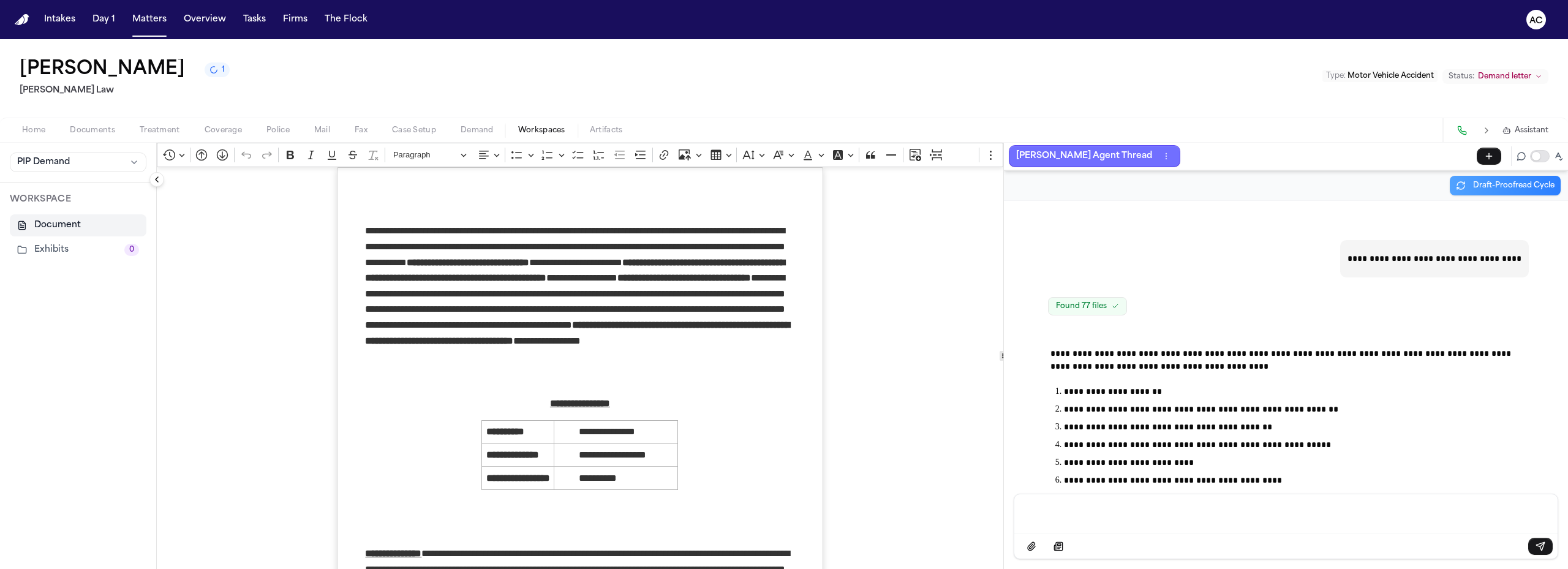
click at [1049, 155] on p "[PERSON_NAME] Agent Thread" at bounding box center [1084, 156] width 136 height 15
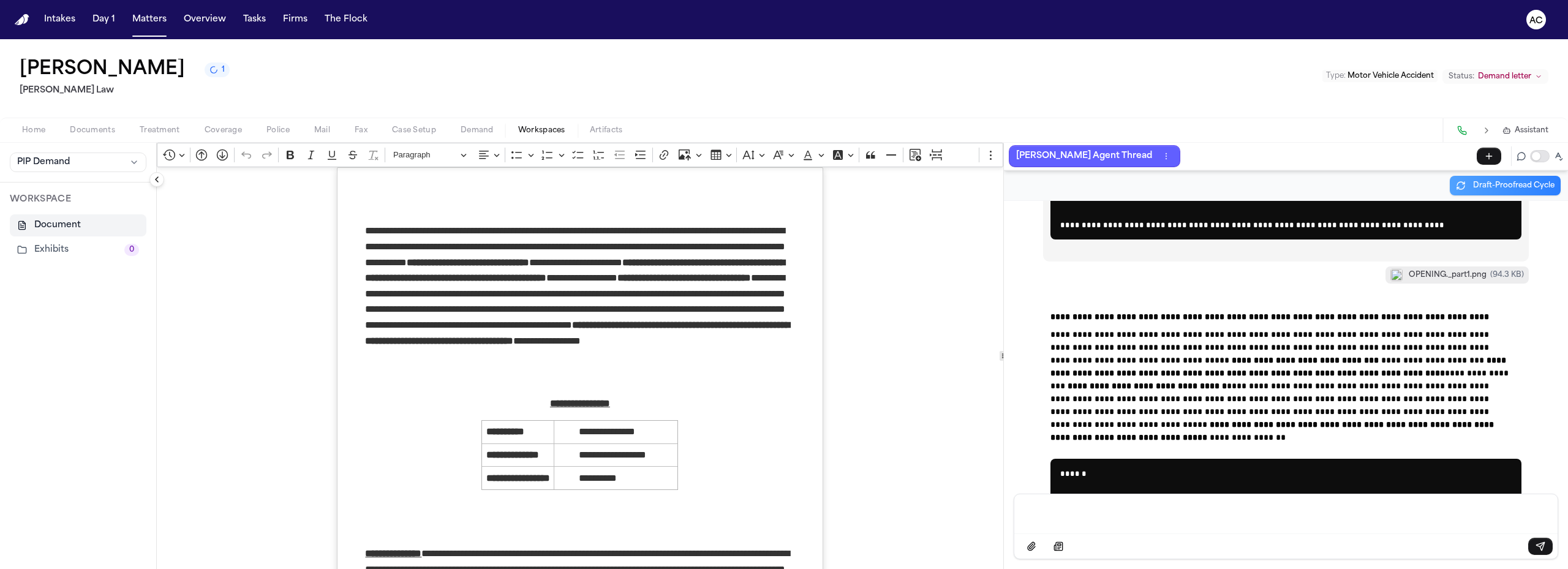
scroll to position [72303, 0]
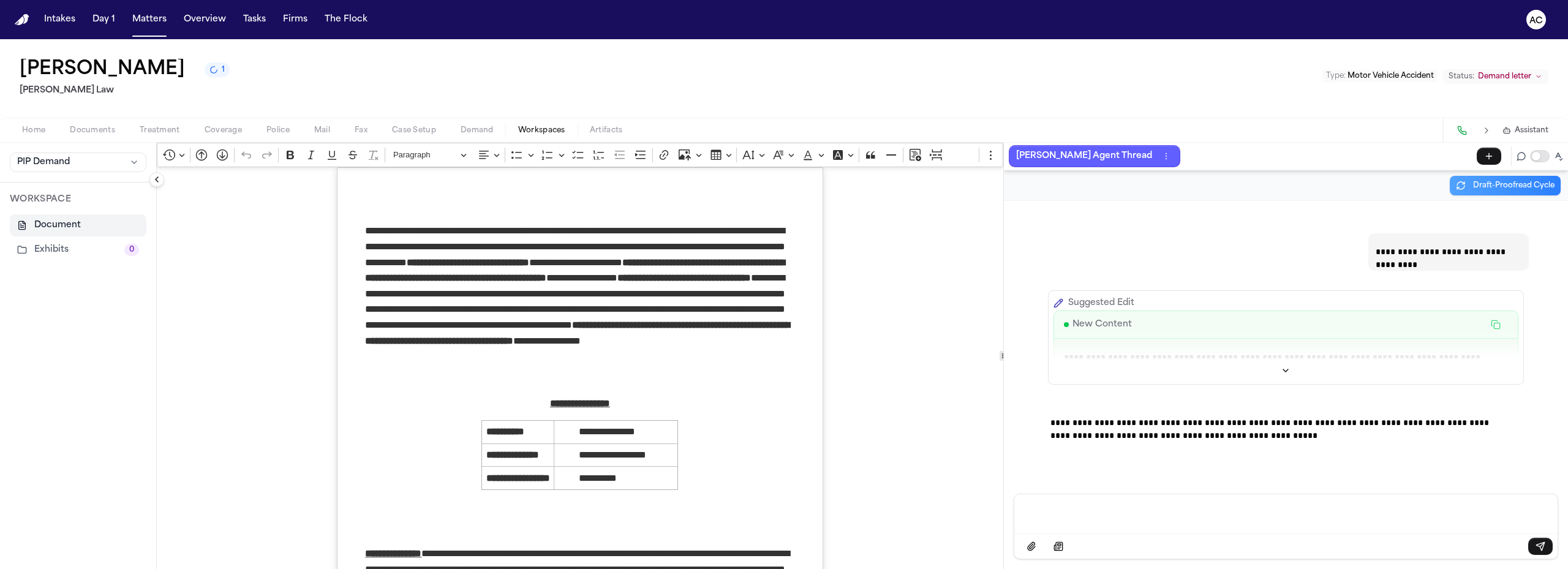
click at [1104, 510] on p "Message input" at bounding box center [1285, 512] width 513 height 12
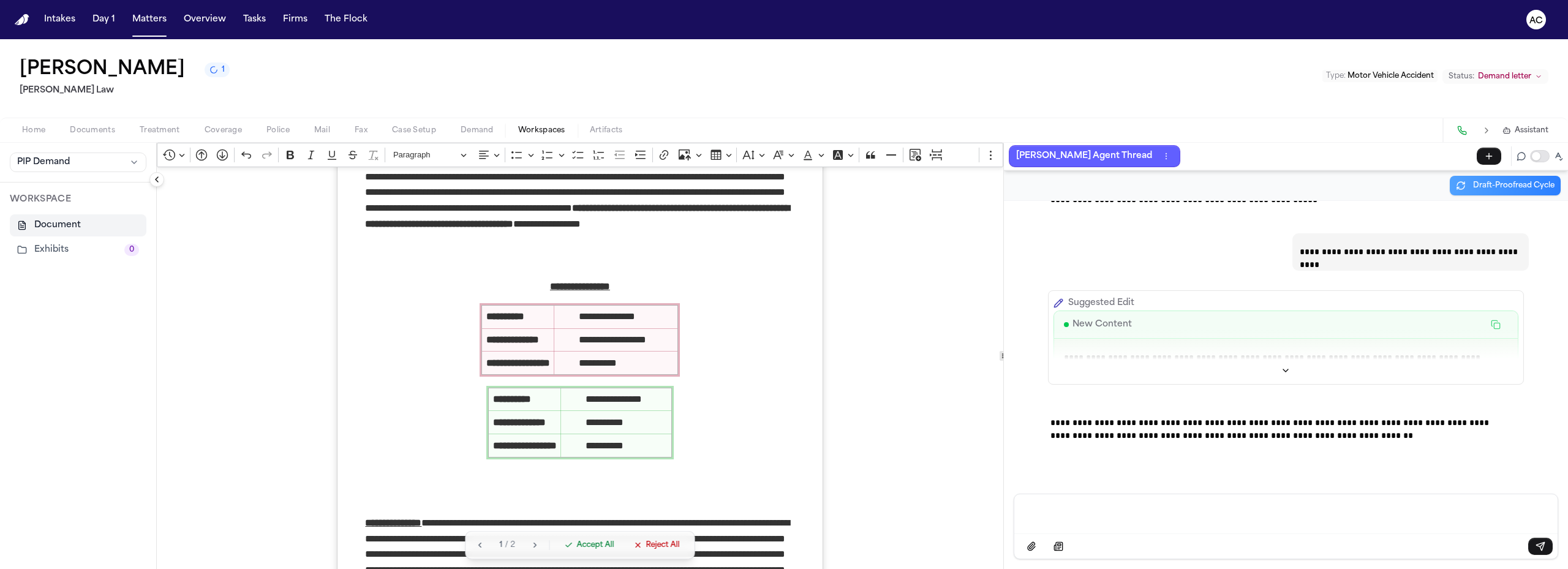
scroll to position [123, 0]
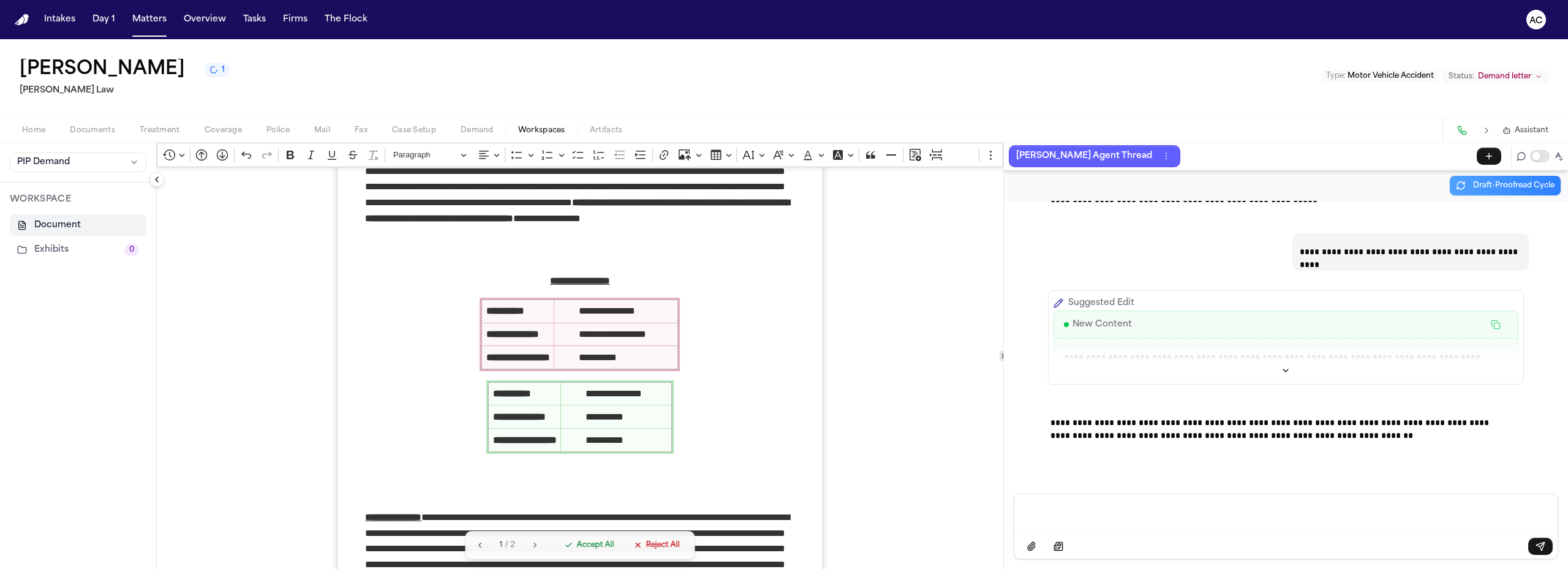
click at [592, 539] on button "Accept All" at bounding box center [588, 545] width 64 height 17
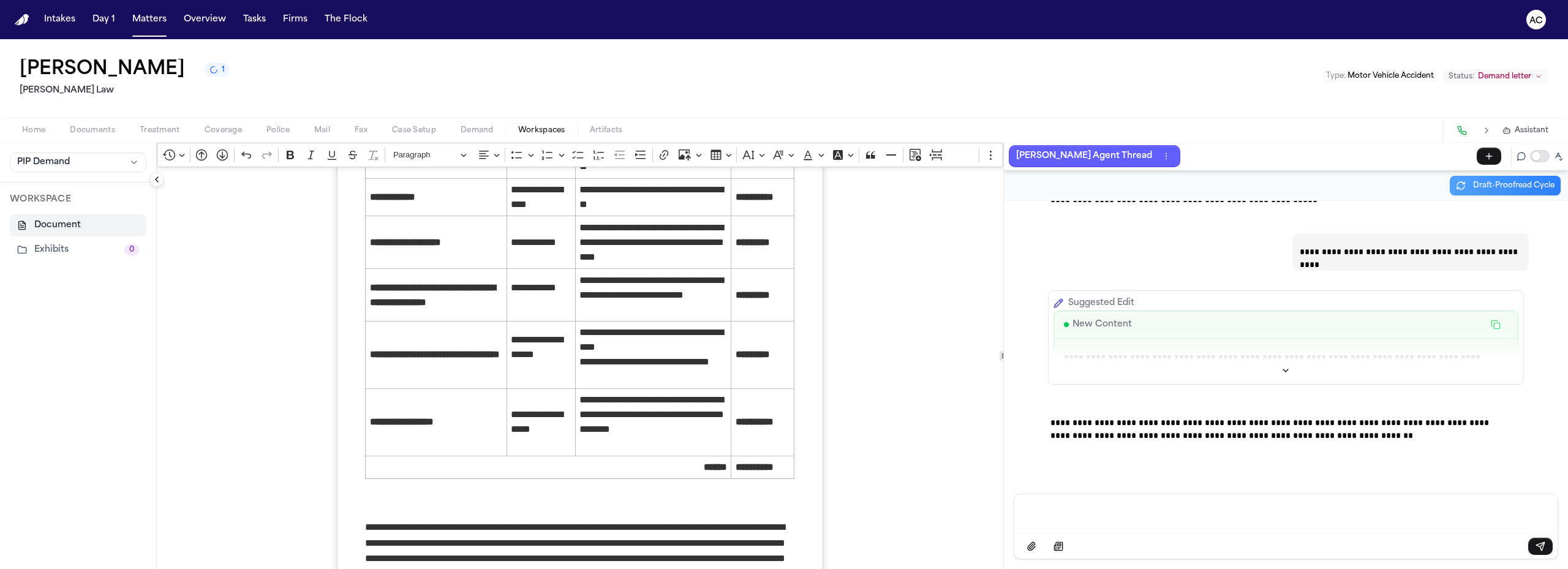
scroll to position [1348, 0]
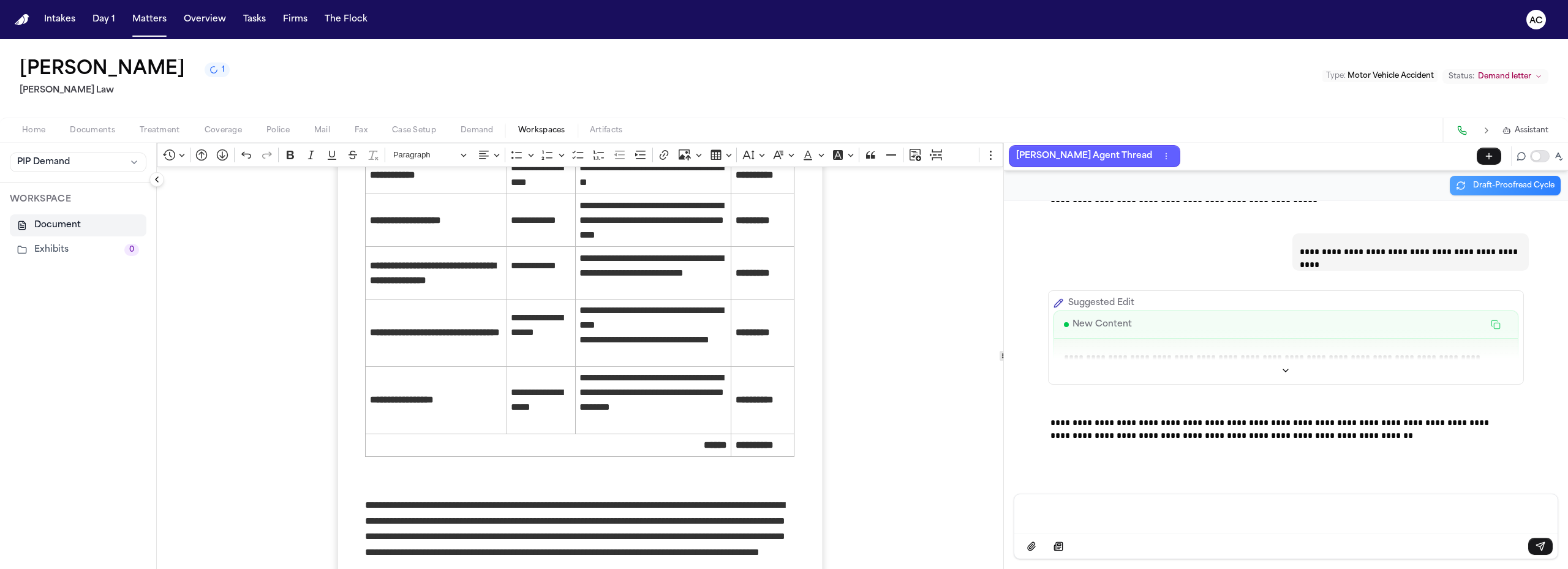
click at [481, 128] on span "Demand" at bounding box center [477, 130] width 33 height 10
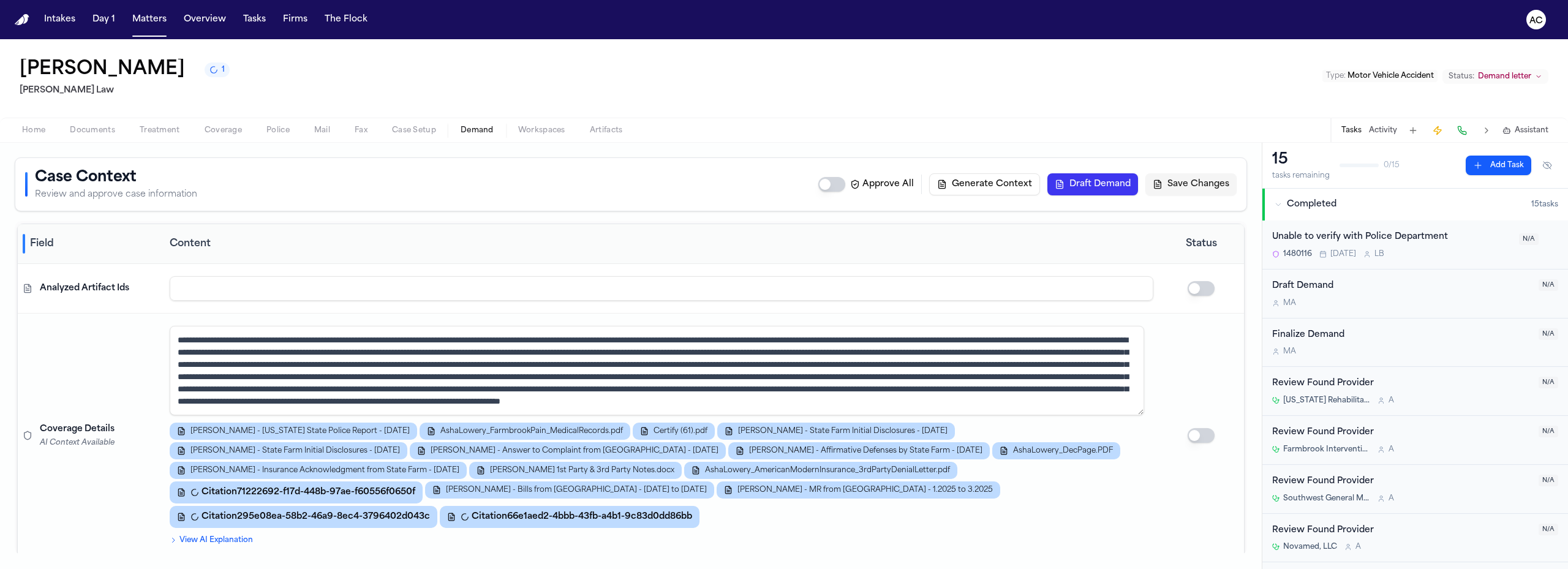
click at [535, 133] on span "Workspaces" at bounding box center [542, 130] width 47 height 10
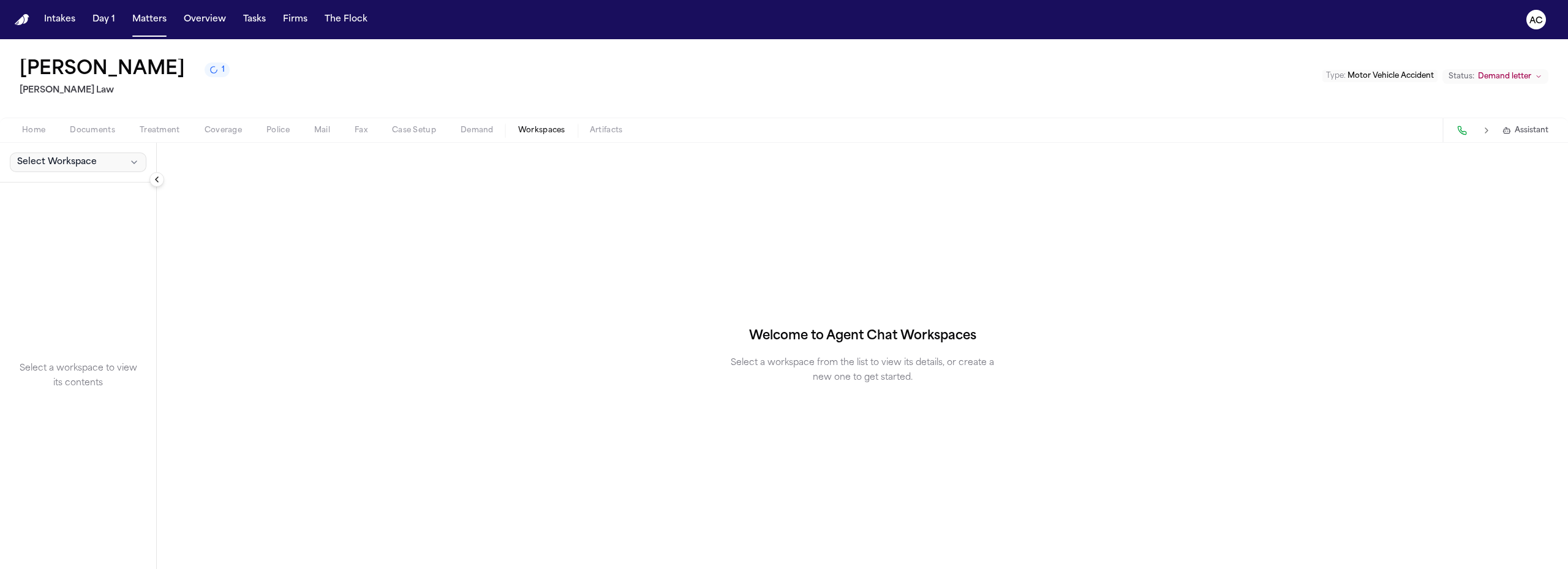
click at [73, 162] on span "Select Workspace" at bounding box center [57, 162] width 80 height 12
click at [85, 218] on button "+ Create New Workspace" at bounding box center [79, 215] width 145 height 22
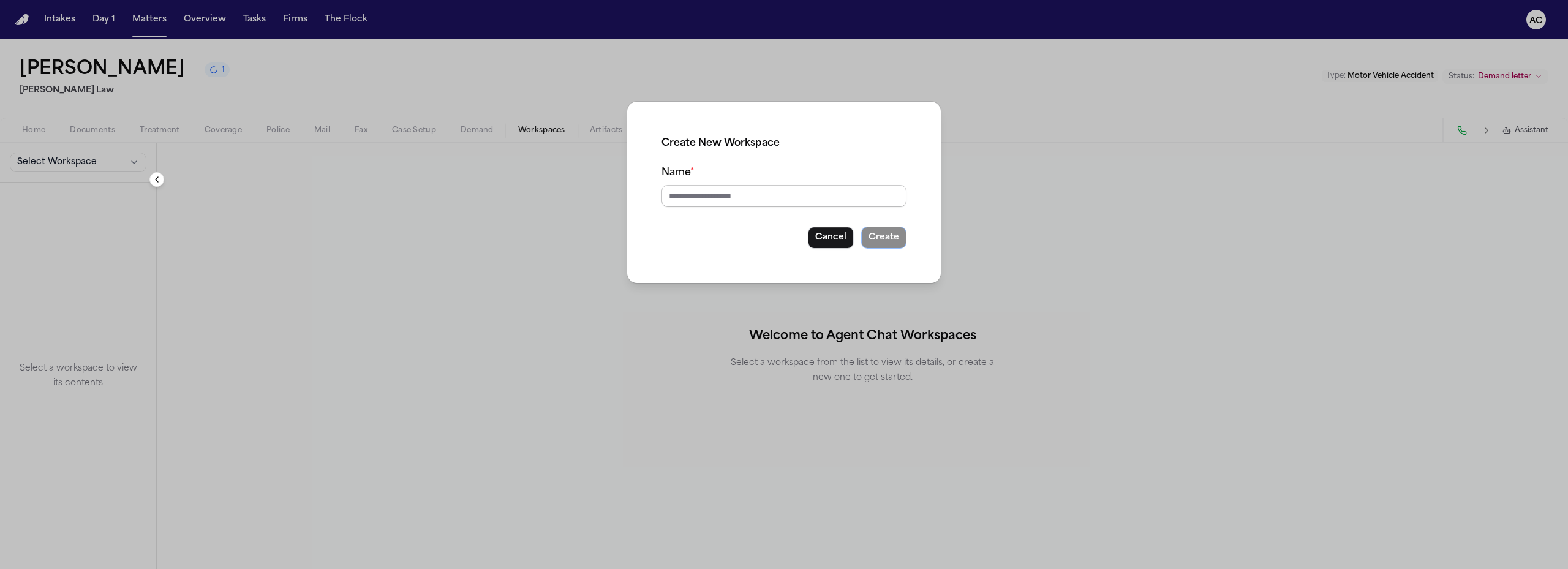
click at [783, 197] on input "Name *" at bounding box center [784, 195] width 245 height 22
type input "**********"
click at [886, 234] on button "Create" at bounding box center [884, 237] width 46 height 22
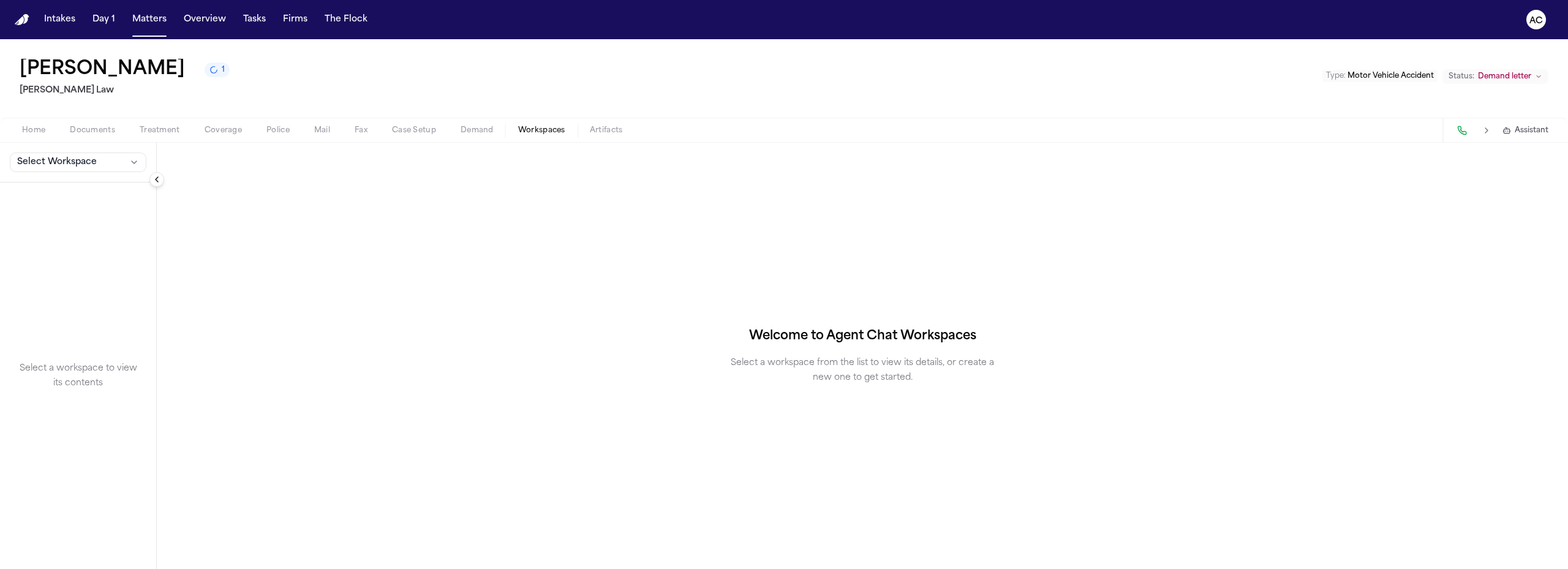
click at [69, 158] on span "Select Workspace" at bounding box center [57, 162] width 80 height 12
drag, startPoint x: 55, startPoint y: 209, endPoint x: 78, endPoint y: 159, distance: 55.0
click at [78, 159] on body "Intakes Day 1 Matters Overview Tasks Firms The Flock AC Asha Lowery 1 Jalal Law…" at bounding box center [784, 284] width 1568 height 569
click at [474, 126] on div "Asha Lowery 1 Jalal Law Type : Motor Vehicle Accident Status: Demand letter Hom…" at bounding box center [784, 304] width 1568 height 530
click at [482, 130] on span "Demand" at bounding box center [477, 130] width 33 height 10
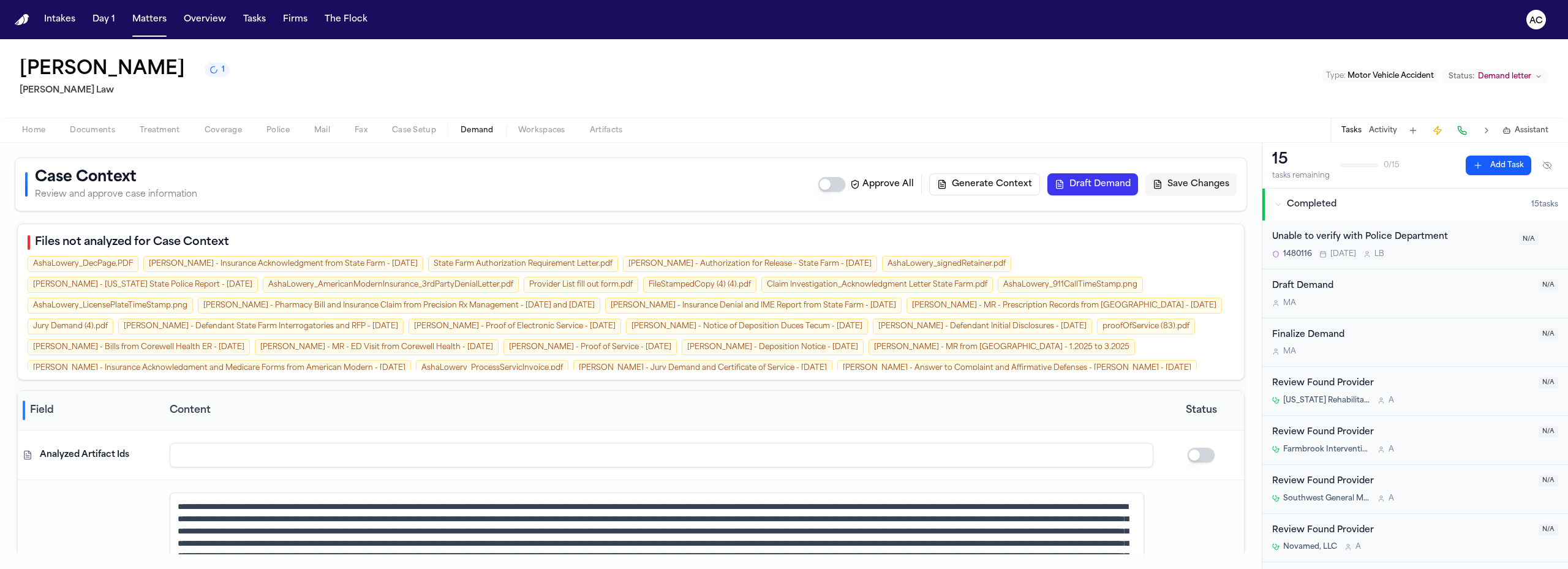
click at [1107, 185] on button "Draft Demand" at bounding box center [1092, 184] width 90 height 22
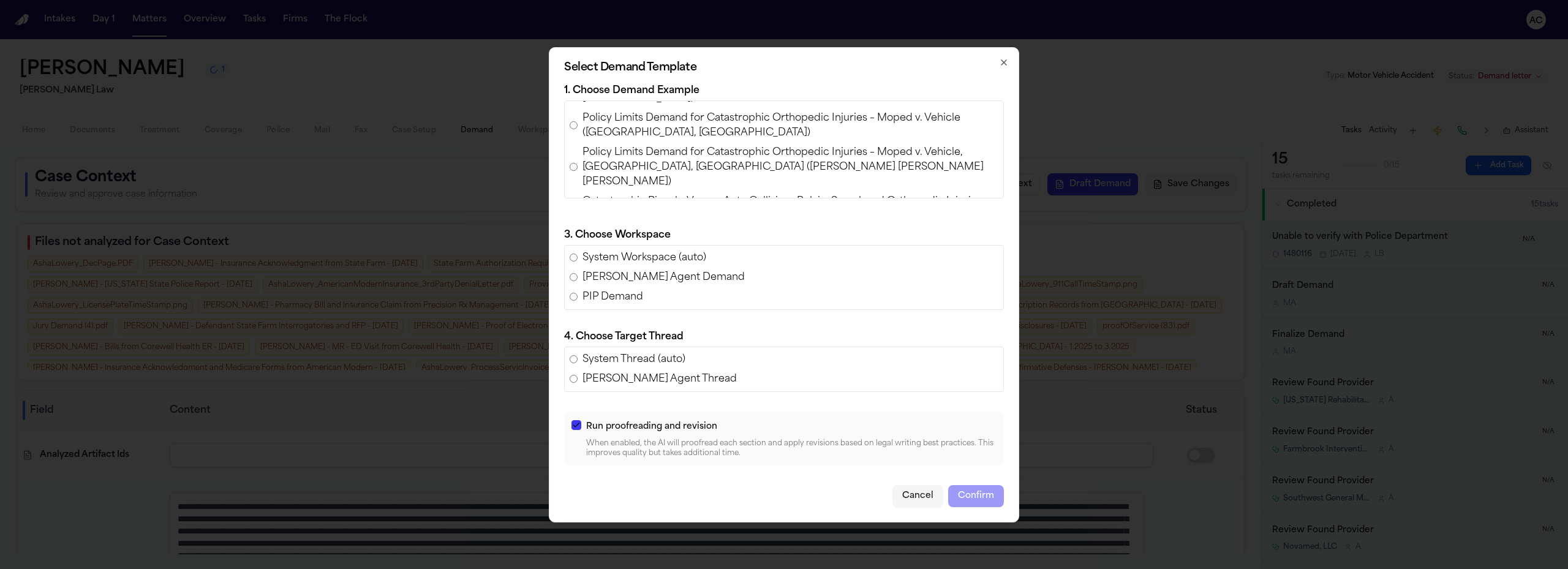
scroll to position [429, 0]
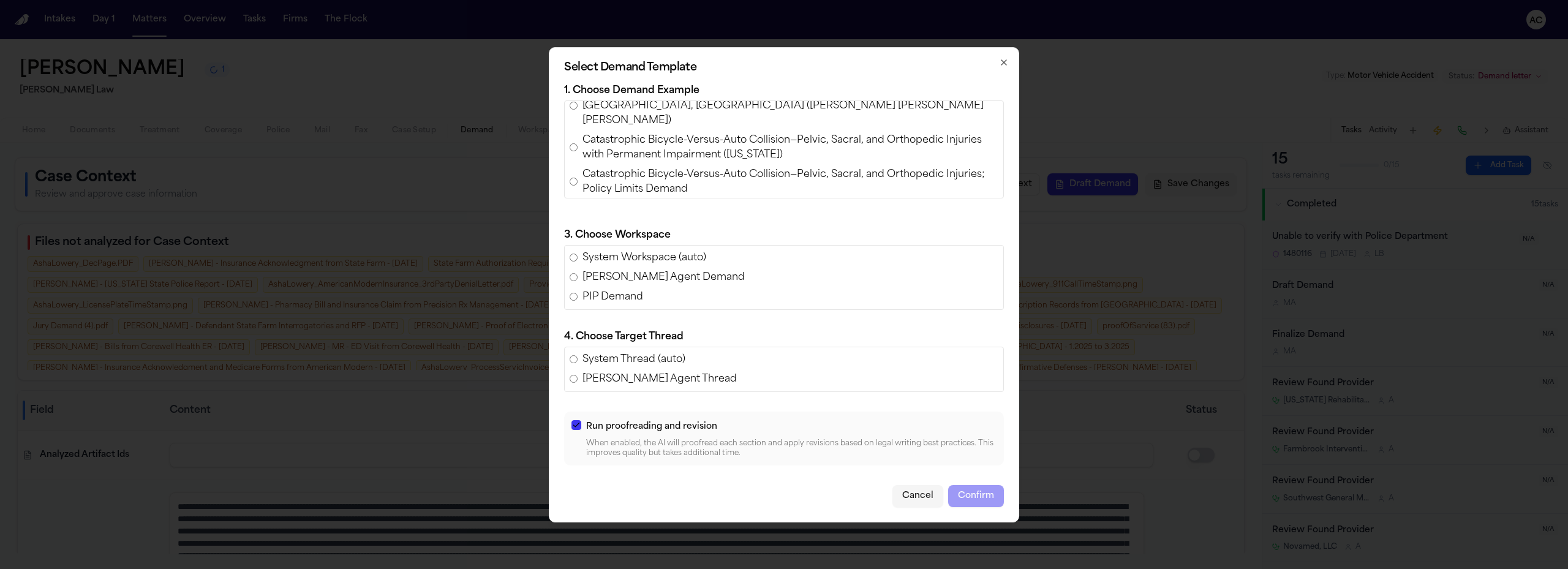
click at [1007, 60] on icon "button" at bounding box center [1004, 63] width 5 height 5
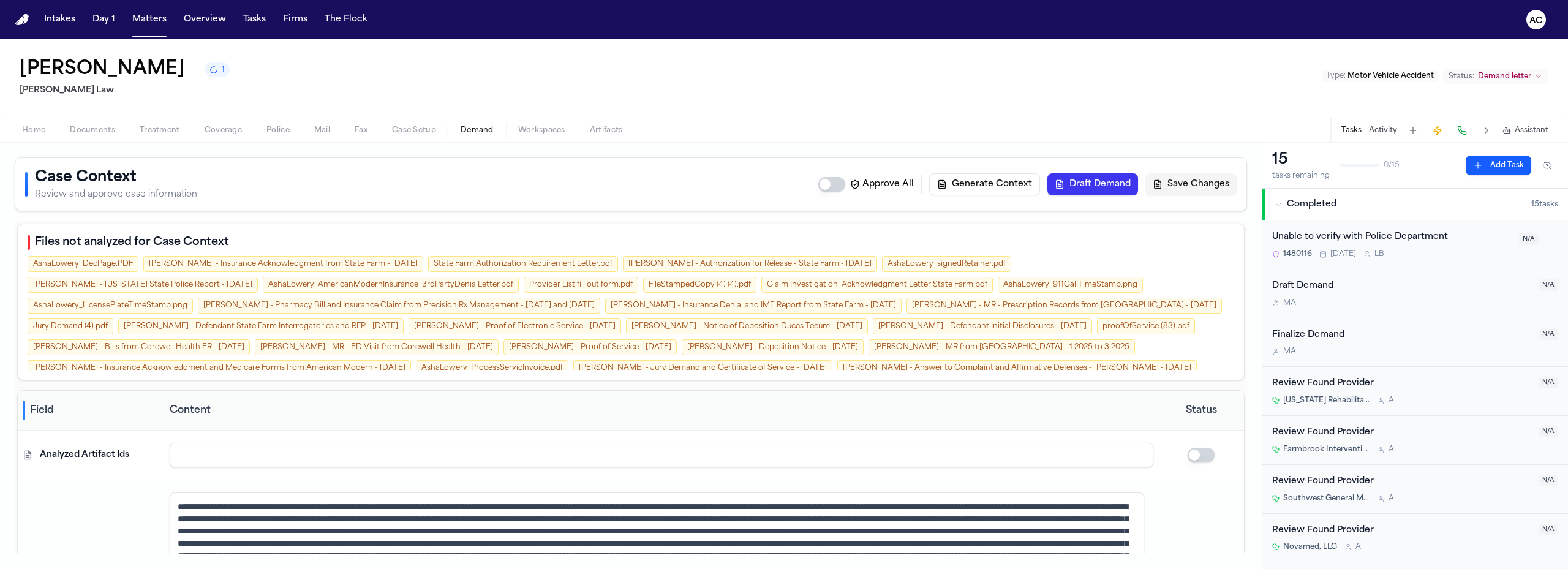
click at [527, 126] on span "Workspaces" at bounding box center [542, 130] width 47 height 10
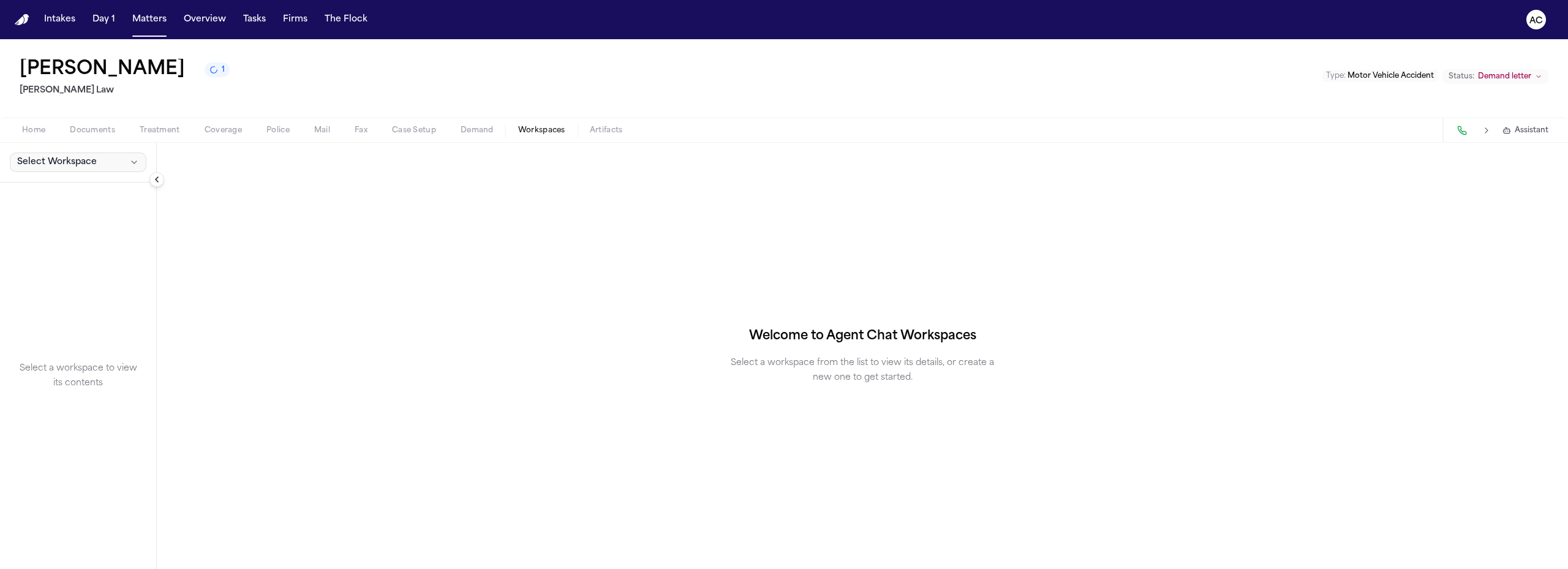
click at [63, 164] on span "Select Workspace" at bounding box center [57, 162] width 80 height 12
click at [51, 208] on span "PIP Demand" at bounding box center [85, 208] width 142 height 12
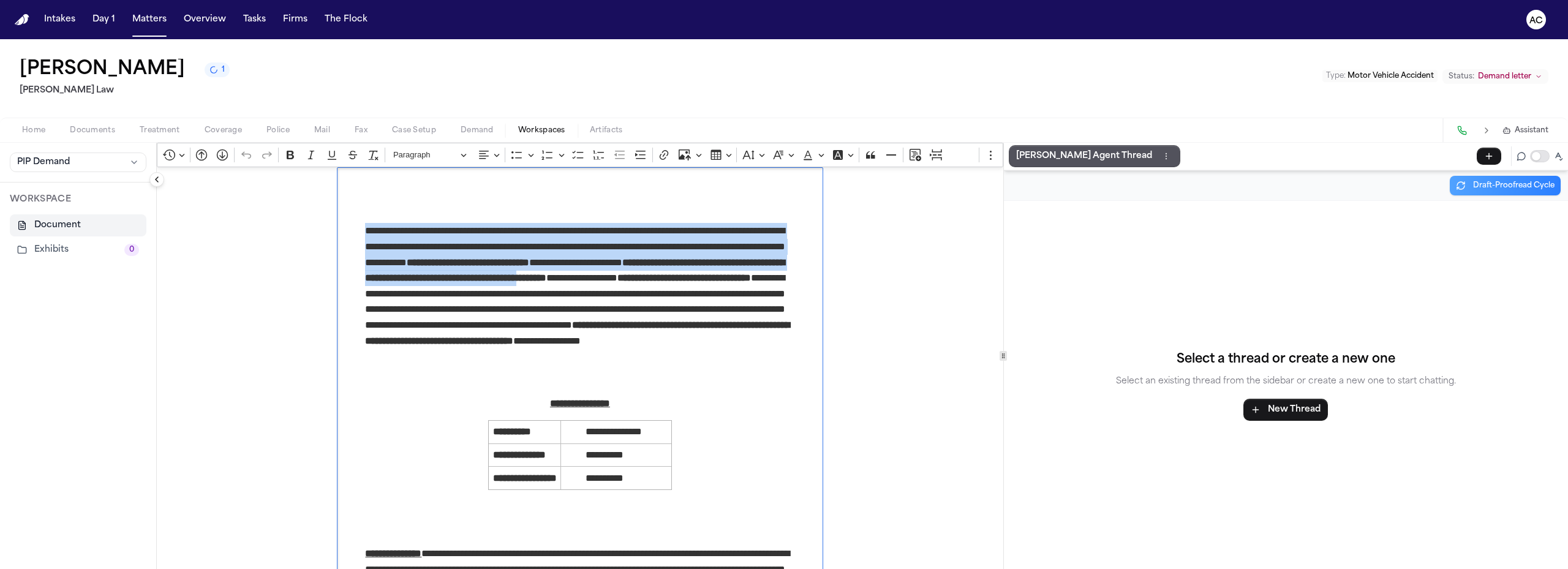
drag, startPoint x: 360, startPoint y: 230, endPoint x: 729, endPoint y: 283, distance: 372.8
click at [729, 283] on p "**********" at bounding box center [580, 293] width 430 height 141
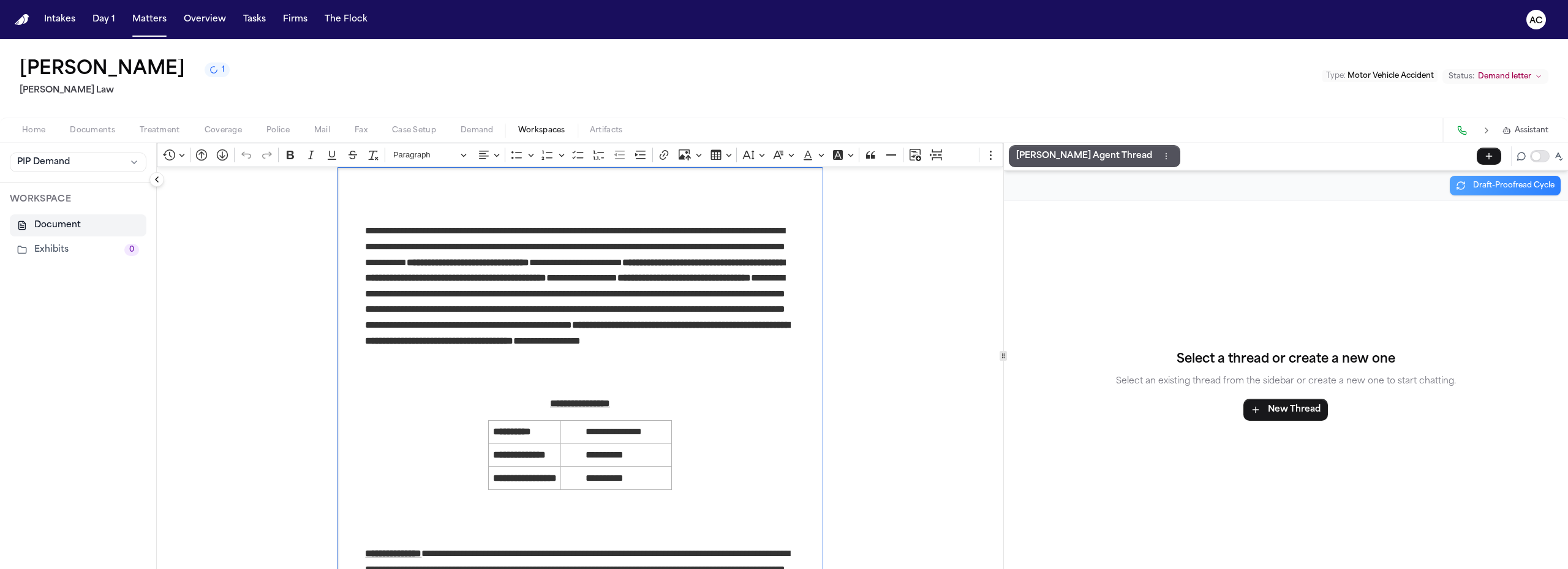
click at [784, 330] on p "**********" at bounding box center [580, 293] width 430 height 141
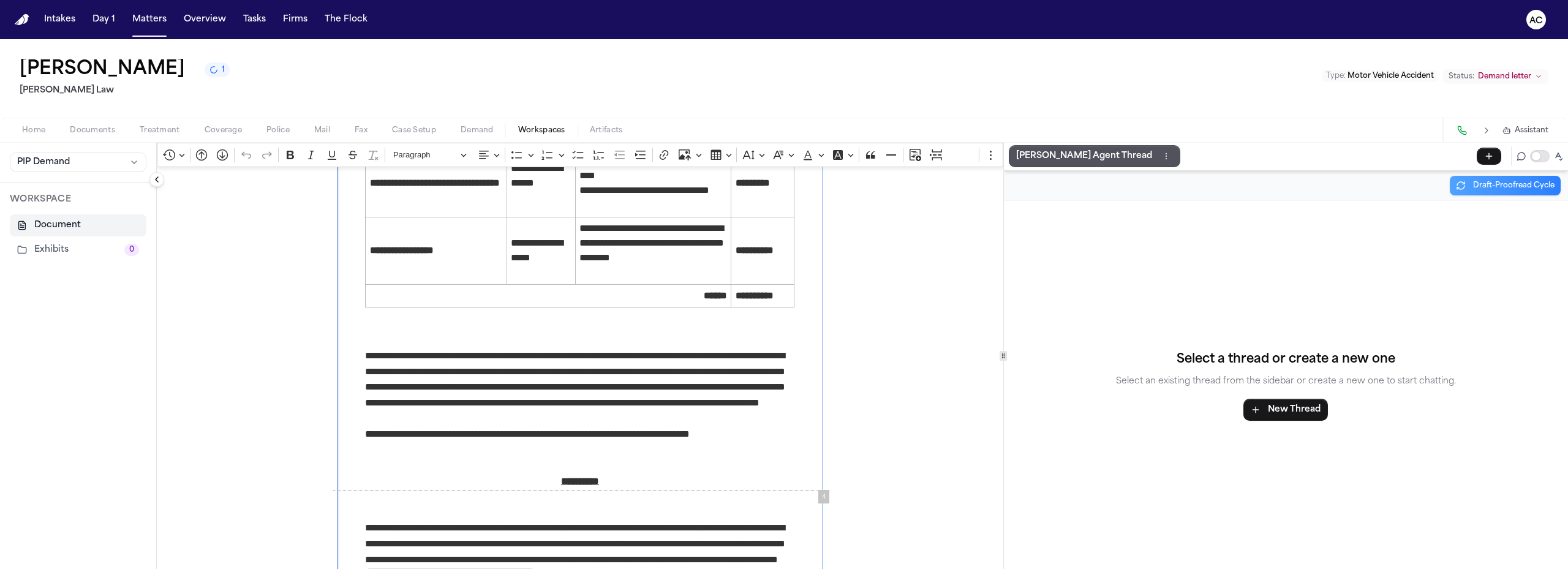
scroll to position [1496, 0]
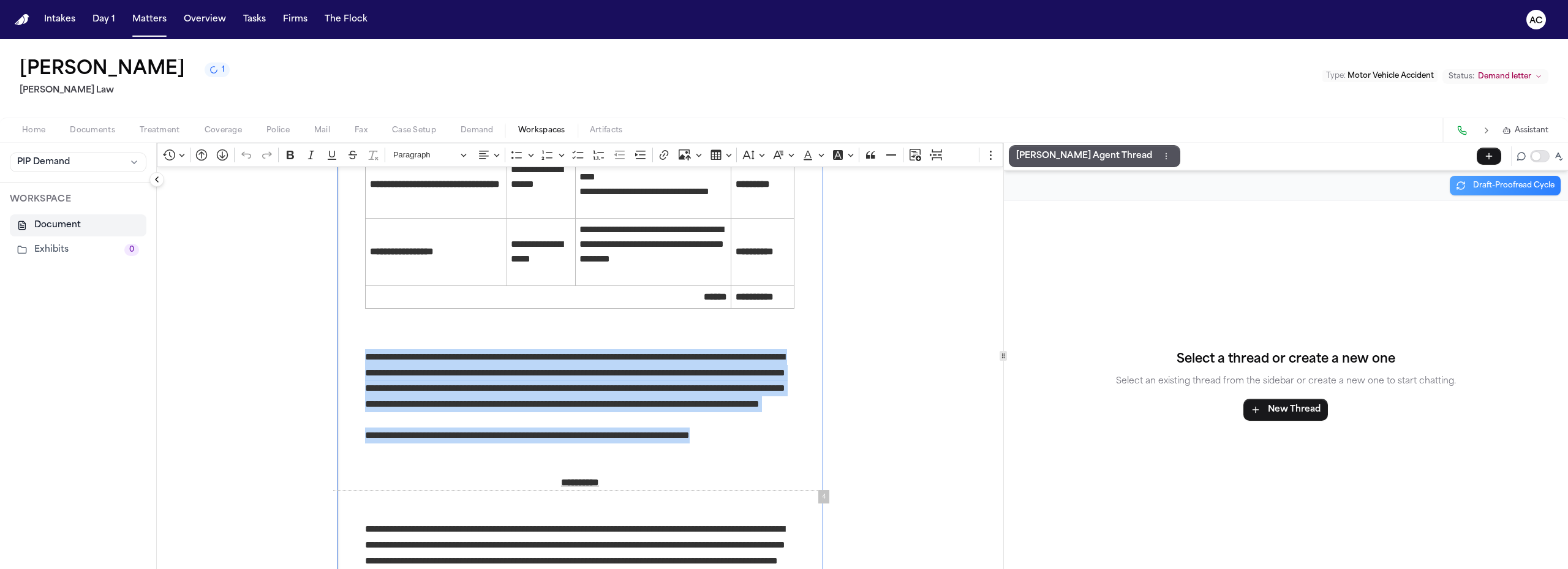
drag, startPoint x: 732, startPoint y: 437, endPoint x: 362, endPoint y: 354, distance: 379.2
click at [362, 354] on div "**********" at bounding box center [580, 13] width 487 height 2685
click at [679, 422] on p "**********" at bounding box center [580, 388] width 430 height 78
drag, startPoint x: 729, startPoint y: 435, endPoint x: 355, endPoint y: 360, distance: 381.4
click at [355, 360] on div "**********" at bounding box center [580, 13] width 487 height 2685
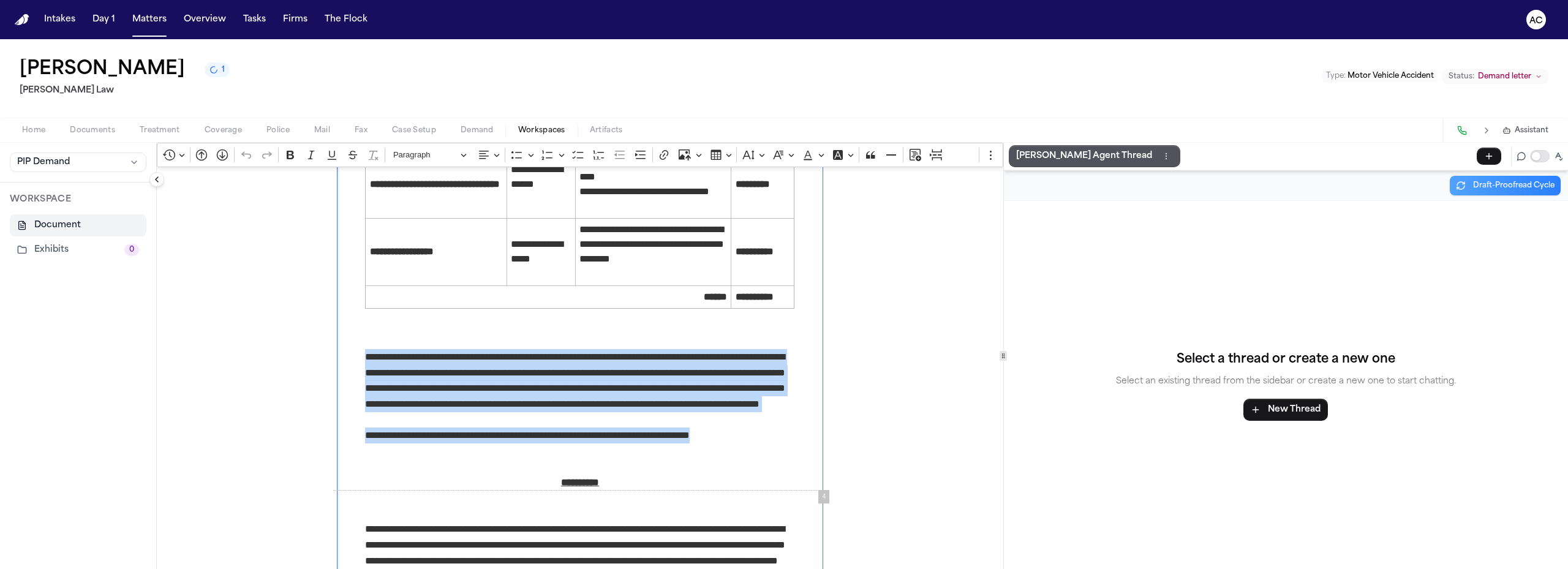
click at [757, 431] on p "**********" at bounding box center [580, 436] width 430 height 16
drag, startPoint x: 734, startPoint y: 439, endPoint x: 360, endPoint y: 357, distance: 382.9
click at [360, 357] on div "**********" at bounding box center [580, 13] width 487 height 2685
click at [745, 434] on p "**********" at bounding box center [580, 436] width 430 height 16
drag, startPoint x: 739, startPoint y: 437, endPoint x: 362, endPoint y: 363, distance: 384.2
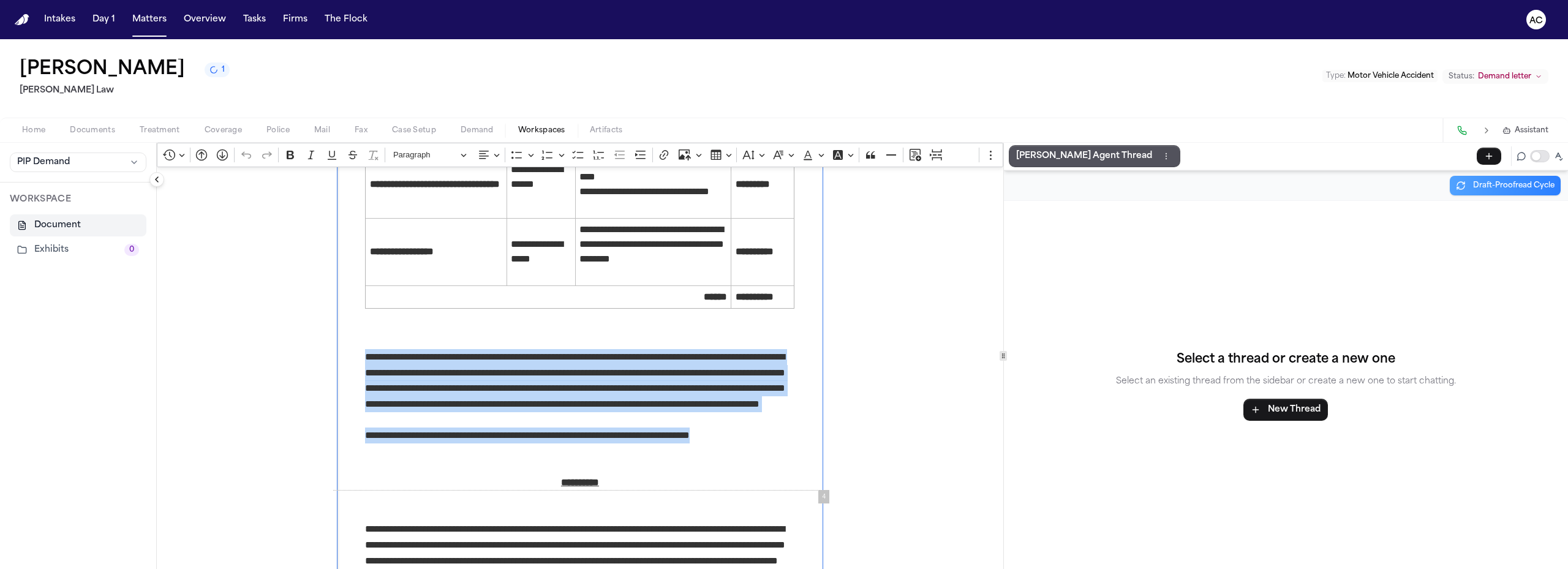
click at [362, 363] on div "**********" at bounding box center [580, 13] width 487 height 2685
click at [662, 418] on p "**********" at bounding box center [580, 388] width 430 height 78
drag, startPoint x: 361, startPoint y: 359, endPoint x: 739, endPoint y: 442, distance: 387.0
click at [739, 442] on div "**********" at bounding box center [580, 13] width 487 height 2685
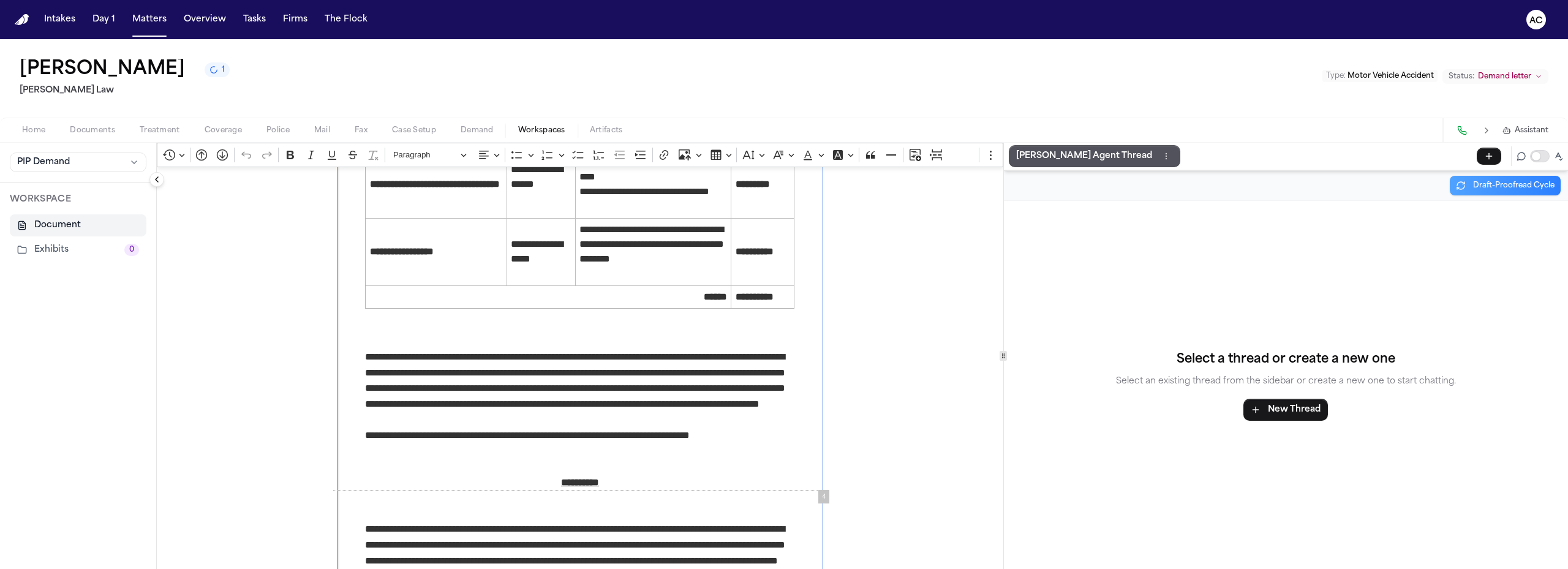
click at [739, 449] on p "Rich Text Editor. Editing area: main. Press Alt+0 for help." at bounding box center [580, 458] width 430 height 31
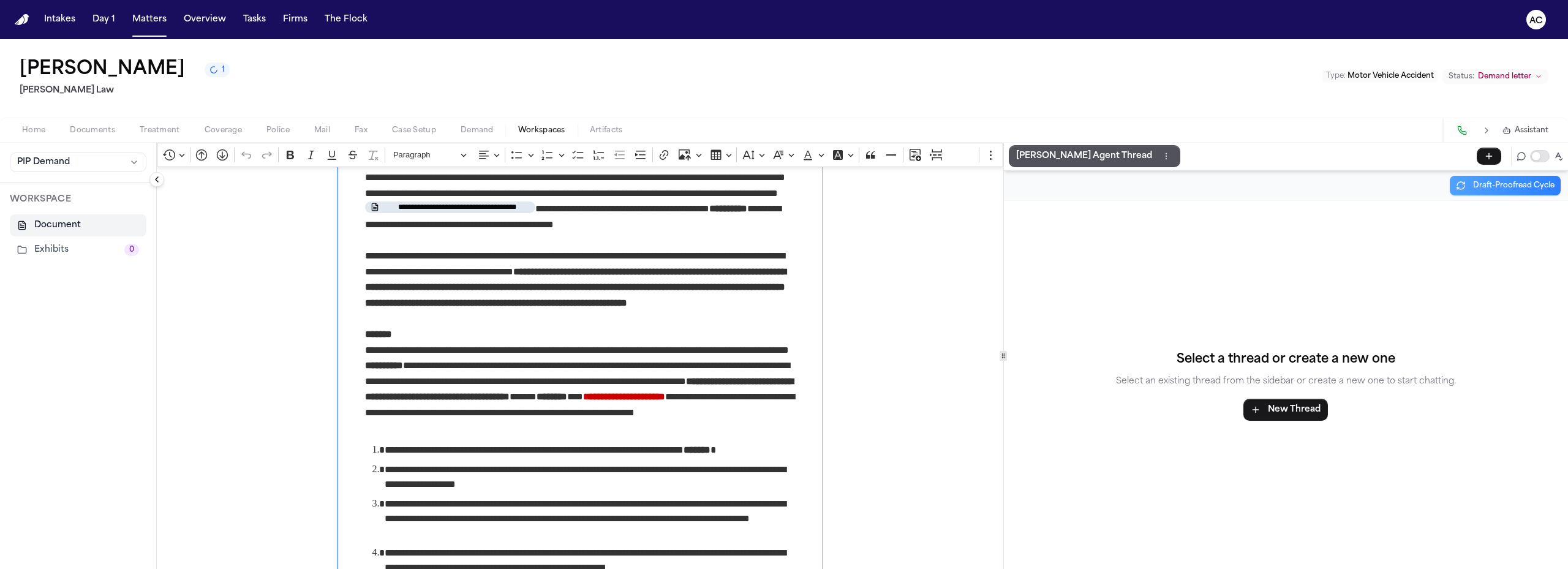
scroll to position [1802, 0]
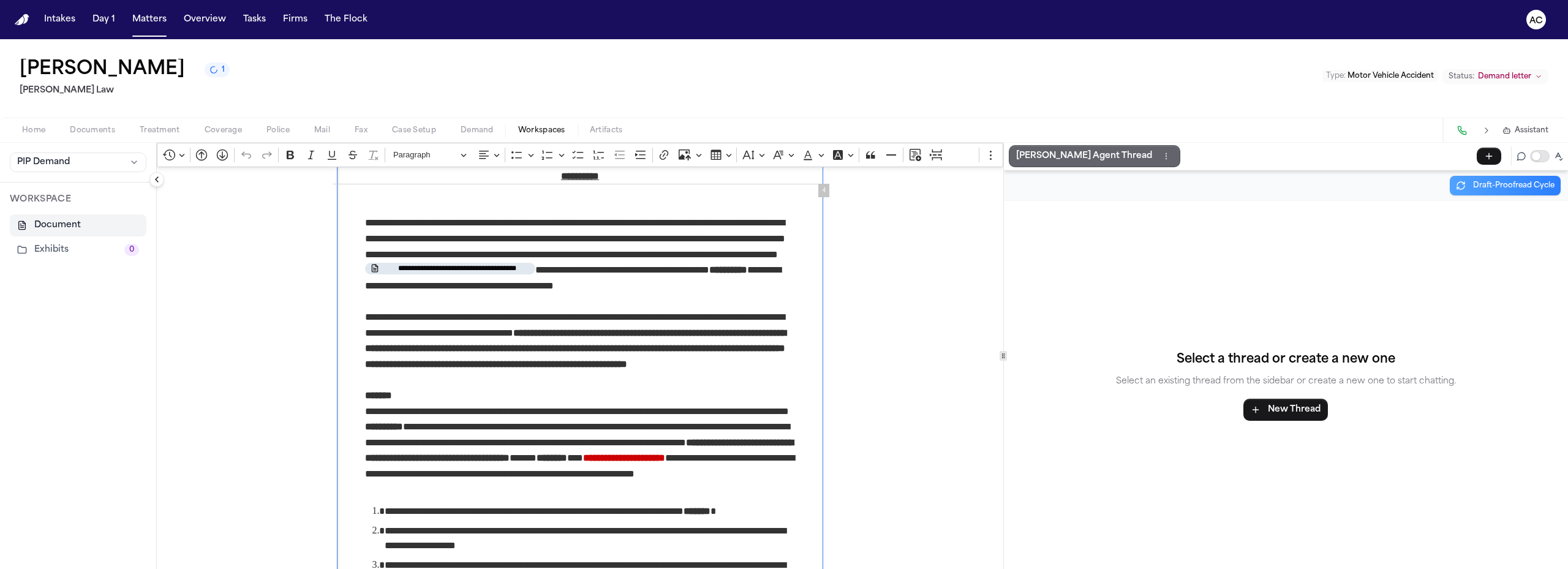
click at [1068, 154] on p "[PERSON_NAME] Agent Thread" at bounding box center [1084, 156] width 136 height 15
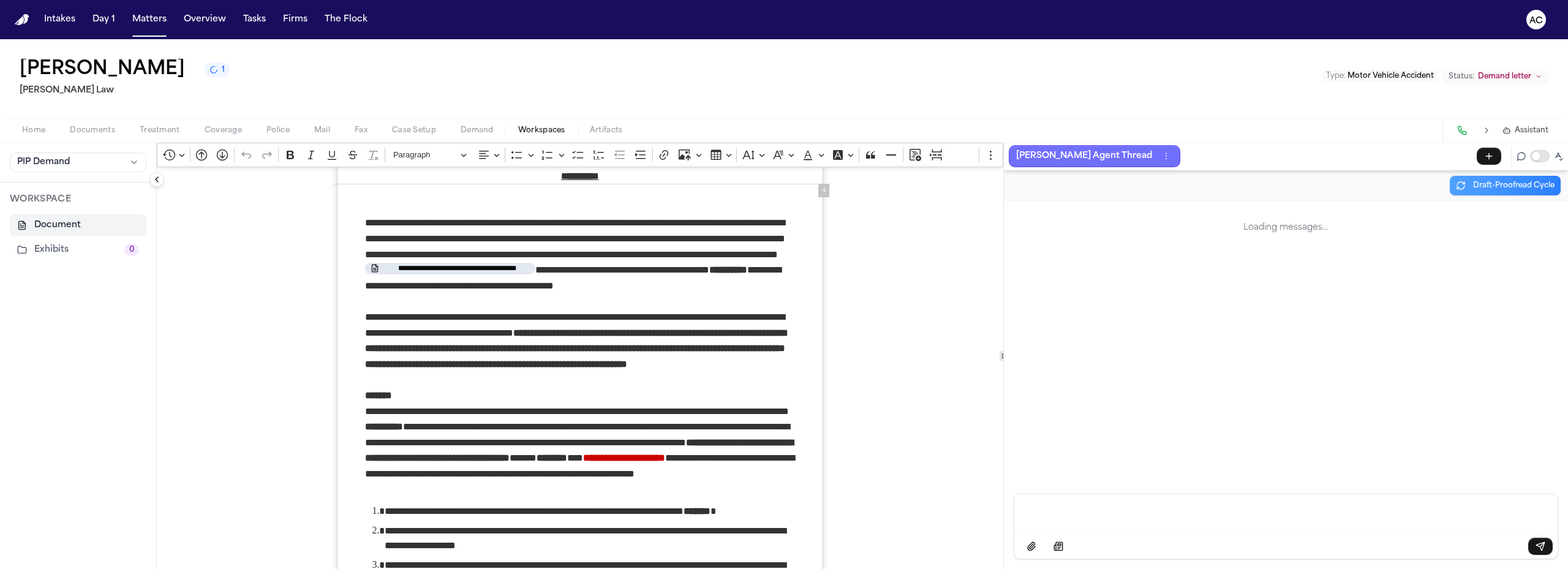
click at [1071, 510] on p "Message input" at bounding box center [1285, 512] width 513 height 12
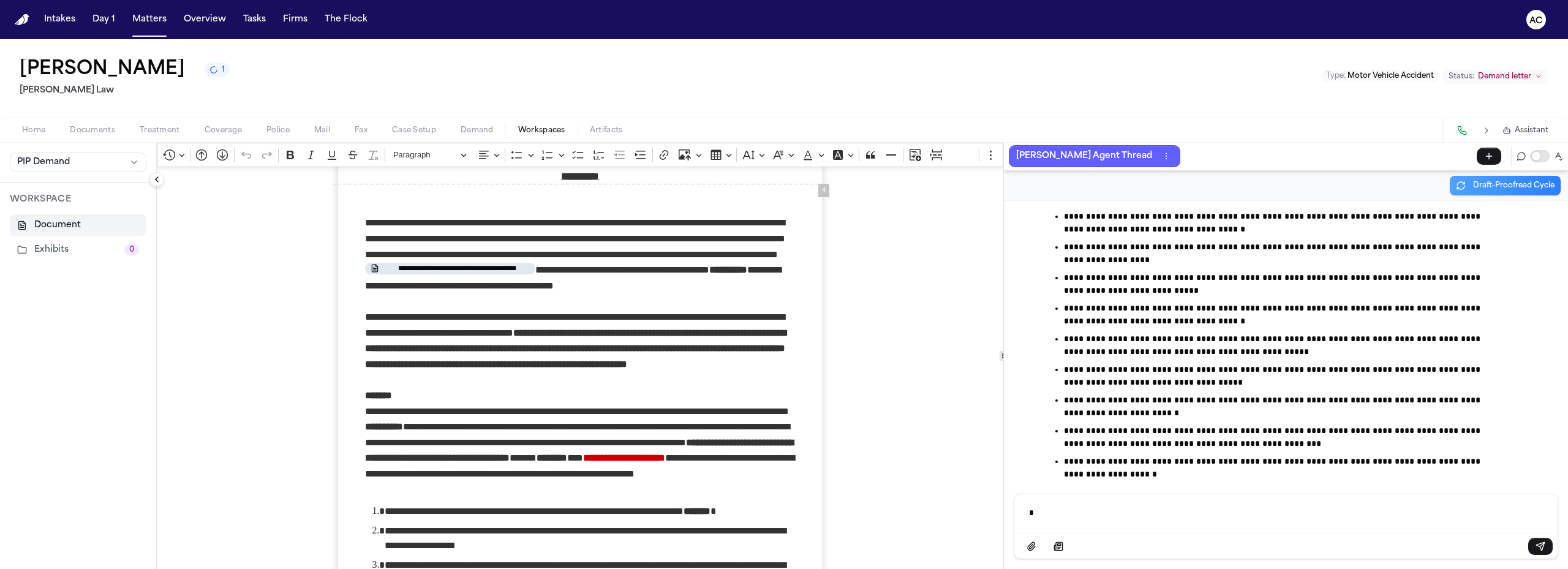
scroll to position [71962, 0]
click at [1215, 516] on p "**********" at bounding box center [1285, 512] width 513 height 12
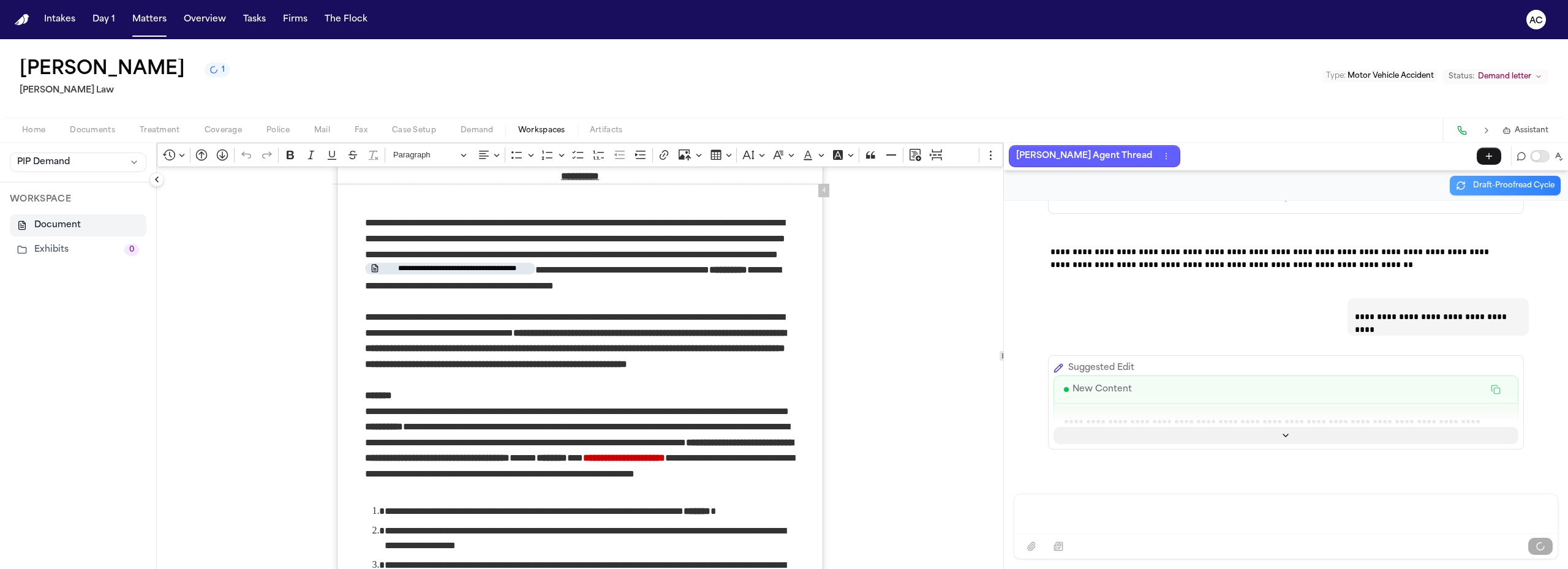
scroll to position [72710, 0]
click at [1265, 440] on button "Show more" at bounding box center [1286, 436] width 465 height 17
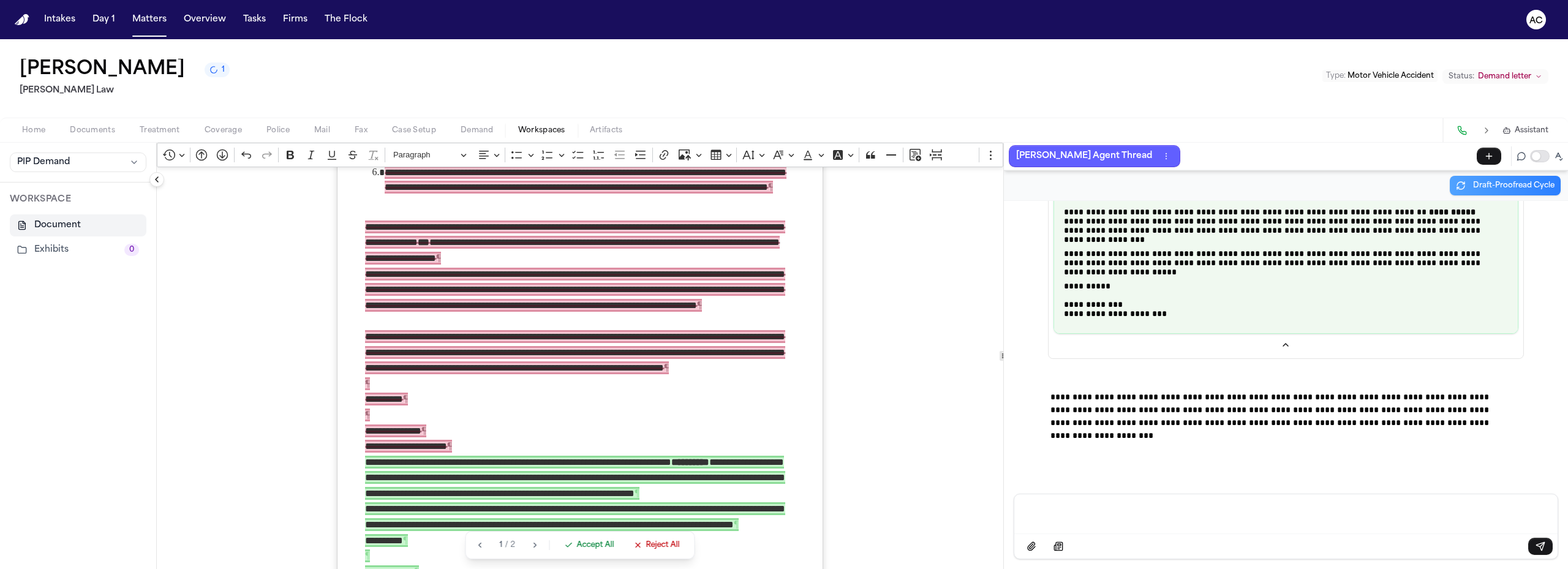
scroll to position [2465, 0]
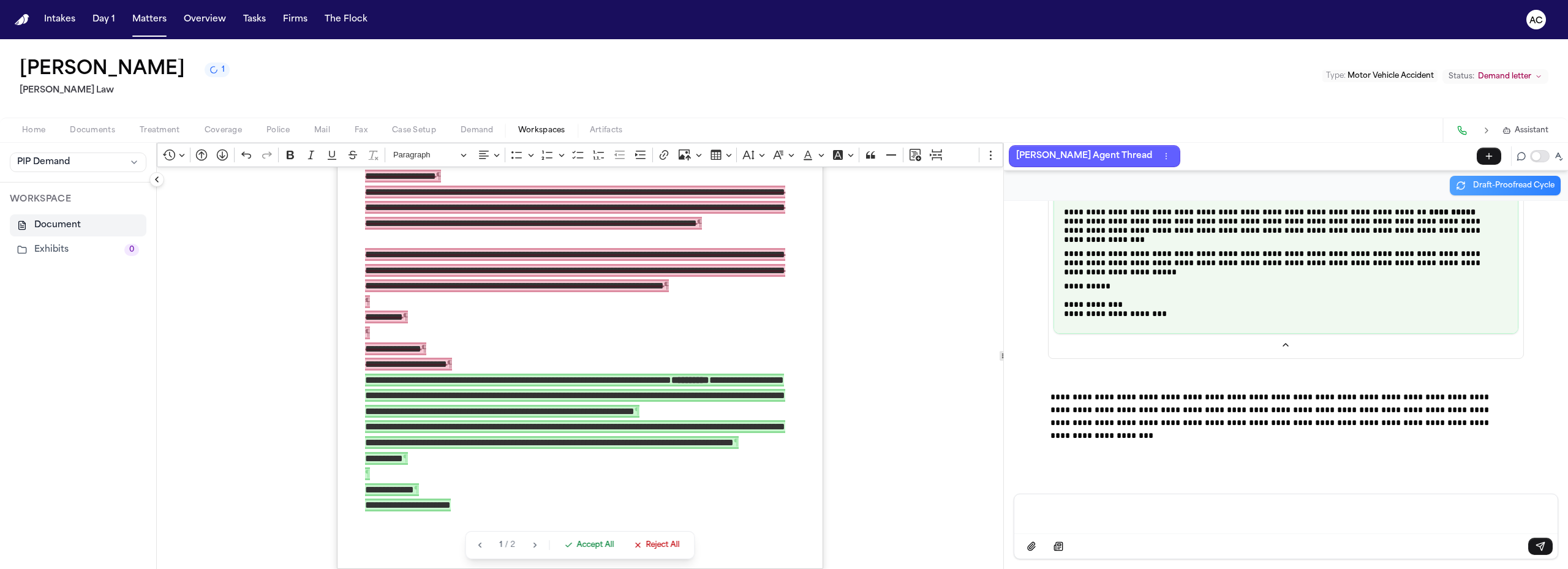
click at [598, 549] on span "Accept All" at bounding box center [595, 545] width 37 height 10
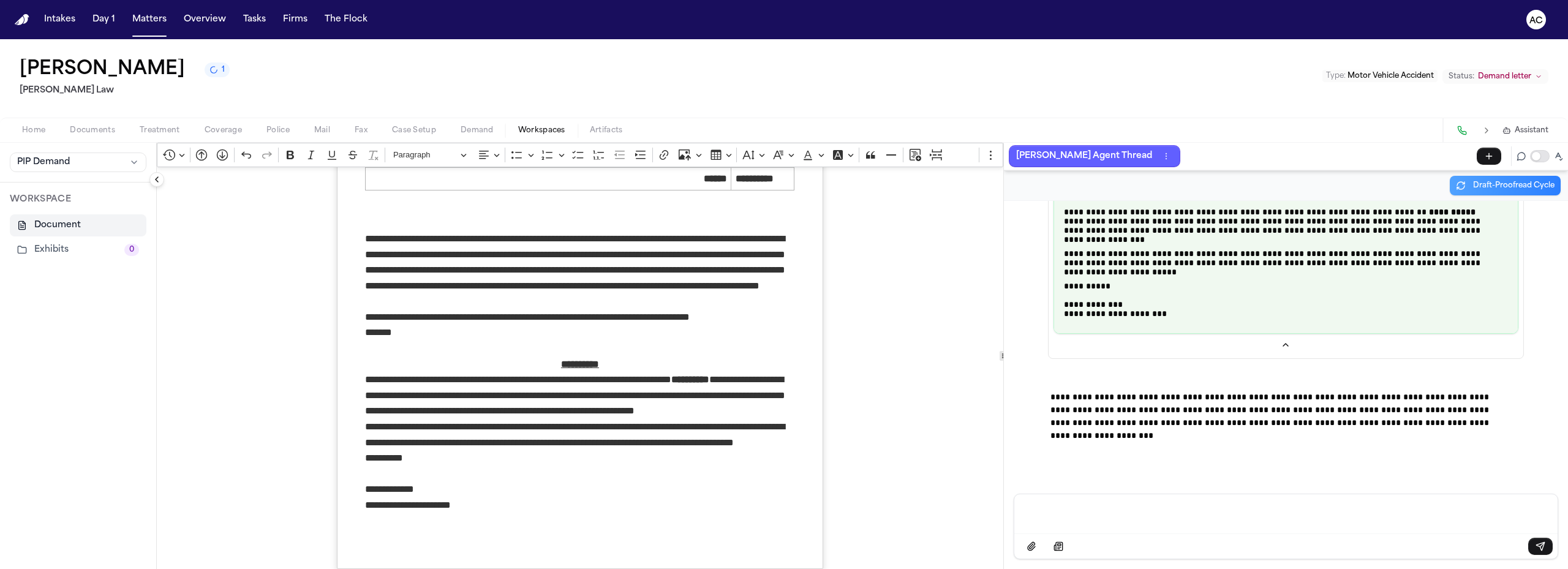
scroll to position [1655, 0]
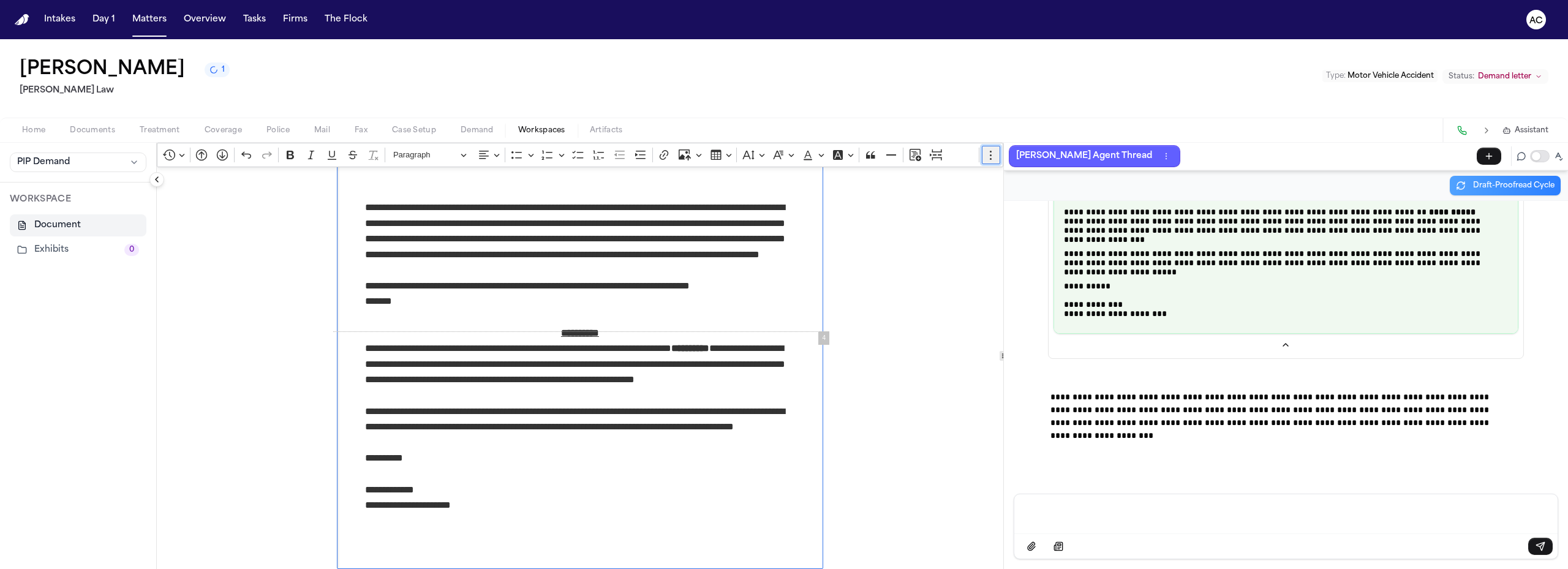
click at [985, 158] on icon "Editor toolbar" at bounding box center [990, 155] width 12 height 12
click at [961, 177] on icon "Dropdown toolbar" at bounding box center [967, 176] width 12 height 12
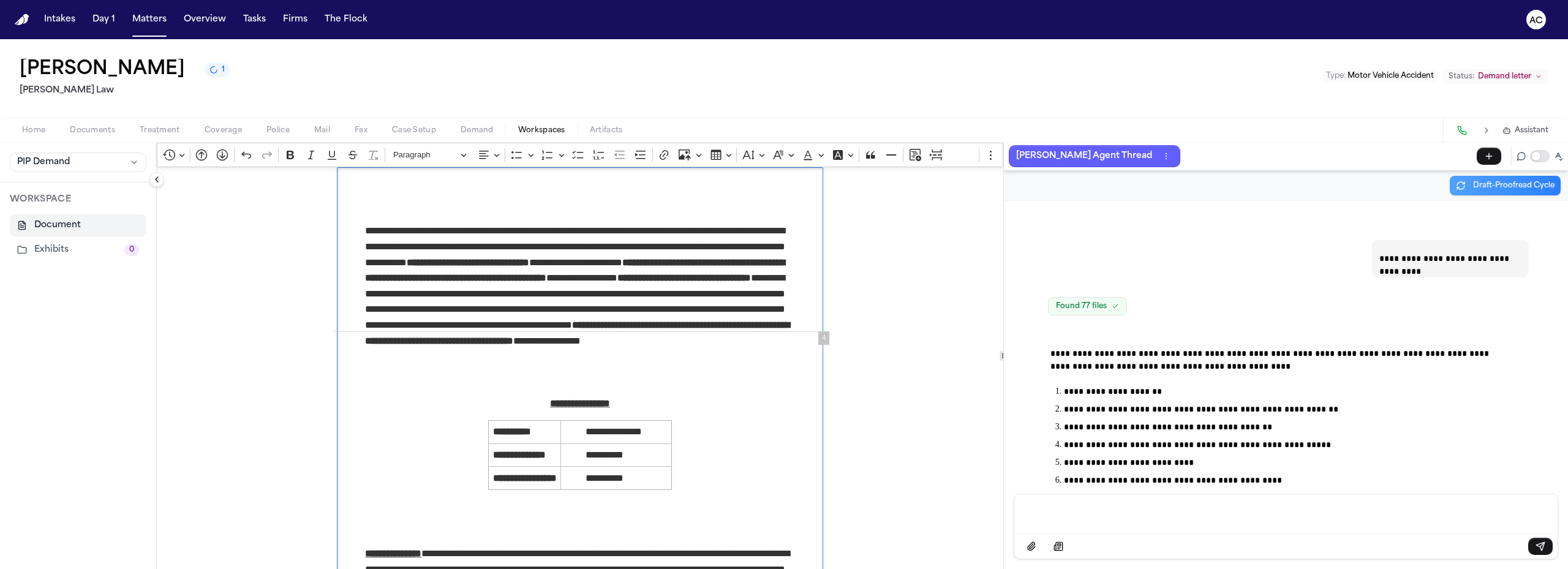
scroll to position [74310, 0]
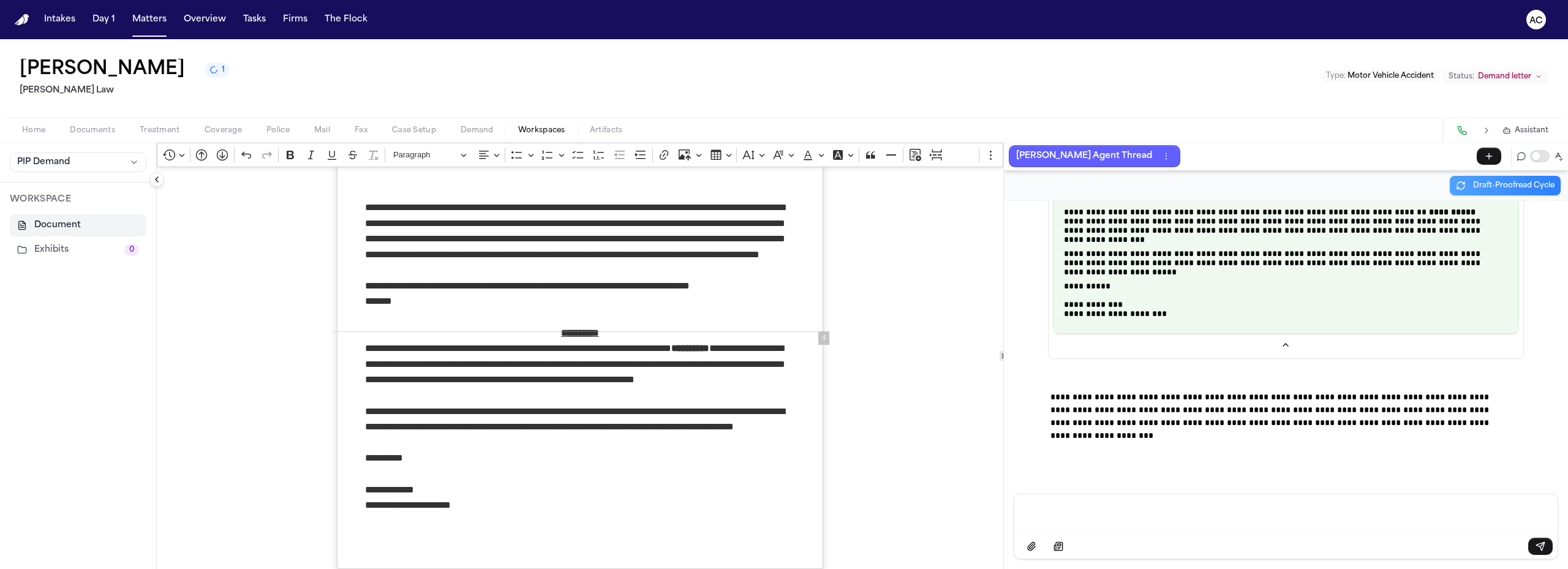
click at [1457, 20] on nav "Intakes Day 1 Matters Overview Tasks Firms The Flock AC" at bounding box center [784, 20] width 1568 height 39
click at [156, 17] on button "Matters" at bounding box center [150, 20] width 44 height 22
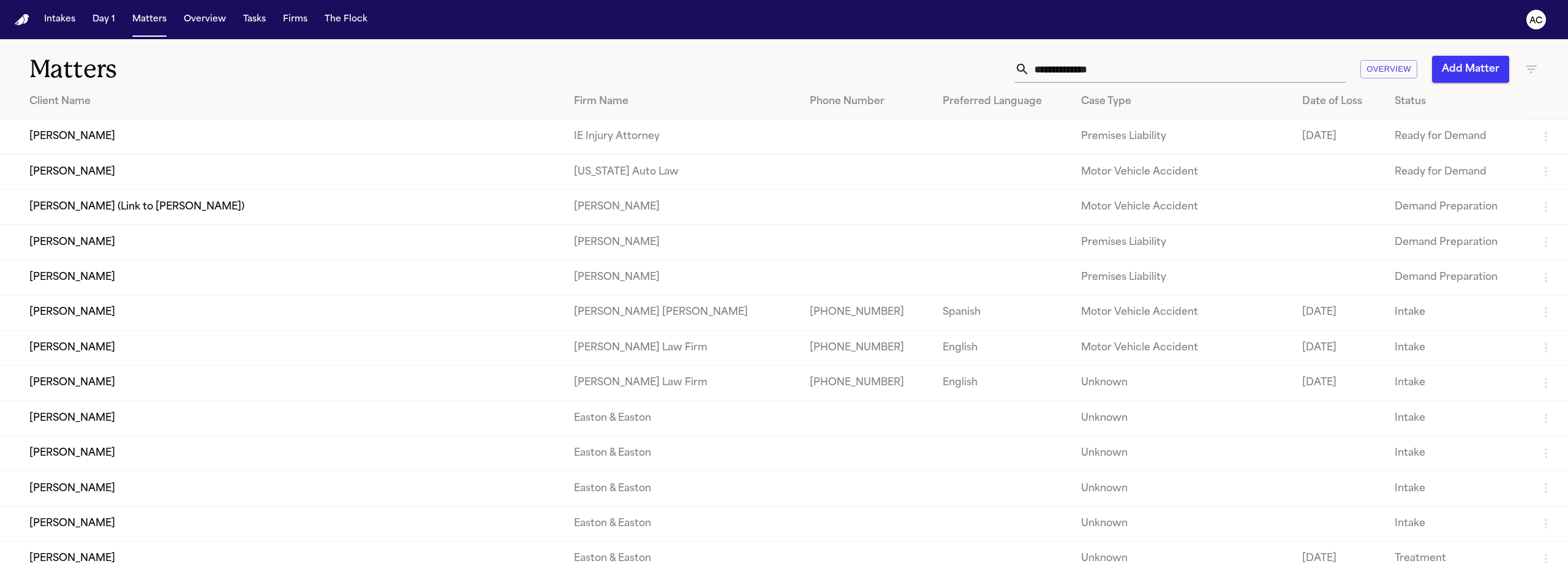
click at [1041, 60] on input "text" at bounding box center [1187, 68] width 316 height 27
paste input "**********"
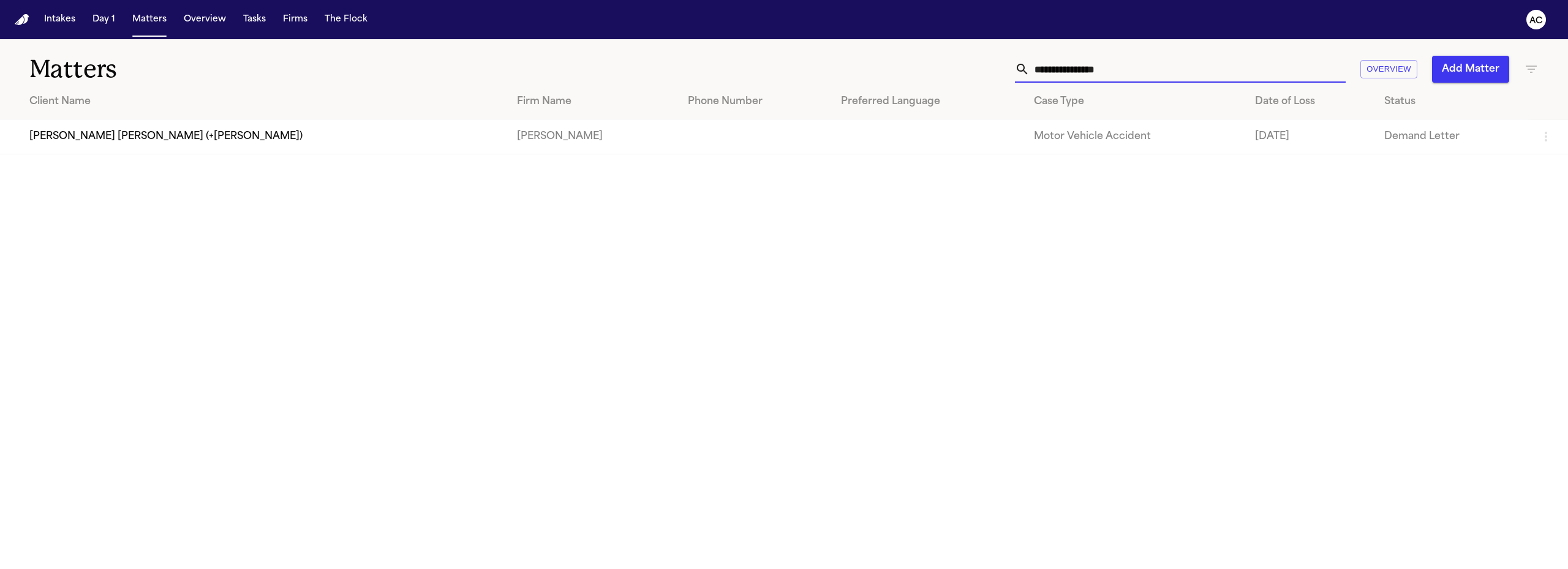
type input "**********"
click at [173, 138] on td "[PERSON_NAME] [PERSON_NAME] (+[PERSON_NAME])" at bounding box center [253, 137] width 507 height 35
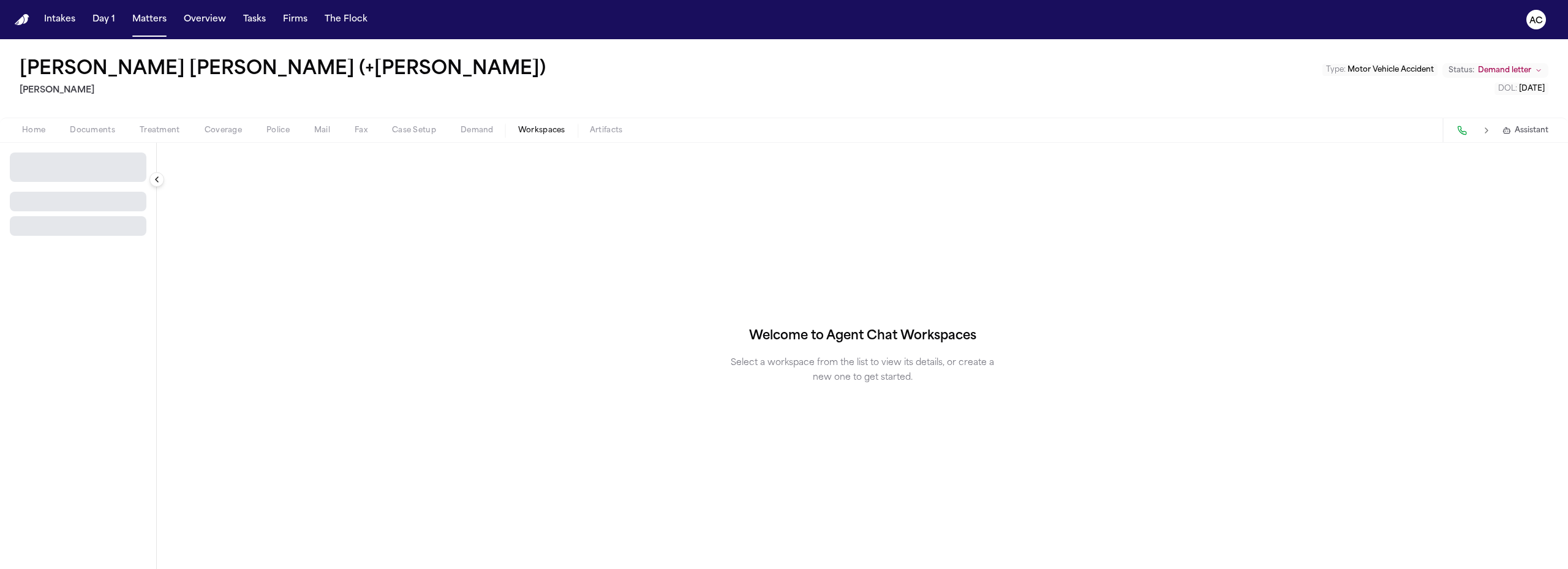
click at [534, 131] on span "Workspaces" at bounding box center [542, 130] width 47 height 10
click at [92, 172] on button "Select Workspace" at bounding box center [78, 162] width 137 height 20
click at [88, 190] on button "+ Create New Workspace" at bounding box center [79, 190] width 145 height 22
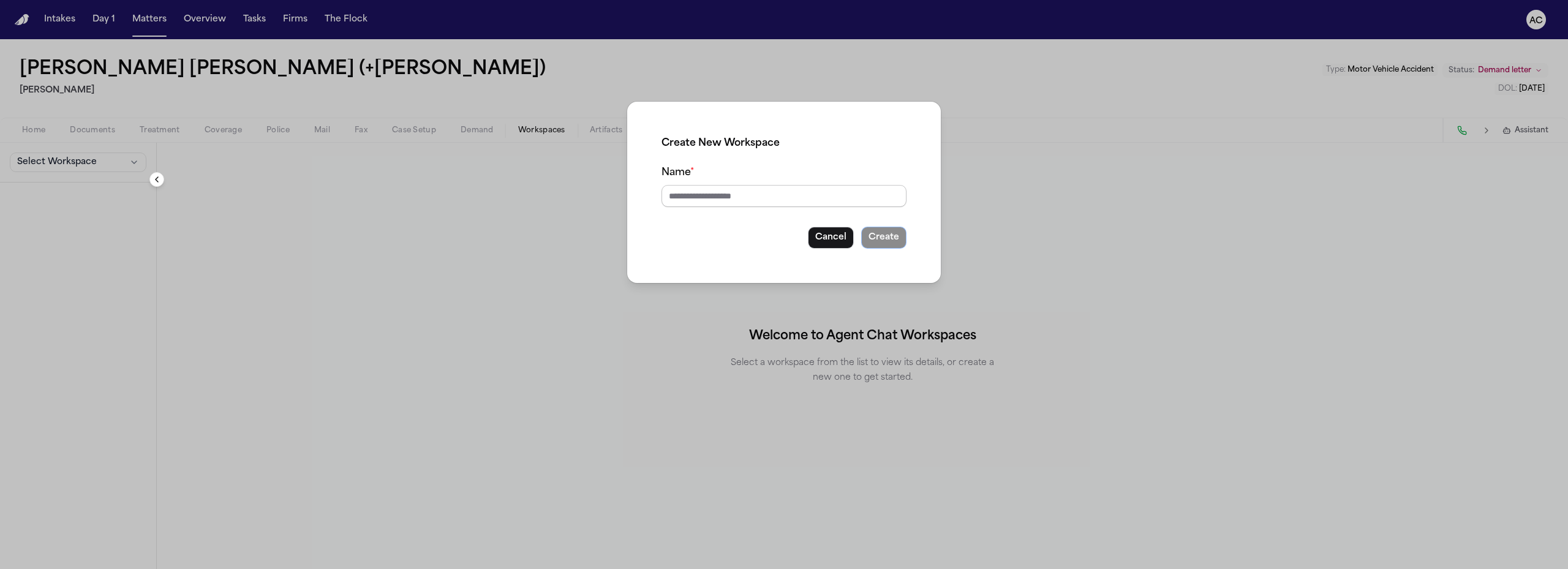
click at [740, 199] on input "Name *" at bounding box center [784, 195] width 245 height 22
type input "********"
click at [861, 226] on button "Create" at bounding box center [884, 237] width 46 height 22
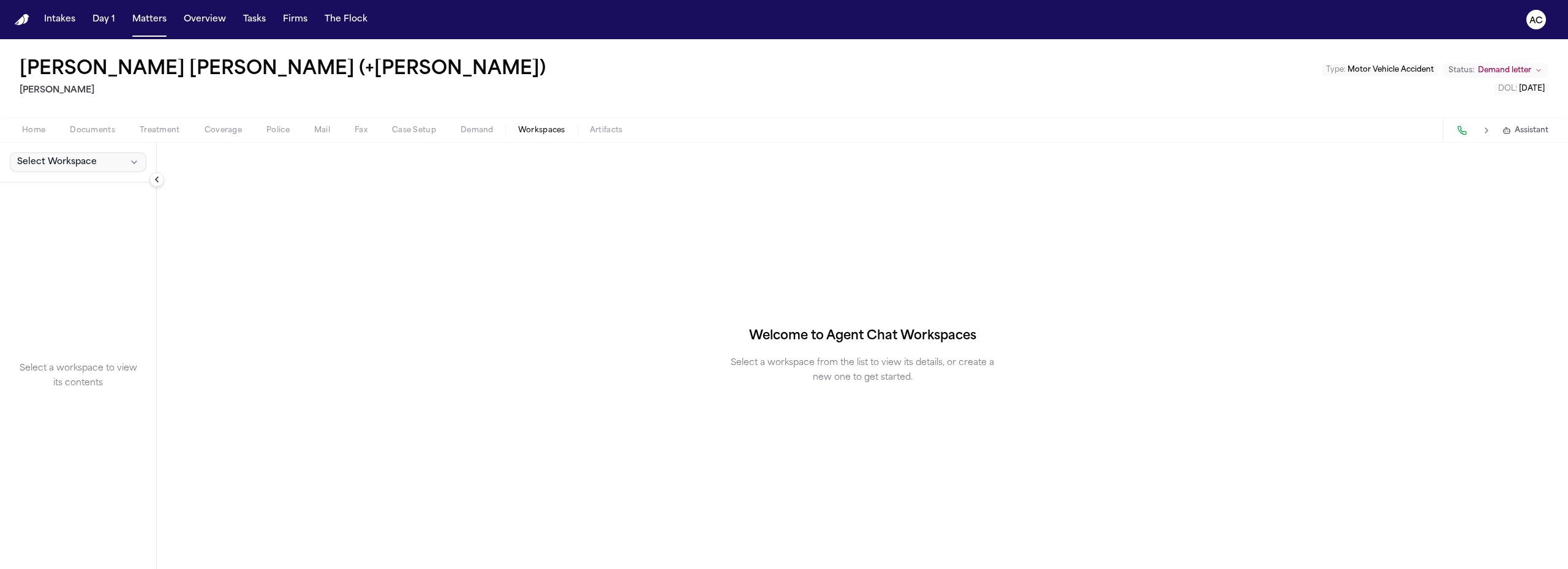
click at [106, 160] on button "Select Workspace" at bounding box center [78, 162] width 137 height 20
click at [88, 191] on span "Exhibits" at bounding box center [69, 189] width 111 height 12
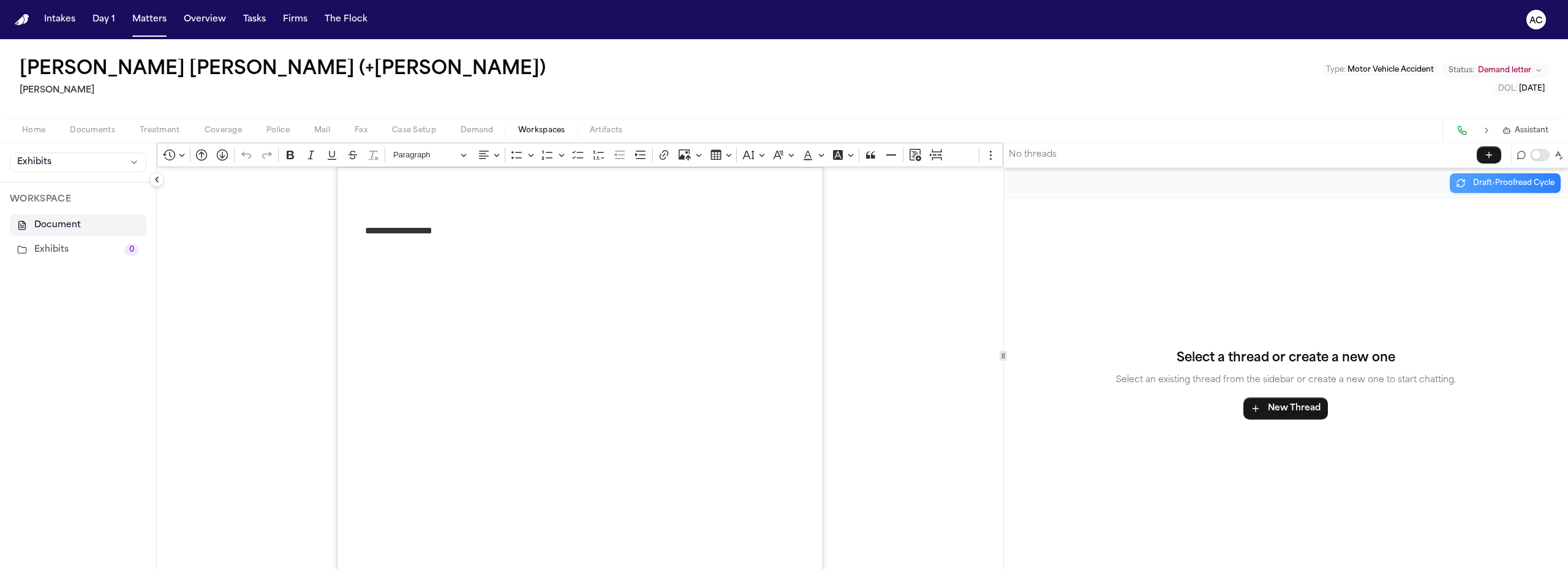
click at [82, 251] on button "Exhibits 0" at bounding box center [78, 250] width 137 height 22
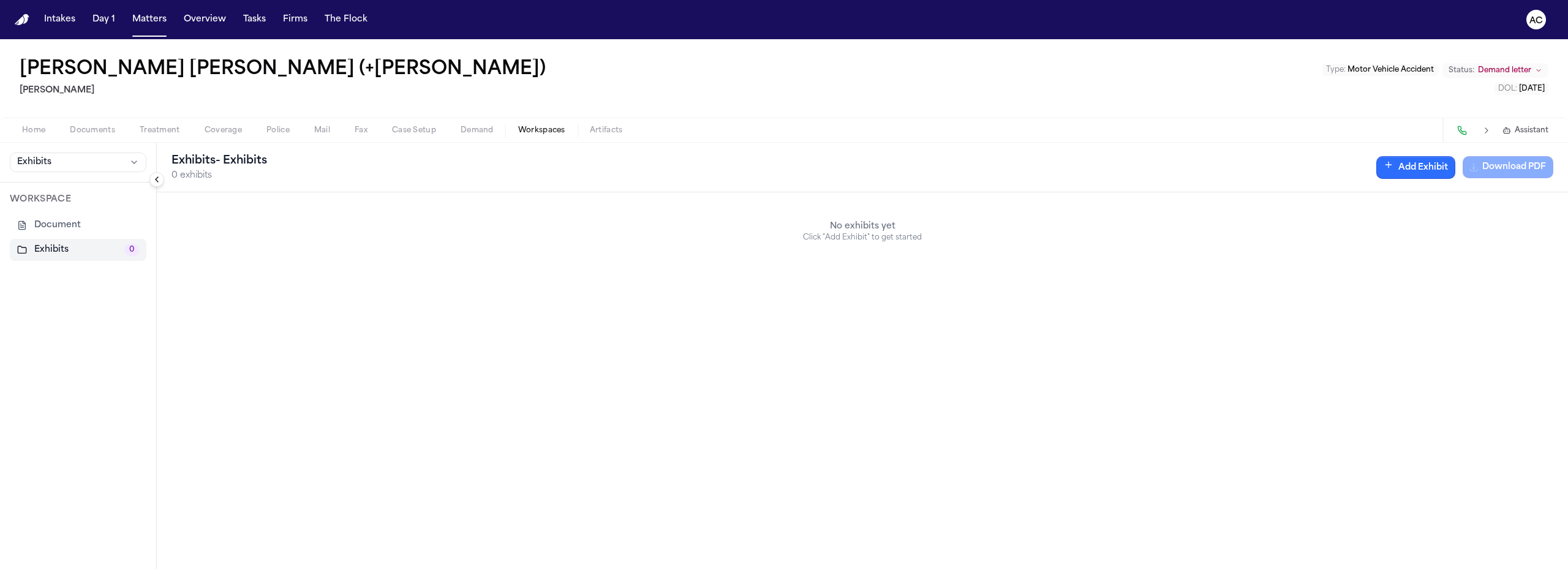
click at [1430, 171] on button "Add Exhibit" at bounding box center [1415, 168] width 79 height 23
click at [1450, 221] on input "Document" at bounding box center [1414, 227] width 177 height 22
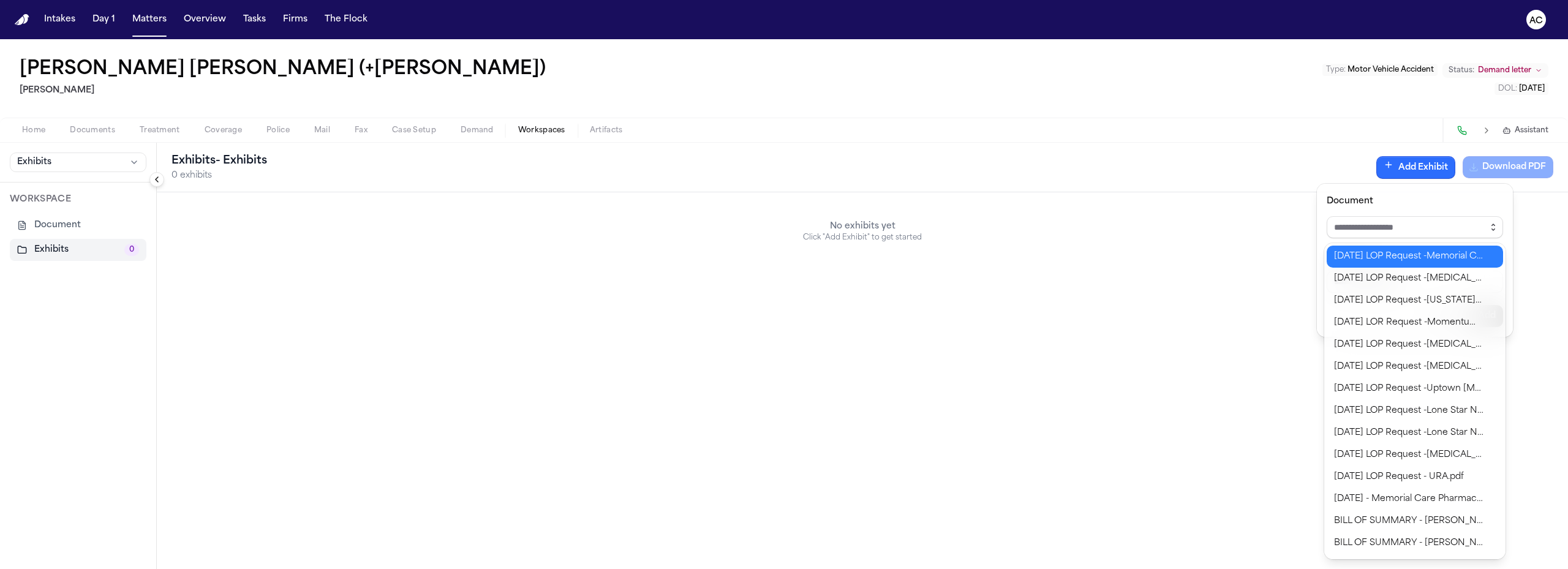
click at [1494, 227] on icon "button" at bounding box center [1493, 227] width 10 height 10
click at [1081, 197] on div "Exhibits - Exhibits 0 exhibits Add Exhibit Download PDF No exhibits yet Click "…" at bounding box center [863, 356] width 1411 height 427
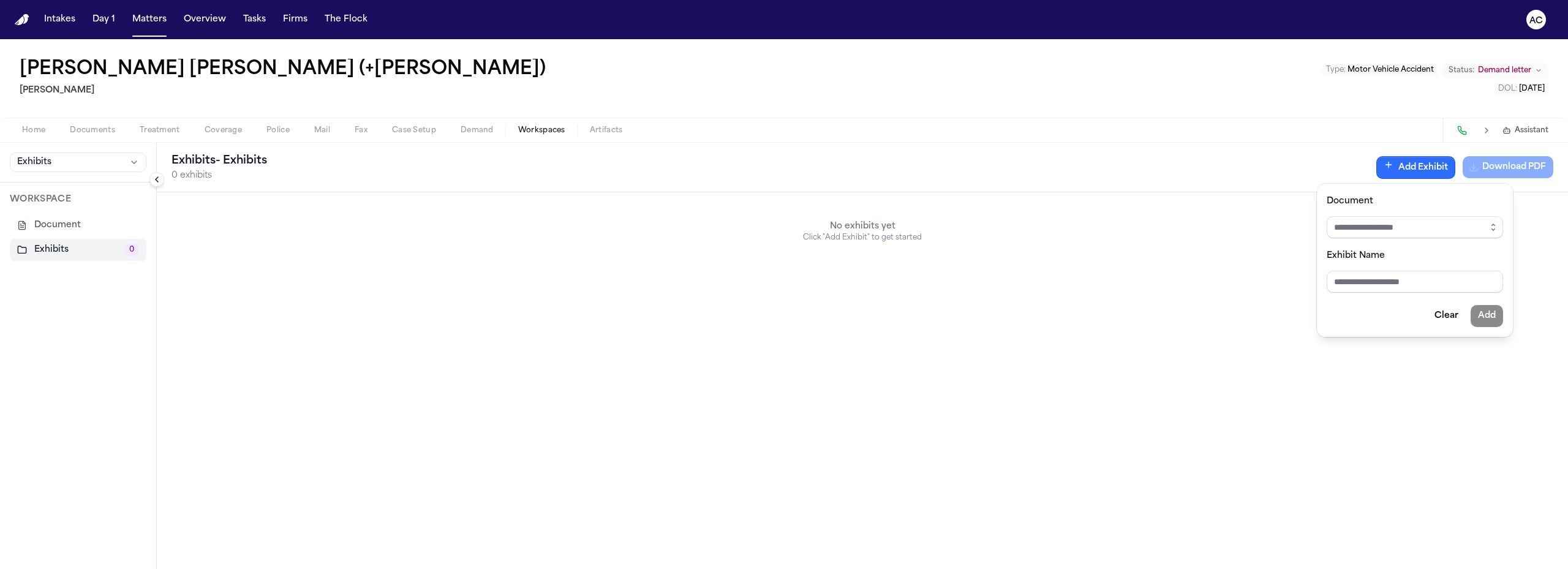
click at [77, 140] on div "**********" at bounding box center [784, 304] width 1568 height 530
click at [90, 133] on span "Documents" at bounding box center [93, 130] width 46 height 10
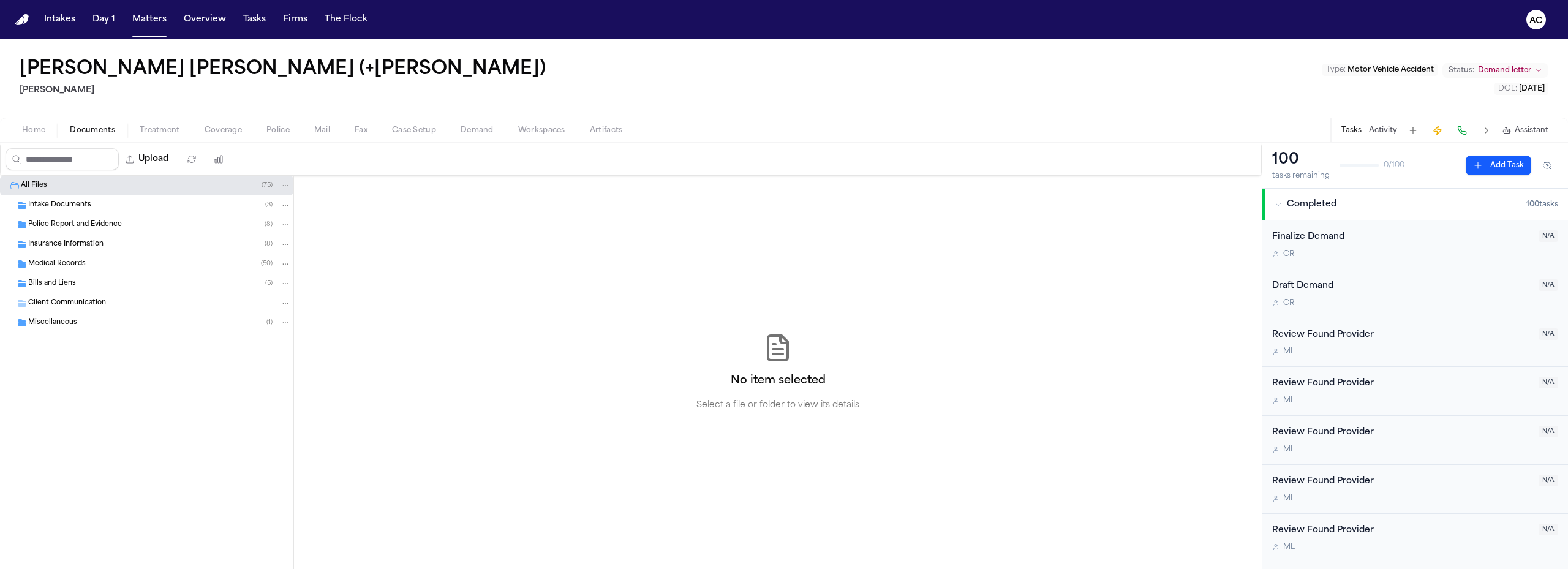
click at [74, 262] on span "Medical Records" at bounding box center [57, 264] width 58 height 11
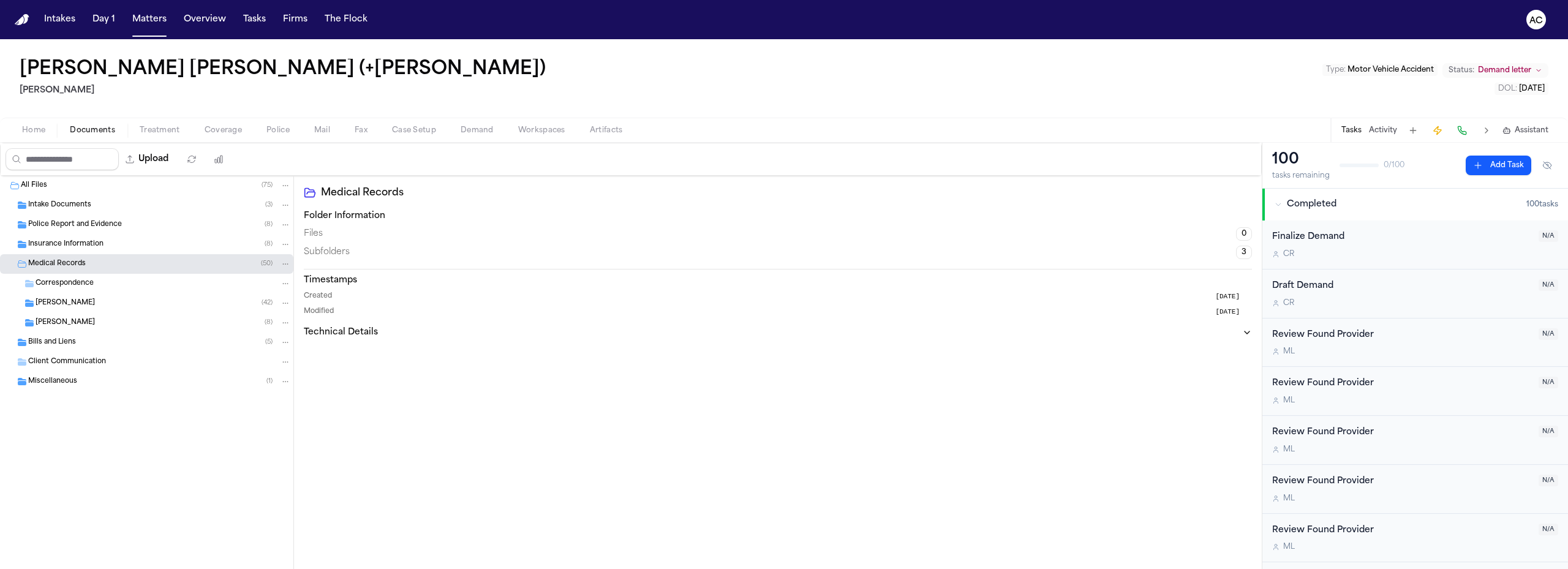
click at [68, 299] on span "[PERSON_NAME]" at bounding box center [65, 304] width 59 height 11
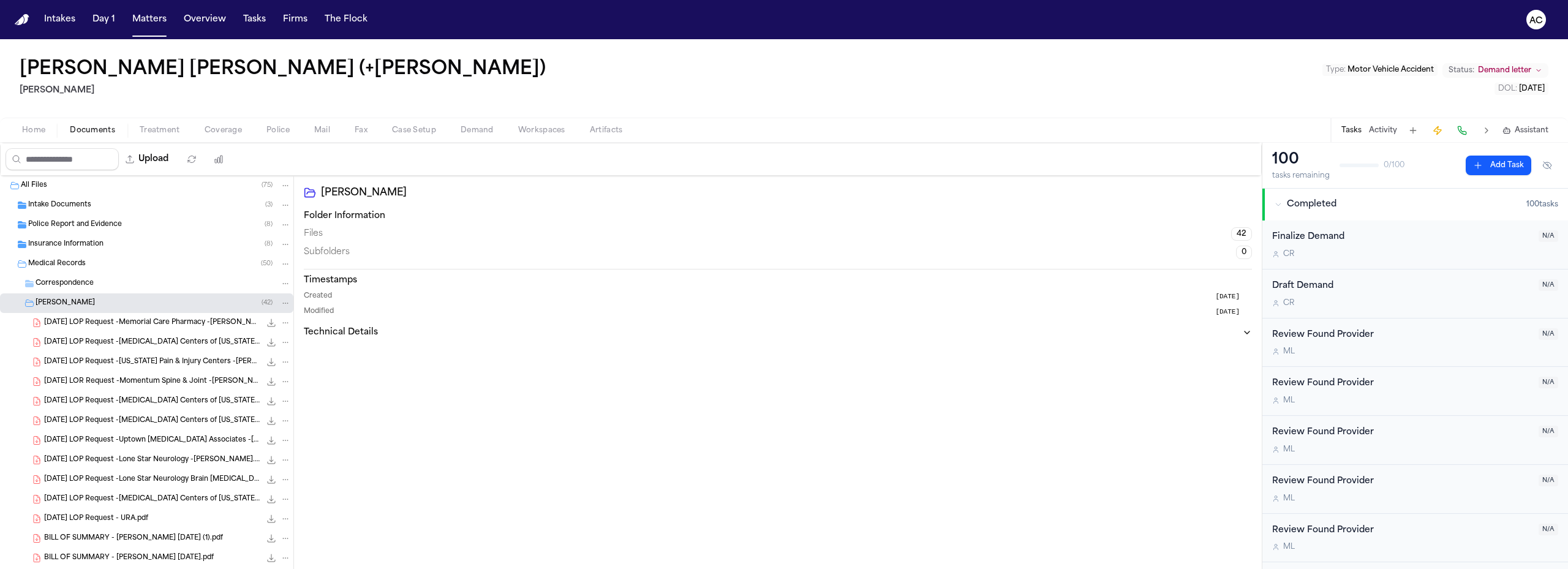
click at [139, 345] on span "[DATE] LOP Request -[MEDICAL_DATA] Centers of [US_STATE] (xrays) -[PERSON_NAME]…" at bounding box center [152, 343] width 216 height 11
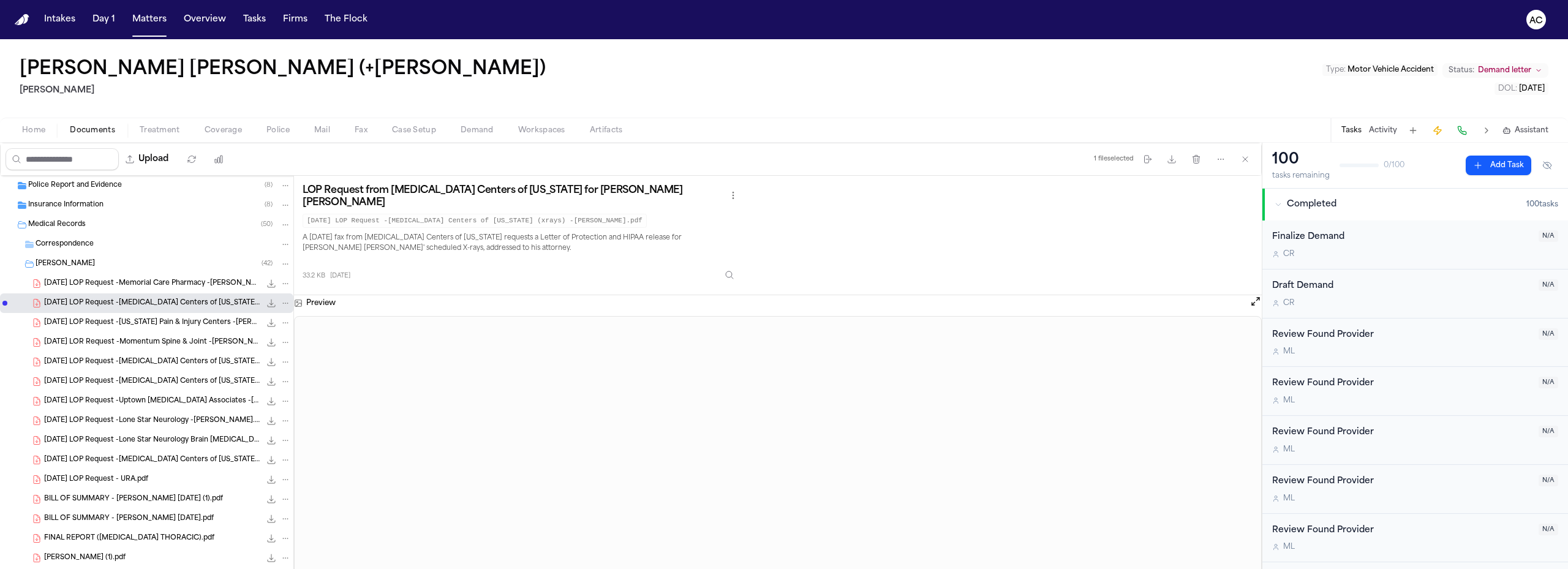
scroll to position [61, 0]
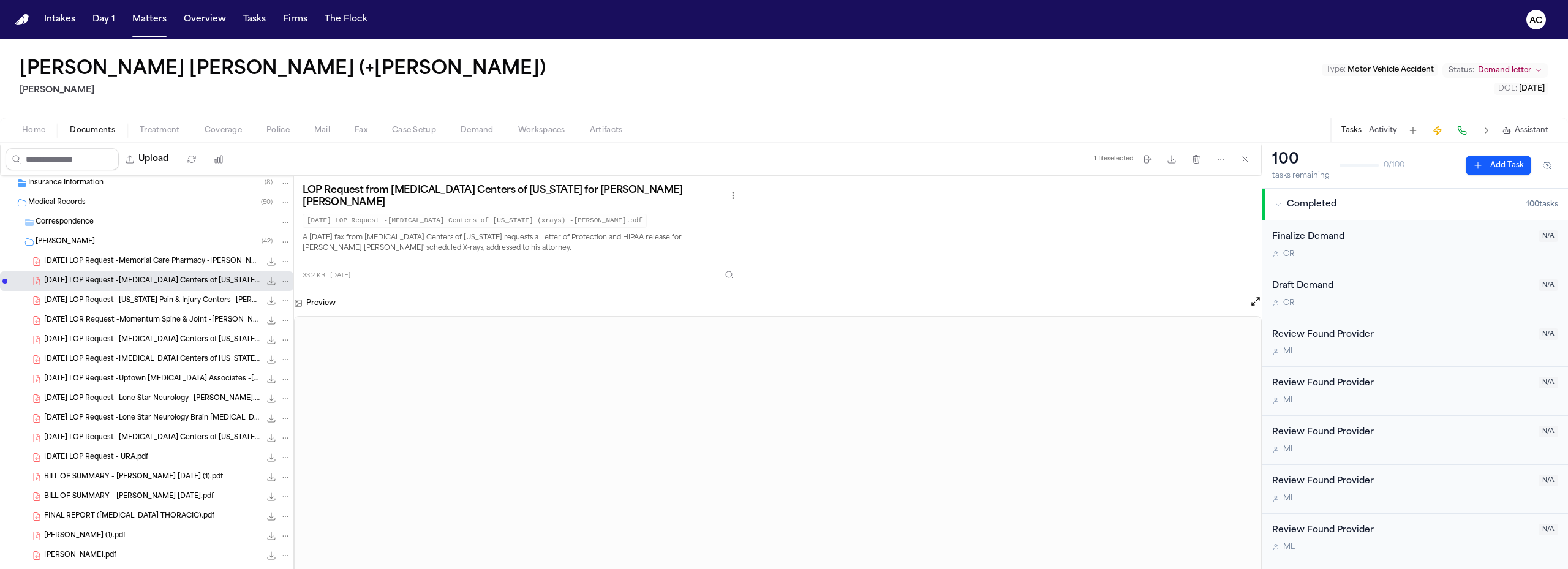
click at [120, 473] on span "BILL OF SUMMARY - [PERSON_NAME] [DATE] (1).pdf" at bounding box center [133, 477] width 179 height 11
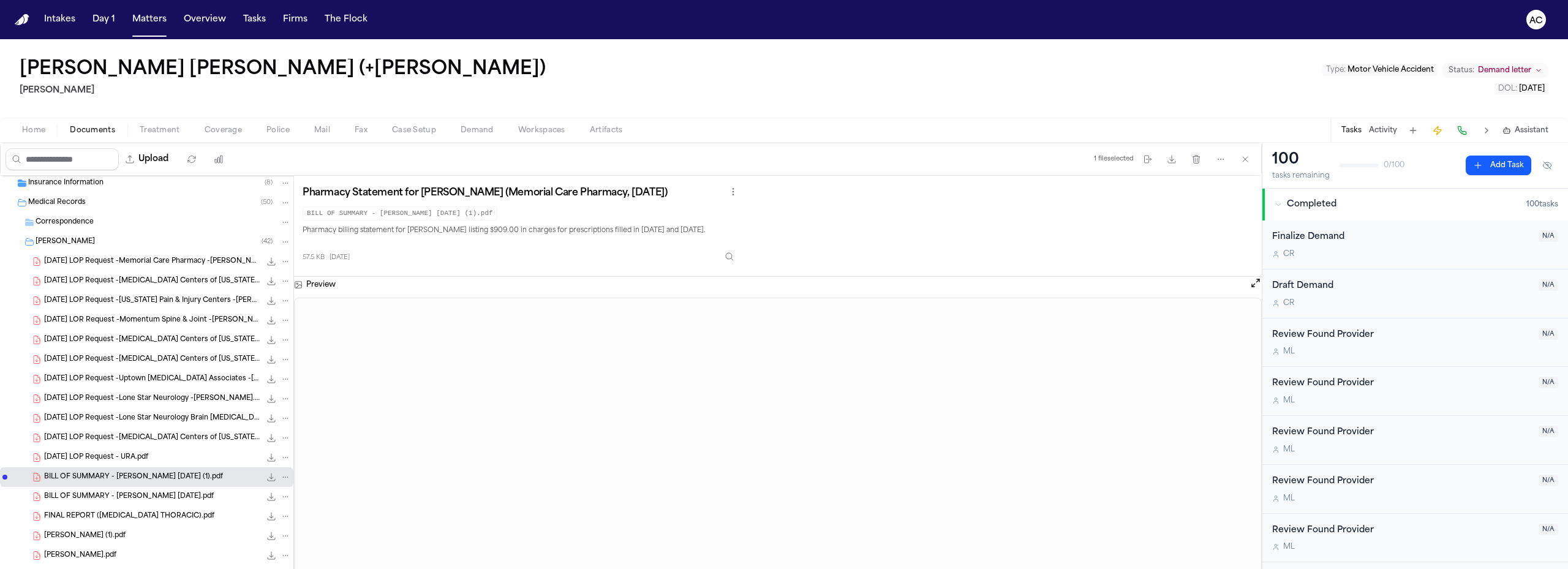
click at [137, 499] on span "BILL OF SUMMARY - [PERSON_NAME] [DATE].pdf" at bounding box center [129, 497] width 169 height 11
click at [125, 476] on span "BILL OF SUMMARY - [PERSON_NAME] [DATE] (1).pdf" at bounding box center [133, 477] width 179 height 11
click at [128, 492] on span "BILL OF SUMMARY - [PERSON_NAME] [DATE].pdf" at bounding box center [129, 497] width 169 height 11
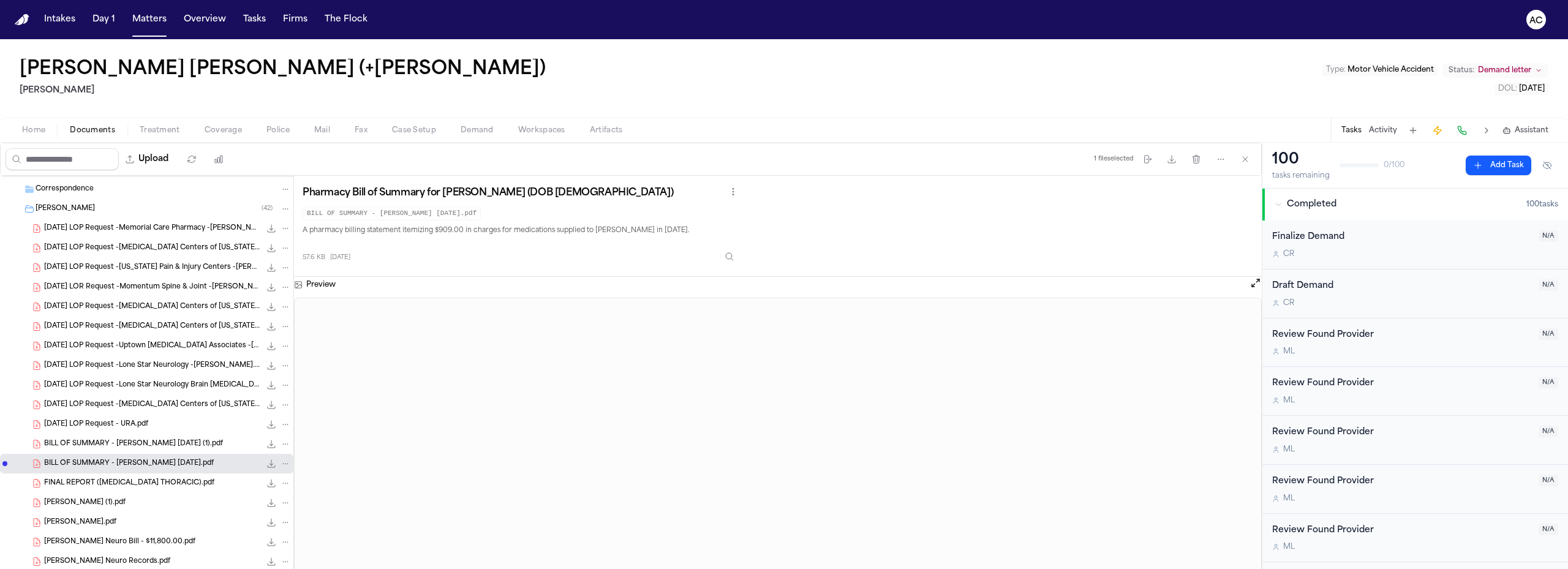
scroll to position [123, 0]
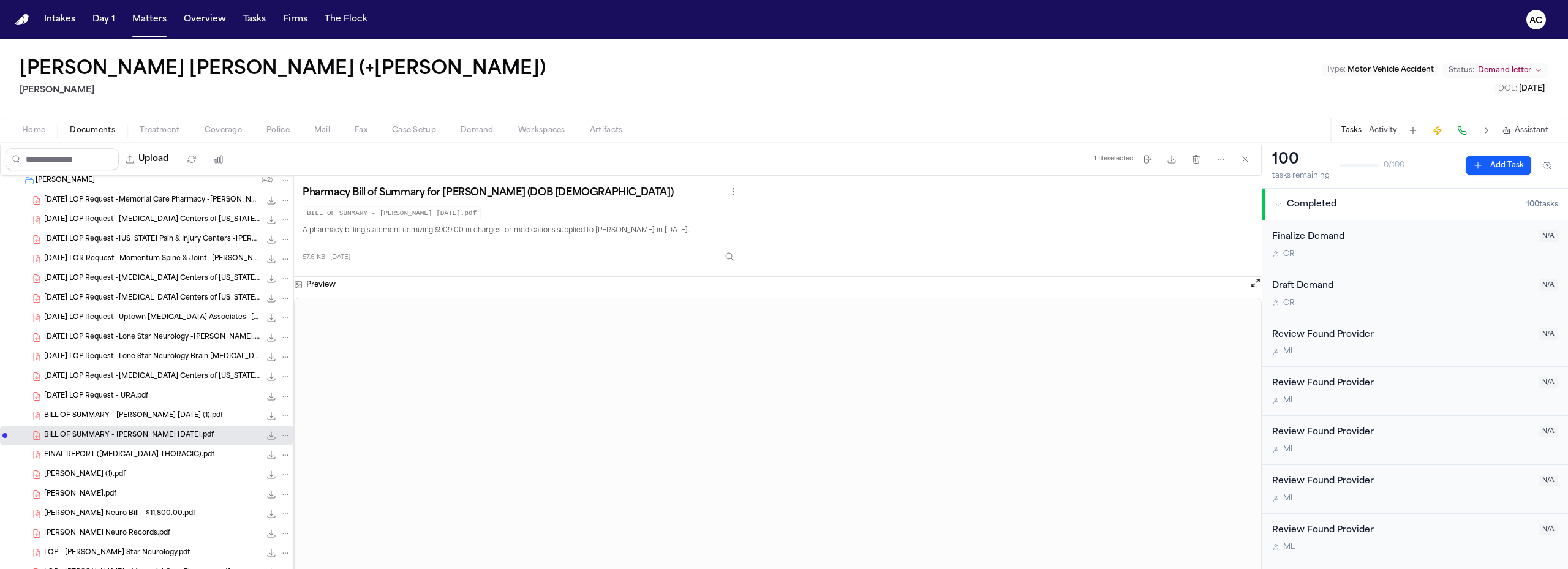
click at [118, 453] on span "FINAL REPORT ([MEDICAL_DATA] THORACIC).pdf" at bounding box center [129, 455] width 170 height 11
click at [266, 457] on icon "File: FINAL REPORT (MRI THORACIC).pdf" at bounding box center [271, 455] width 10 height 10
click at [110, 471] on div "[PERSON_NAME] (1).pdf 3.6 MB • PDF" at bounding box center [167, 475] width 247 height 12
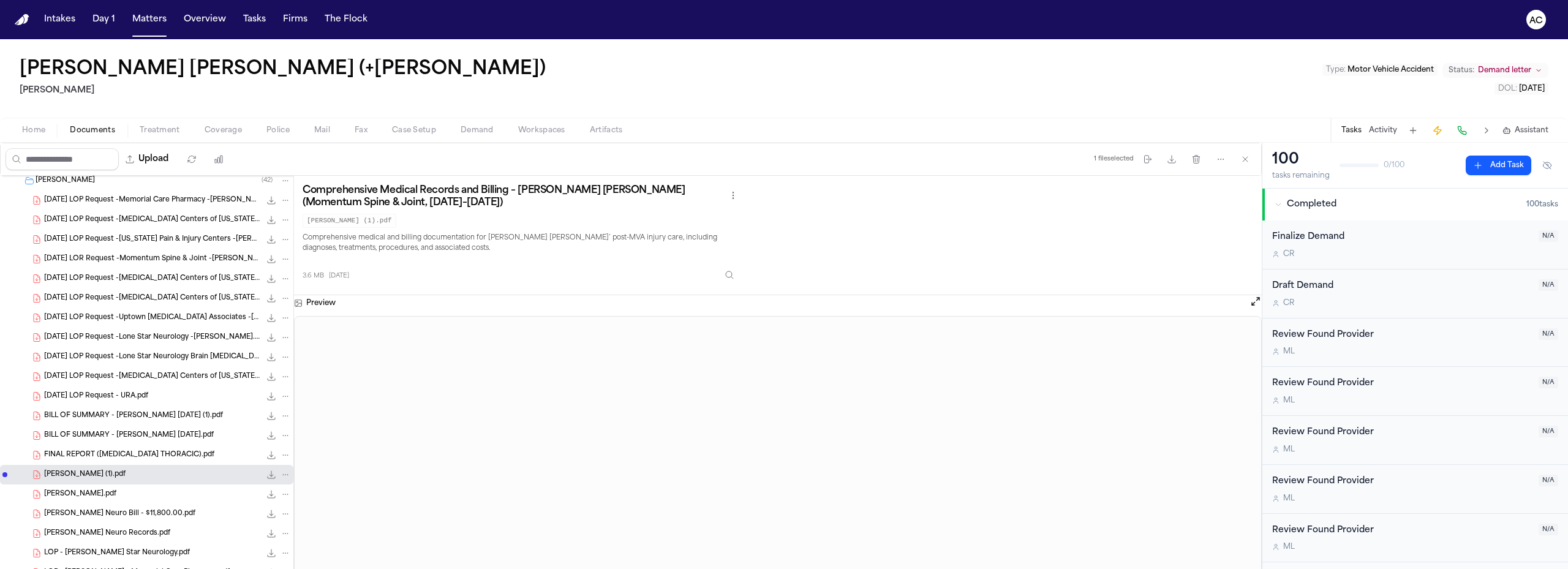
click at [146, 489] on div "[PERSON_NAME].pdf 3.6 MB • PDF" at bounding box center [167, 494] width 247 height 12
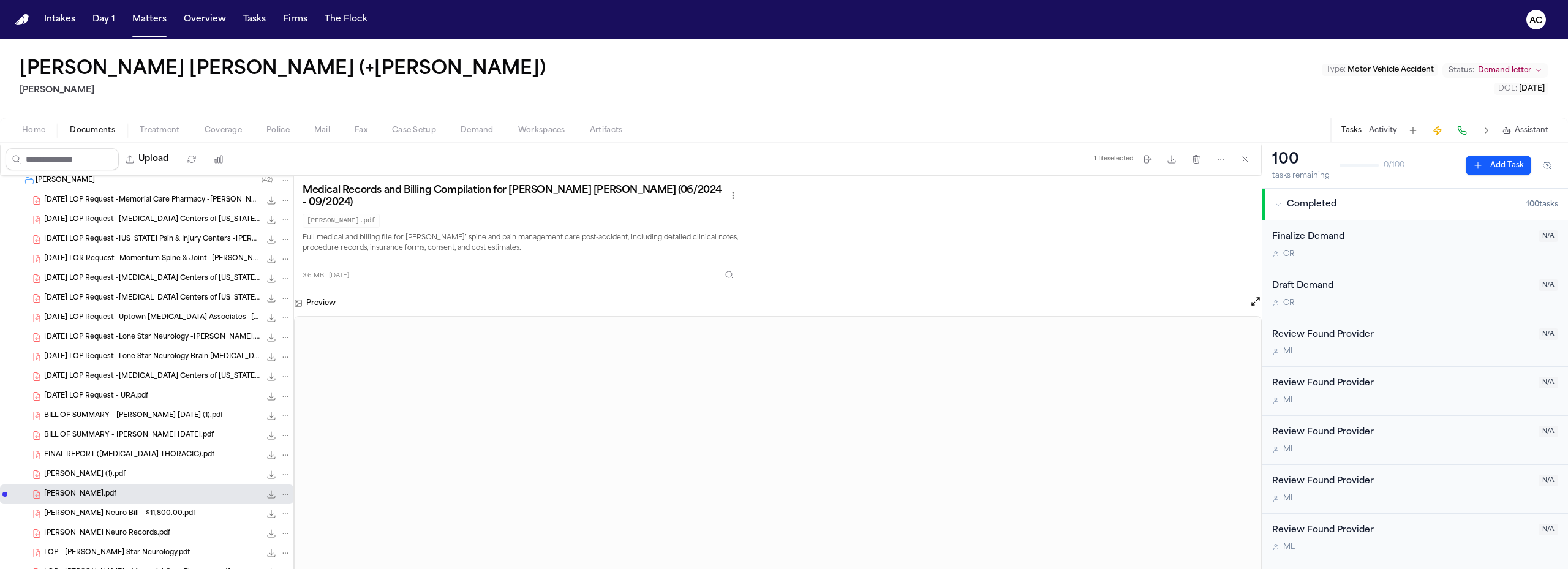
click at [140, 470] on div "[PERSON_NAME] (1).pdf 3.6 MB • PDF" at bounding box center [167, 475] width 247 height 12
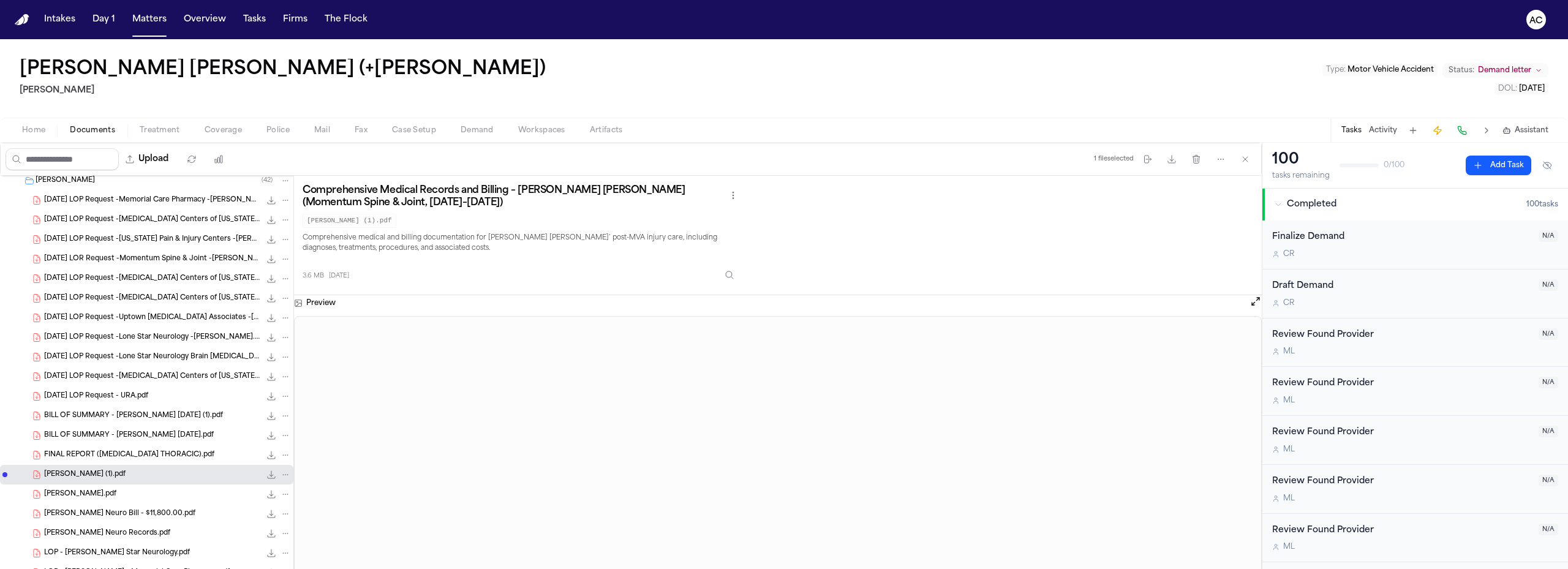
click at [125, 490] on div "[PERSON_NAME].pdf 3.6 MB • PDF" at bounding box center [167, 494] width 247 height 12
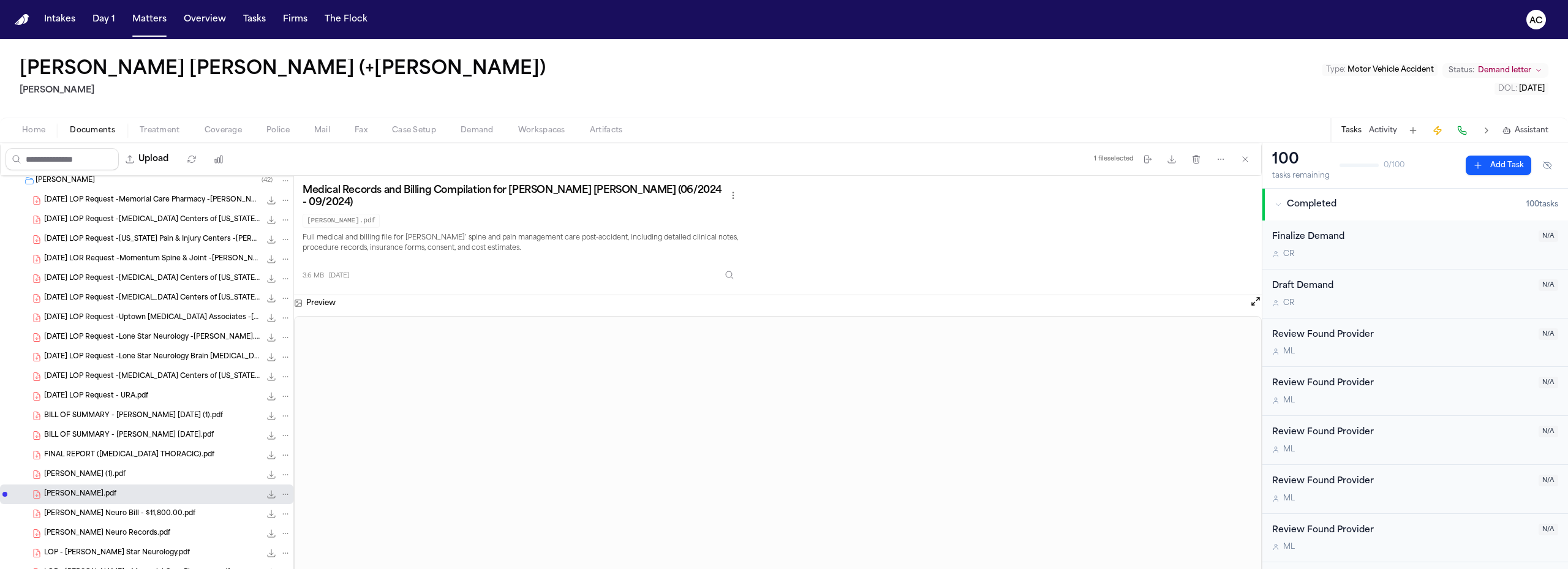
click at [266, 496] on icon "File: JUAN REYES.pdf" at bounding box center [271, 494] width 10 height 10
click at [131, 509] on span "[PERSON_NAME] Neuro Bill - $11,800.00.pdf" at bounding box center [120, 514] width 151 height 11
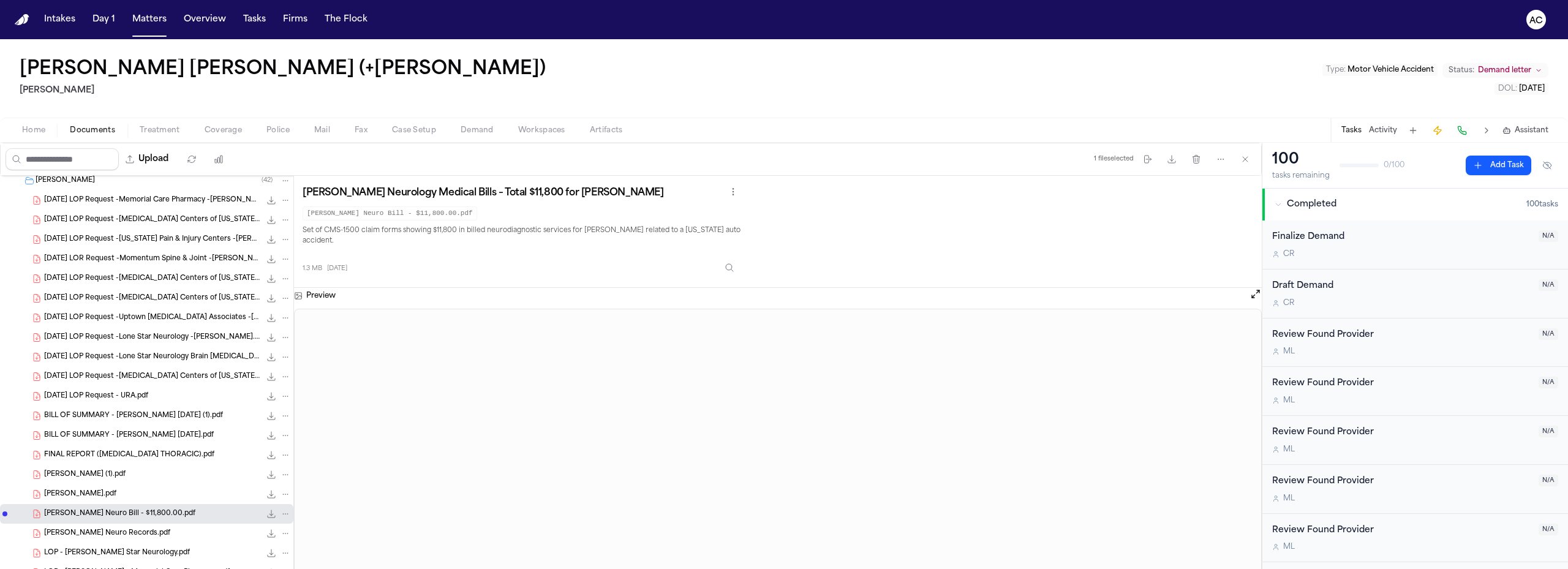
drag, startPoint x: 135, startPoint y: 506, endPoint x: 123, endPoint y: 514, distance: 14.4
click at [123, 514] on span "[PERSON_NAME] Neuro Bill - $11,800.00.pdf" at bounding box center [120, 514] width 151 height 11
click at [267, 512] on button "File: Lonestar Neuro Bill - $11,800.00.pdf" at bounding box center [271, 514] width 12 height 12
click at [164, 452] on span "FINAL REPORT ([MEDICAL_DATA] THORACIC).pdf" at bounding box center [129, 455] width 170 height 11
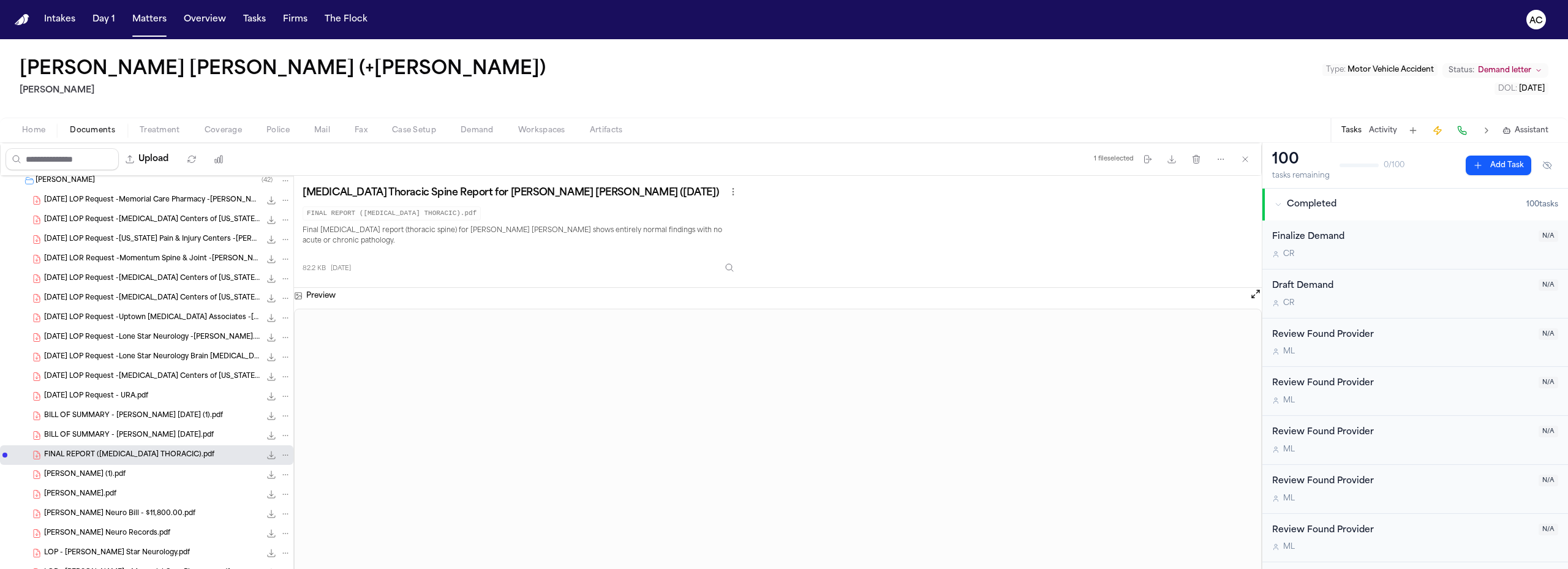
click at [198, 432] on span "BILL OF SUMMARY - [PERSON_NAME] [DATE].pdf" at bounding box center [129, 436] width 169 height 11
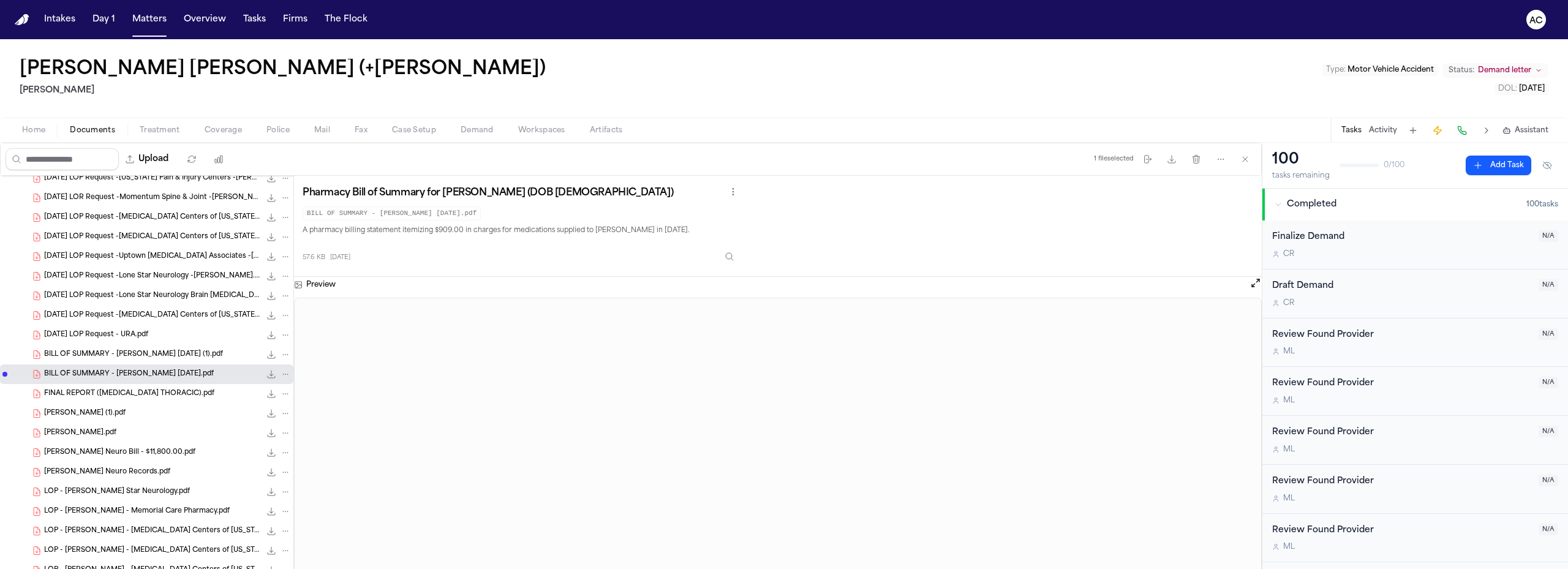
click at [157, 476] on div "[PERSON_NAME] Neuro Records.pdf 6.1 MB • PDF" at bounding box center [167, 472] width 247 height 12
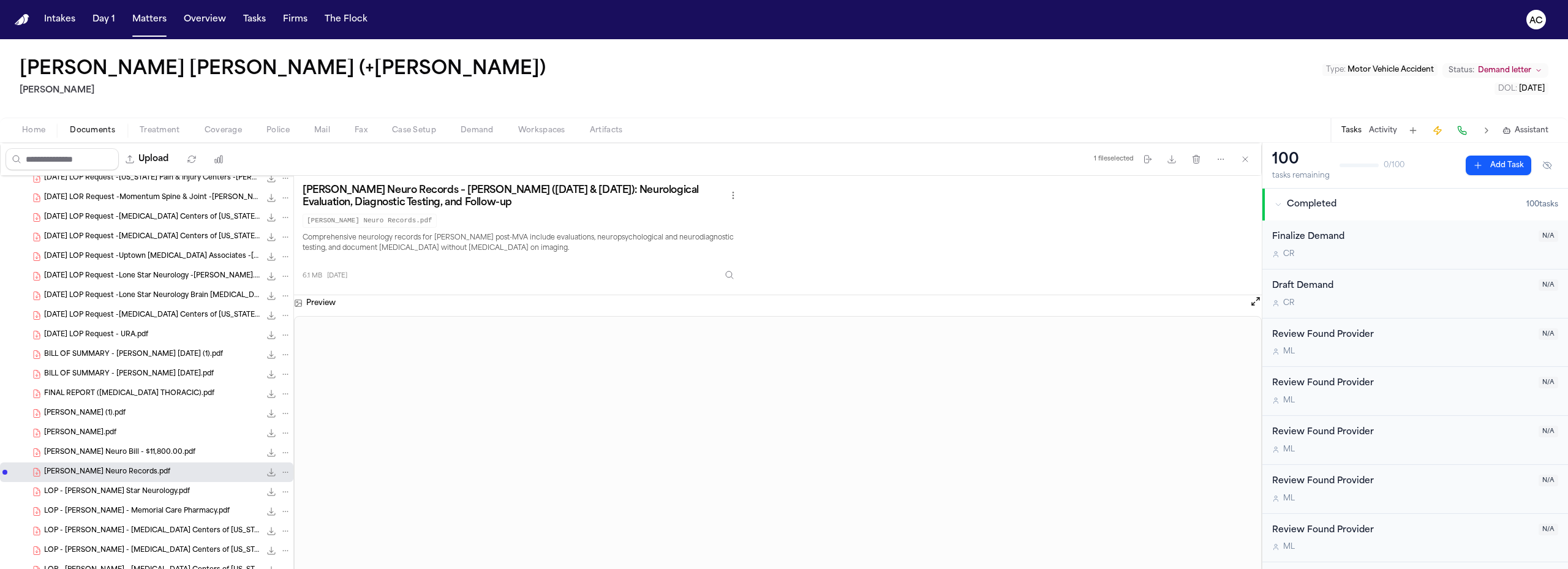
drag, startPoint x: 167, startPoint y: 471, endPoint x: 146, endPoint y: 472, distance: 21.0
click at [146, 472] on div "[PERSON_NAME] Neuro Records.pdf 6.1 MB • PDF" at bounding box center [167, 472] width 247 height 12
drag, startPoint x: 144, startPoint y: 464, endPoint x: 138, endPoint y: 475, distance: 12.5
click at [138, 475] on span "[PERSON_NAME] Neuro Records.pdf" at bounding box center [107, 472] width 126 height 11
click at [266, 474] on icon "File: Lonestar Neuro Records.pdf" at bounding box center [271, 472] width 10 height 10
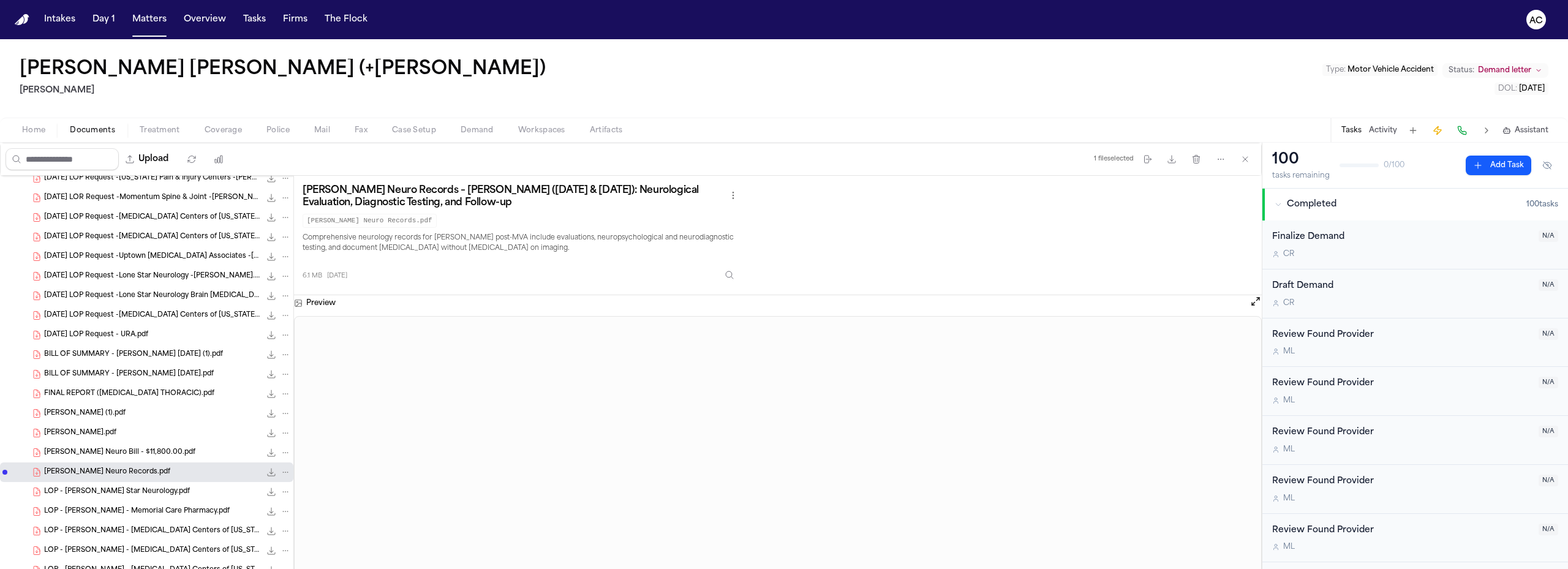
click at [130, 492] on span "LOP - [PERSON_NAME] Star Neurology.pdf" at bounding box center [116, 492] width 146 height 11
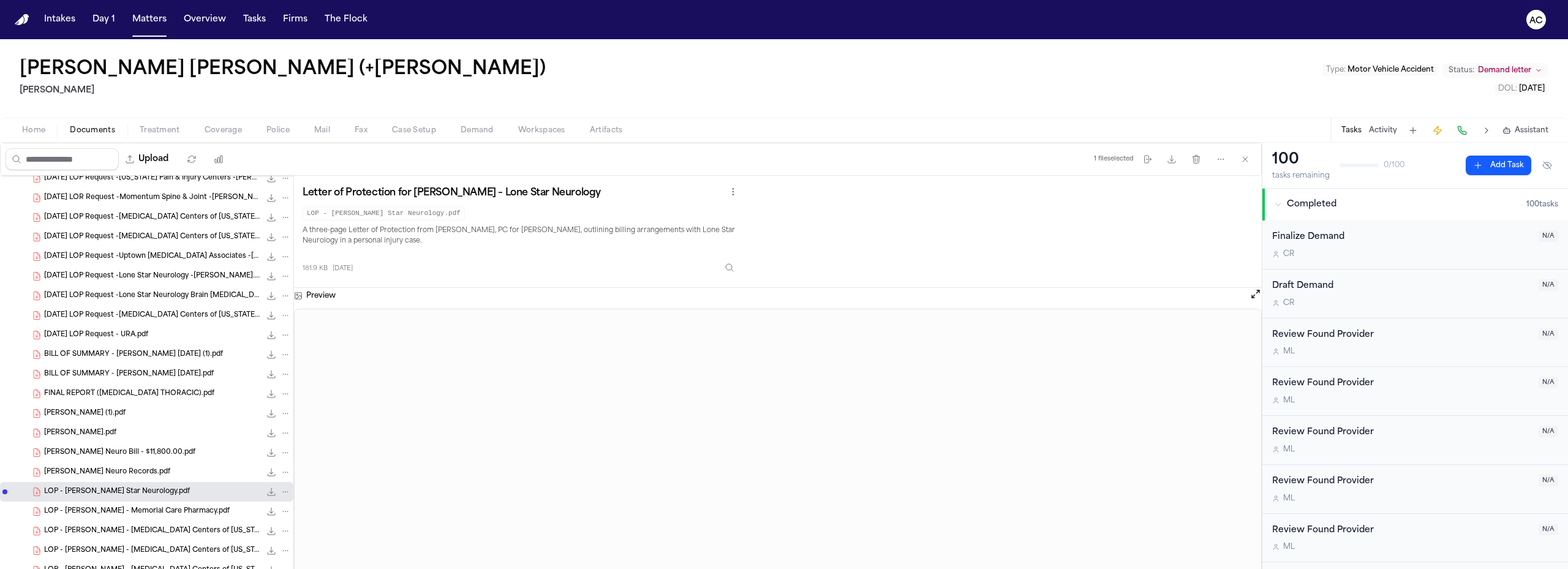
click at [126, 506] on span "LOP - [PERSON_NAME] - Memorial Care Pharmacy.pdf" at bounding box center [137, 511] width 186 height 11
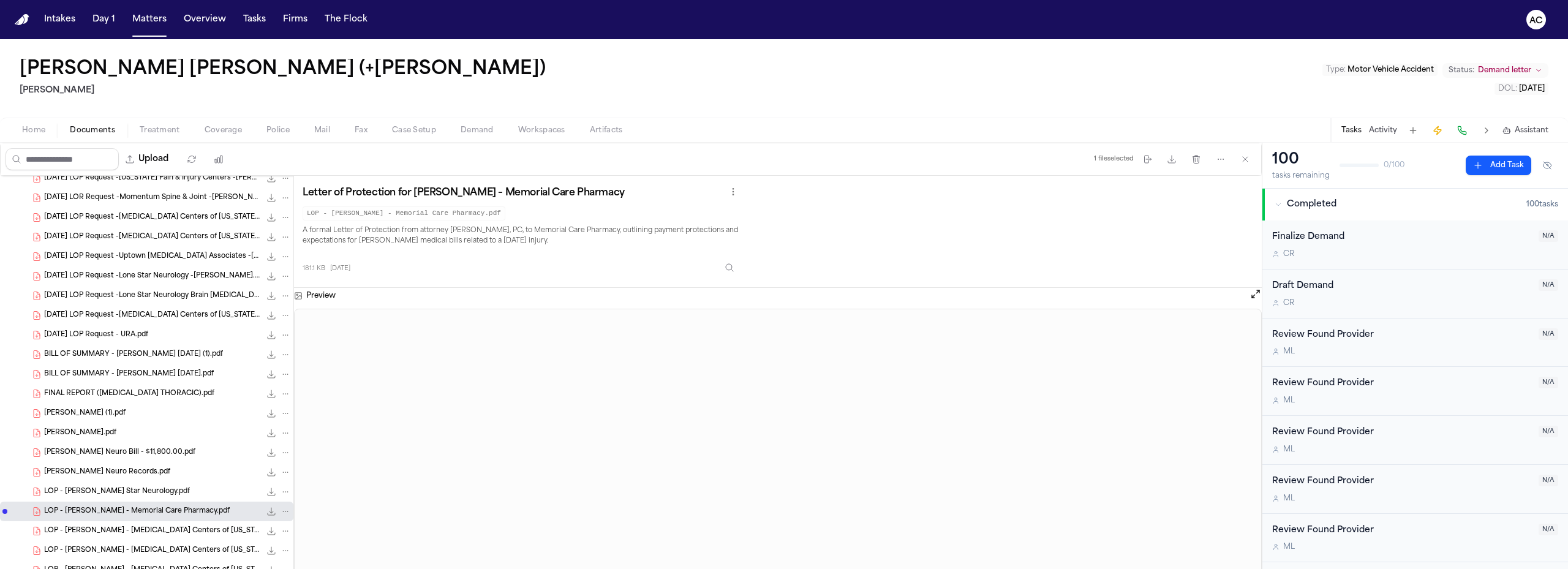
click at [151, 527] on span "LOP - [PERSON_NAME] - [MEDICAL_DATA] Centers of [US_STATE] -MRIs.pdf" at bounding box center [152, 532] width 216 height 11
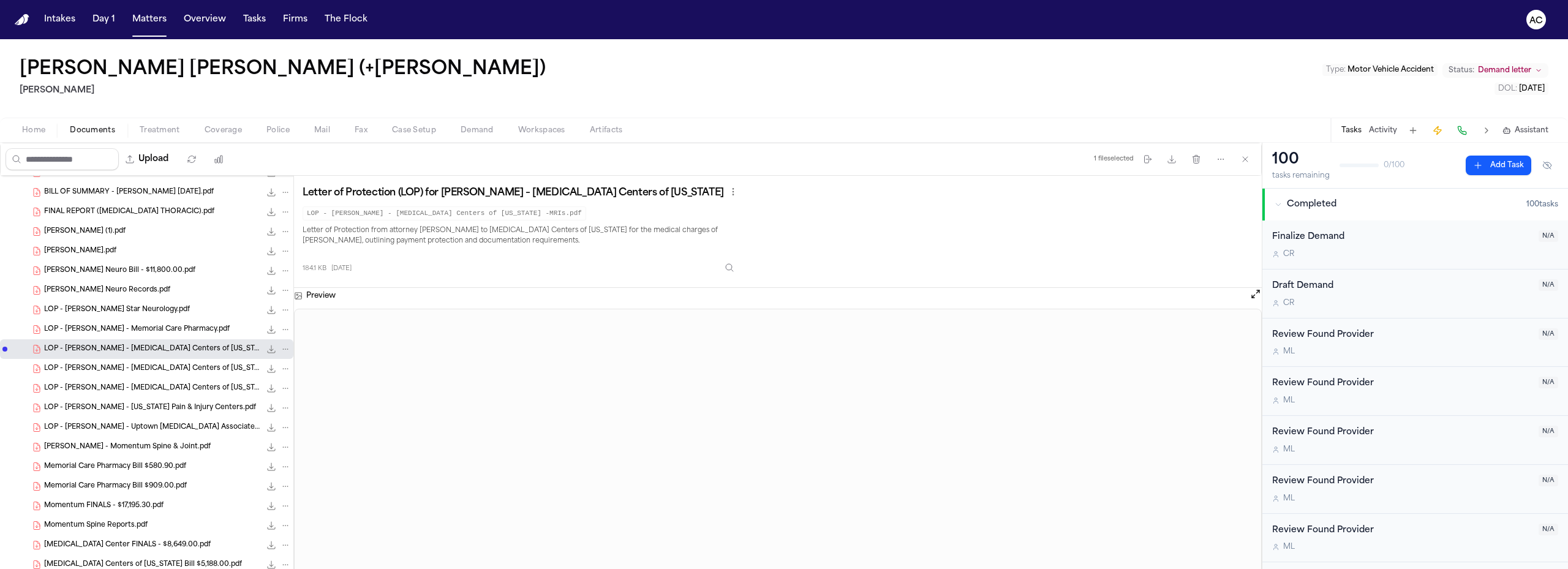
scroll to position [368, 0]
click at [141, 469] on span "Memorial Care Pharmacy Bill $580.90.pdf" at bounding box center [115, 465] width 142 height 11
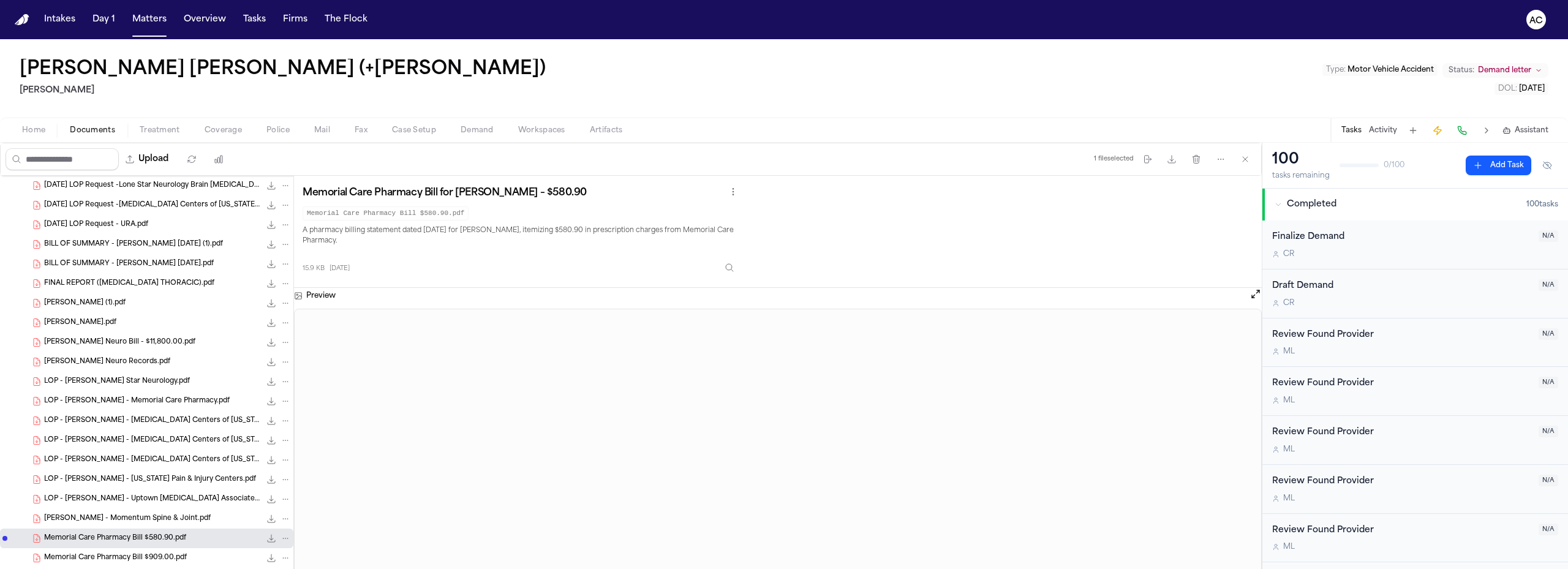
scroll to position [245, 0]
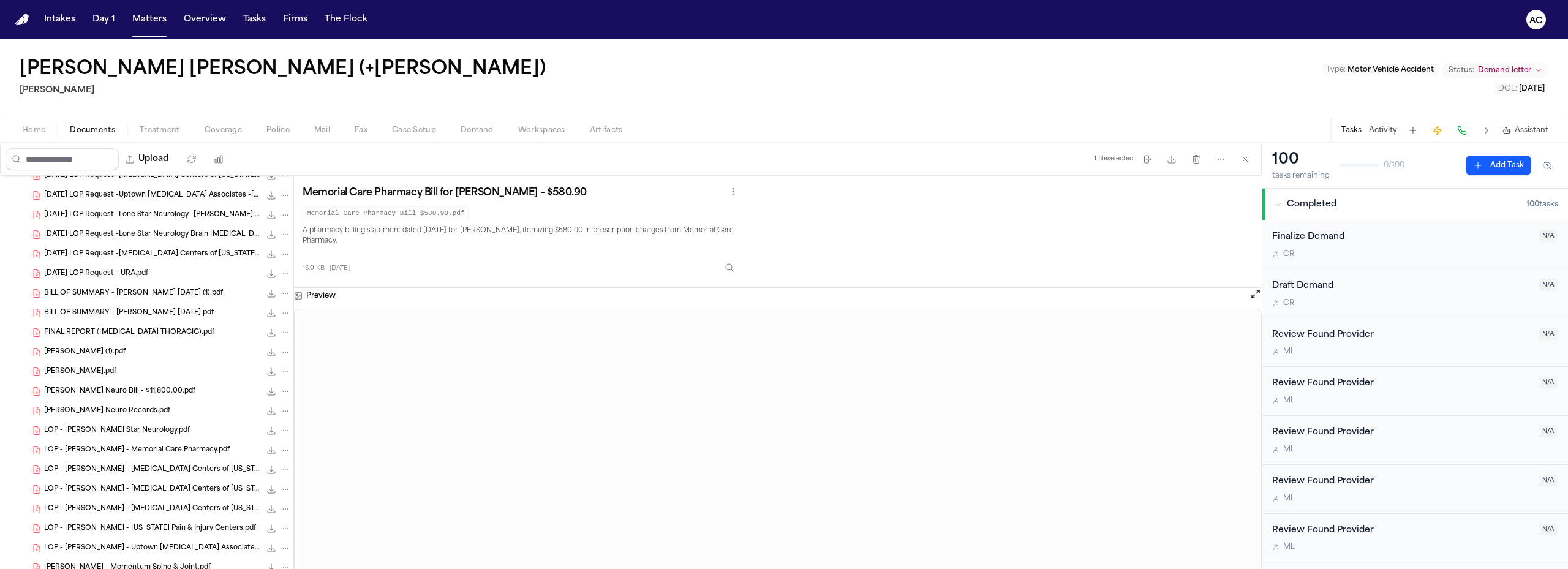
click at [138, 315] on span "BILL OF SUMMARY - [PERSON_NAME] [DATE].pdf" at bounding box center [129, 313] width 169 height 11
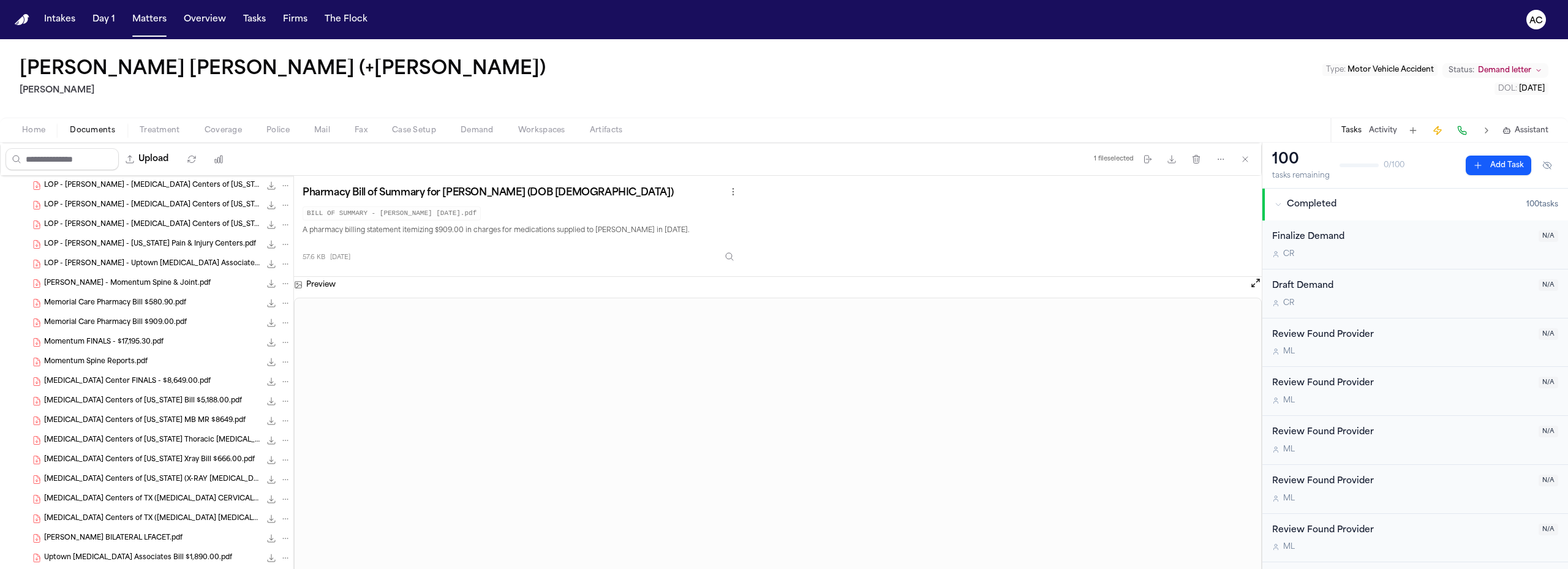
scroll to position [551, 0]
click at [144, 304] on span "Memorial Care Pharmacy Bill $909.00.pdf" at bounding box center [115, 301] width 142 height 11
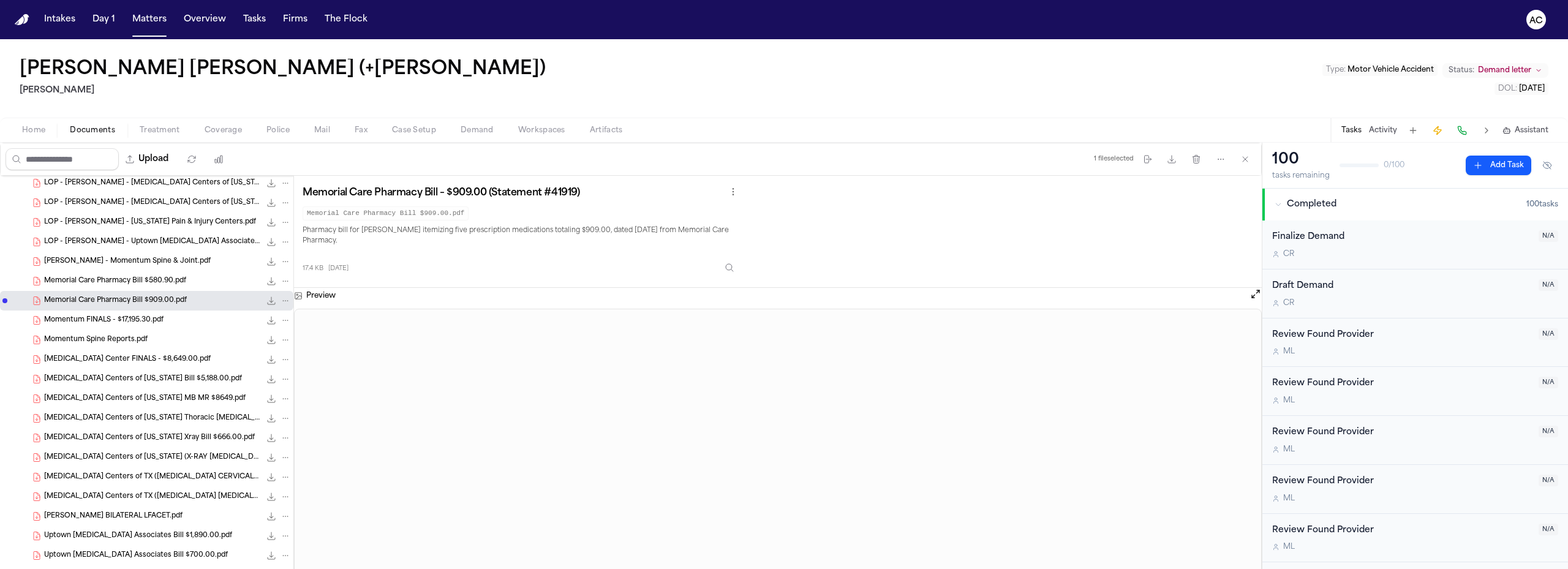
click at [124, 323] on span "Momentum FINALS - $17,195.30.pdf" at bounding box center [103, 321] width 120 height 11
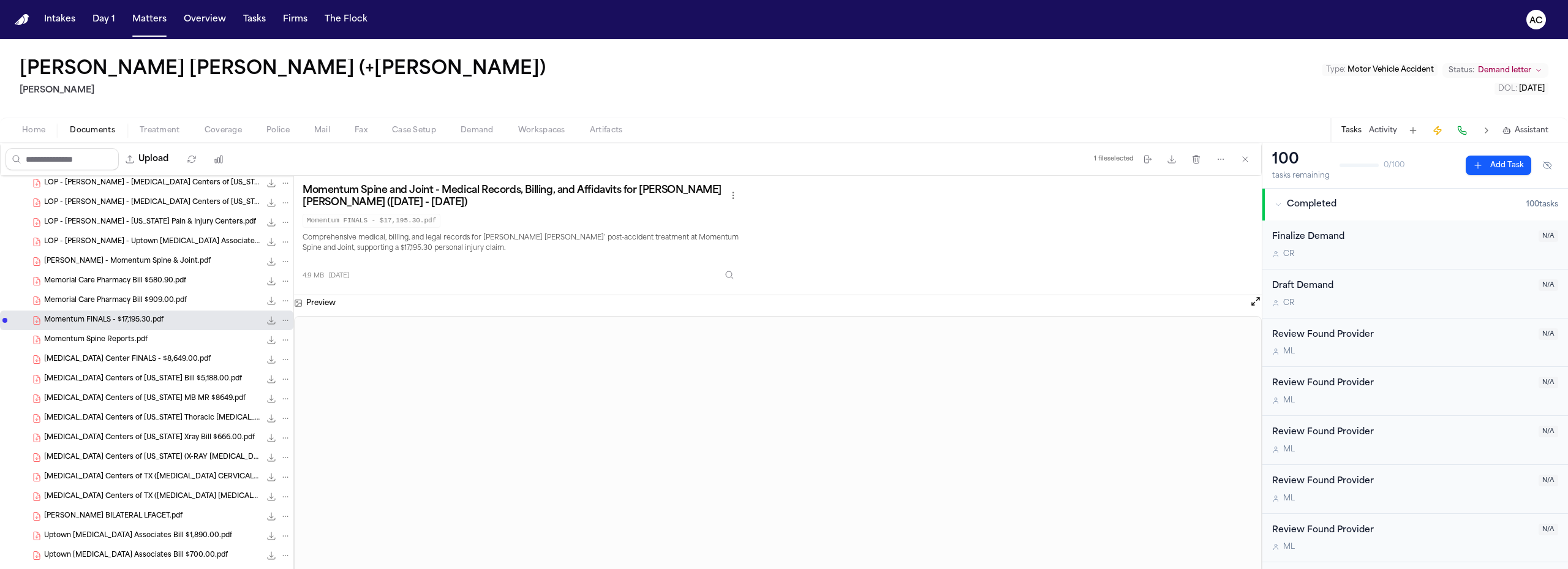
click at [266, 323] on icon "File: Momentum FINALS - $17,195.30.pdf" at bounding box center [271, 321] width 10 height 10
click at [154, 337] on div "Momentum Spine Reports.pdf 82.4 KB • PDF" at bounding box center [167, 339] width 247 height 12
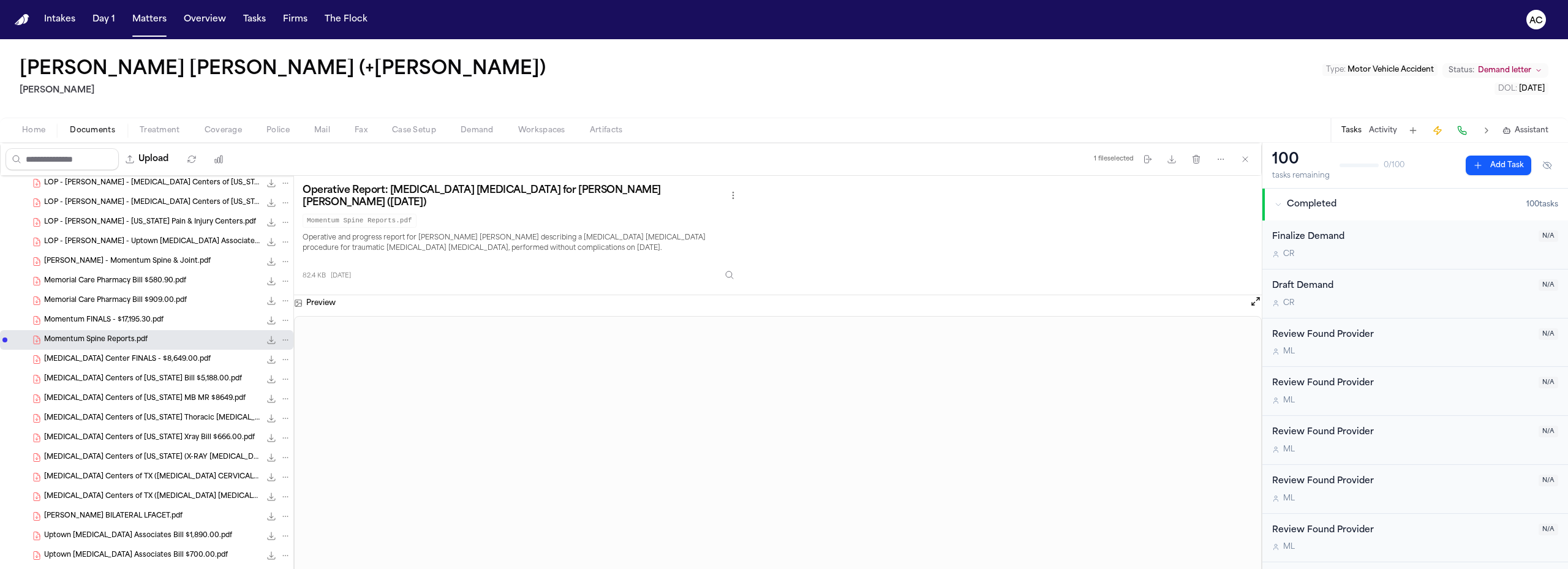
click at [268, 339] on icon "File: Momentum Spine Reports.pdf" at bounding box center [272, 340] width 8 height 8
click at [162, 363] on span "[MEDICAL_DATA] Center FINALS - $8,649.00.pdf" at bounding box center [127, 360] width 167 height 11
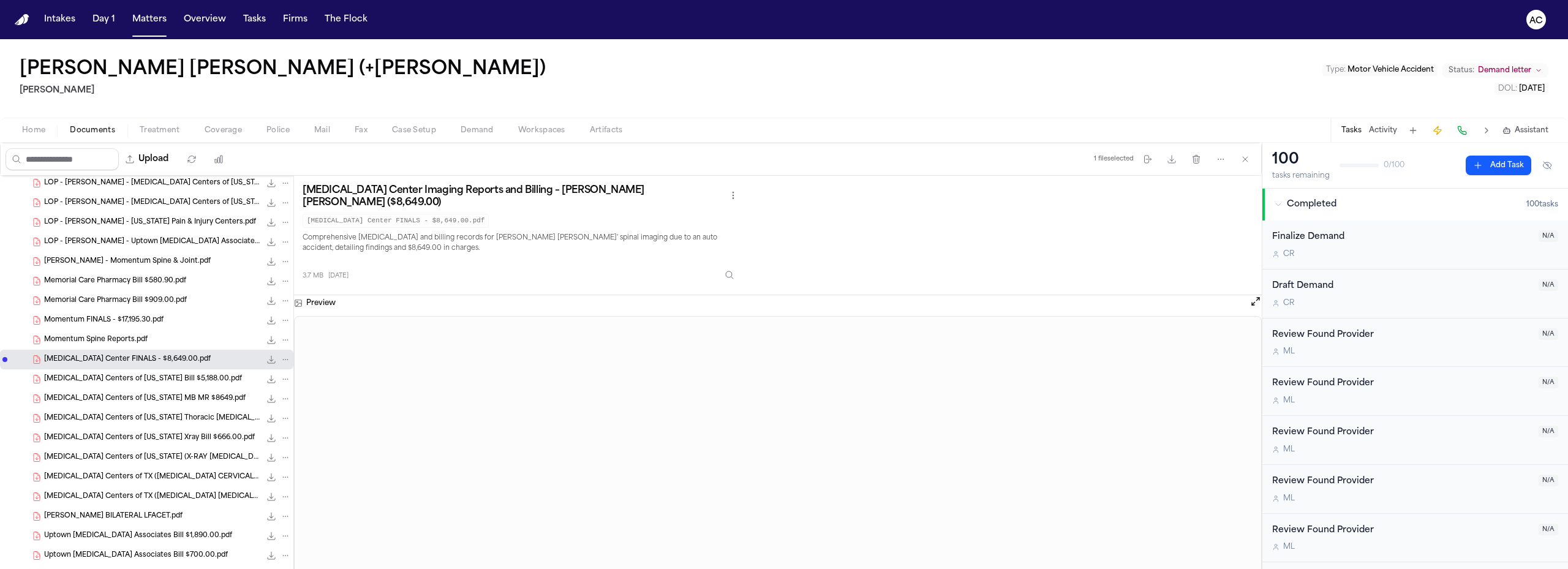
click at [266, 358] on icon "File: MRI Center FINALS - $8,649.00.pdf" at bounding box center [271, 360] width 10 height 10
click at [135, 385] on div "[MEDICAL_DATA] Centers of [US_STATE] Bill $5,188.00.pdf 928.0 KB • PDF" at bounding box center [167, 379] width 247 height 12
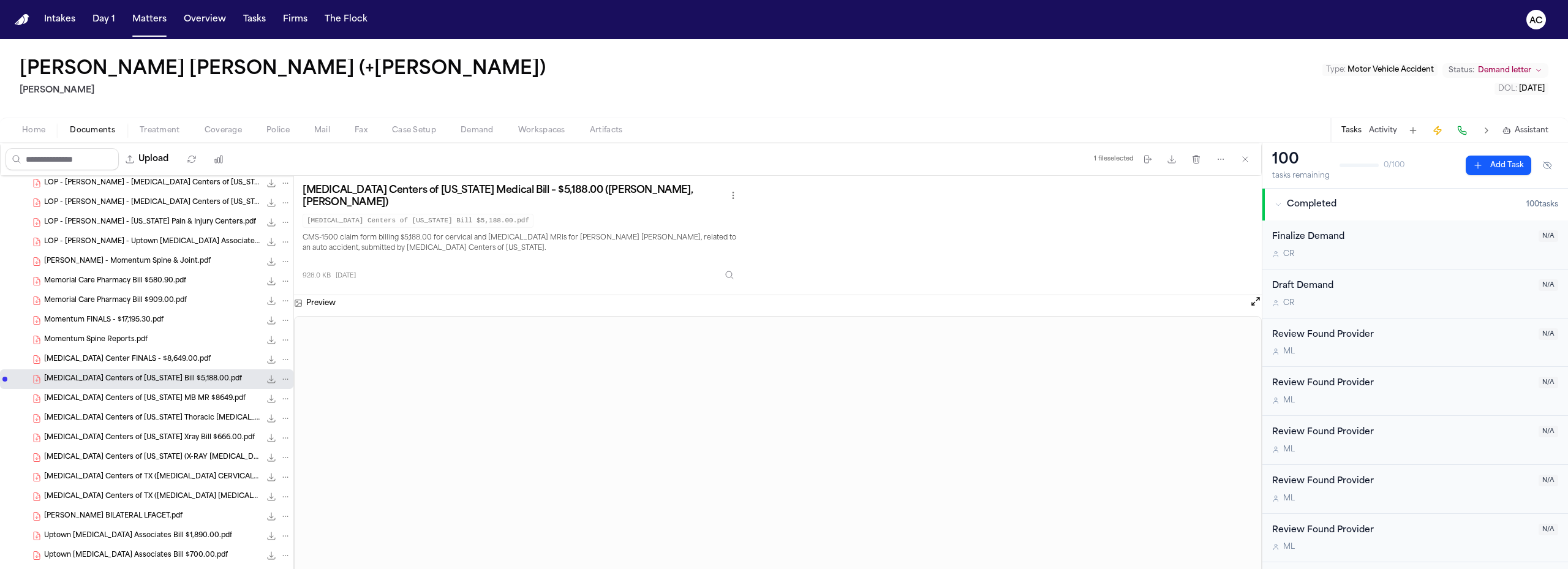
click at [266, 382] on icon "File: MRI Centers of Texas Bill $5,188.00.pdf" at bounding box center [271, 379] width 10 height 10
click at [169, 394] on span "[MEDICAL_DATA] Centers of [US_STATE] MB MR $8649.pdf" at bounding box center [145, 399] width 202 height 11
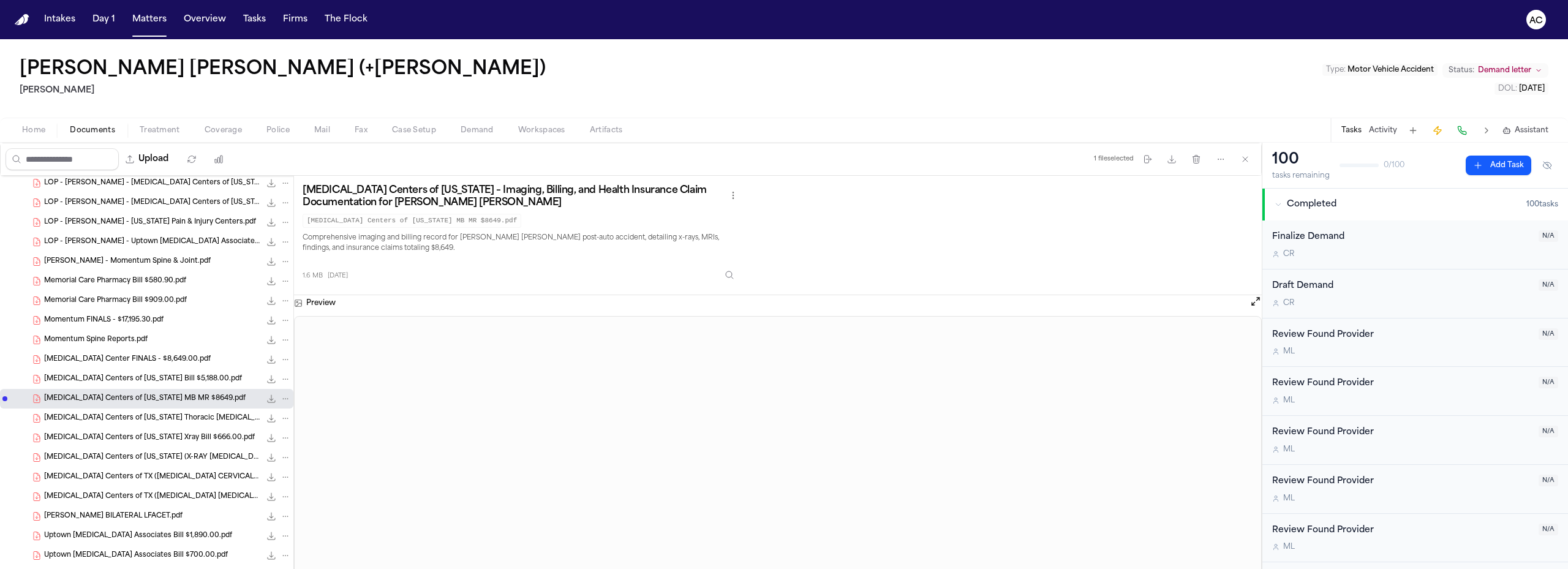
click at [266, 400] on icon "File: MRI Centers of Texas MB MR $8649.pdf" at bounding box center [271, 399] width 10 height 10
click at [266, 396] on icon "File: MRI Centers of Texas MB MR $8649.pdf" at bounding box center [271, 399] width 10 height 10
click at [162, 420] on span "[MEDICAL_DATA] Centers of [US_STATE] Thoracic [MEDICAL_DATA] Bill $2,795.00.pdf" at bounding box center [152, 418] width 216 height 11
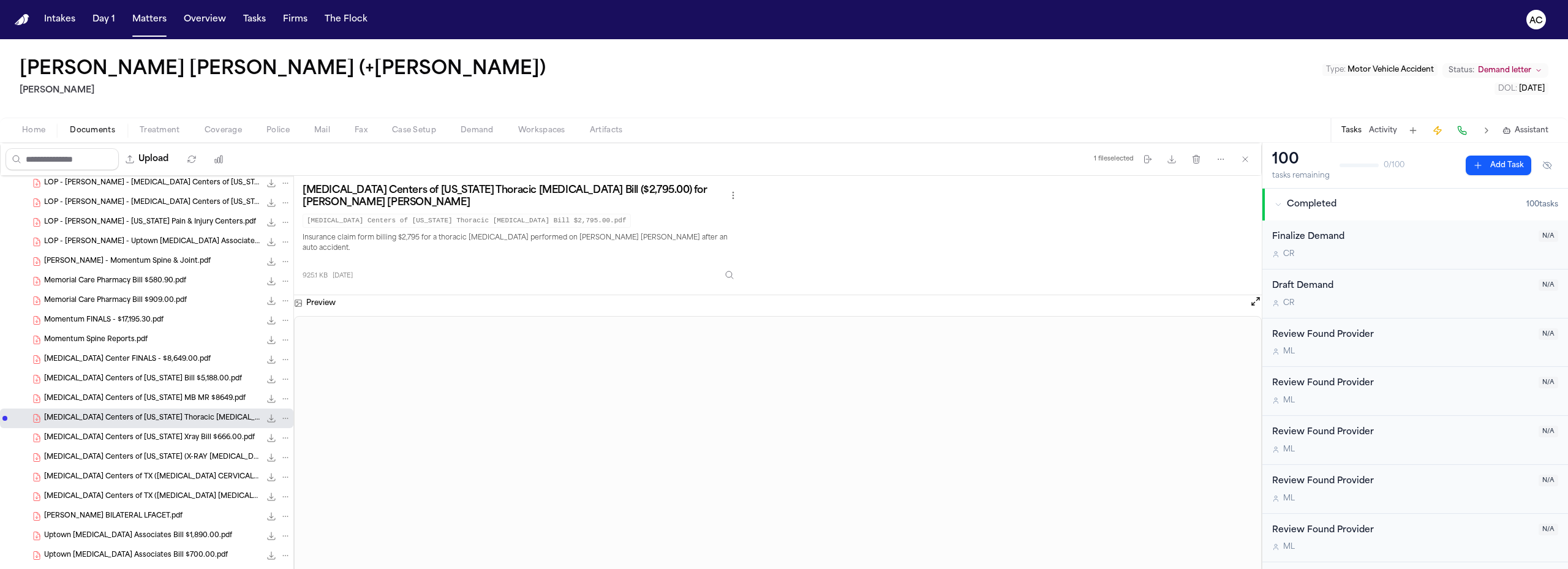
click at [268, 417] on icon "File: MRI Centers of Texas Thoracic MRI Bill $2,795.00.pdf" at bounding box center [272, 419] width 8 height 8
click at [159, 438] on span "[MEDICAL_DATA] Centers of [US_STATE] Xray Bill $666.00.pdf" at bounding box center [149, 438] width 211 height 11
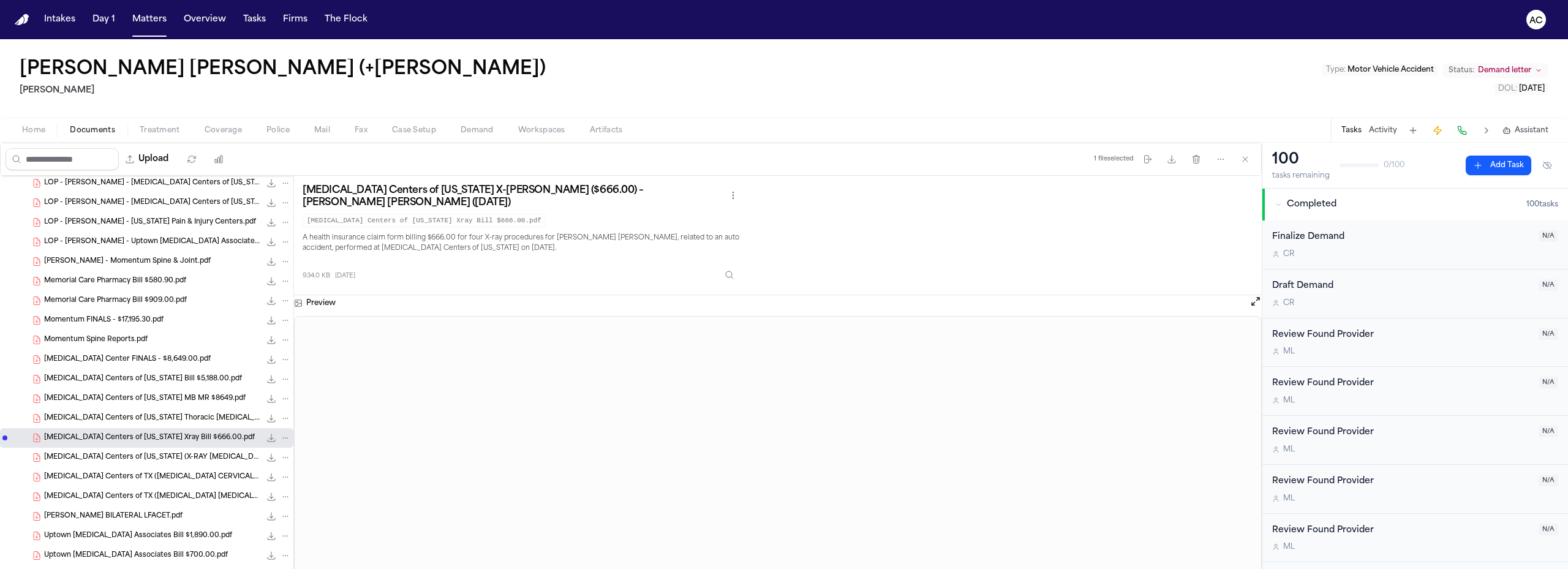
click at [164, 460] on span "[MEDICAL_DATA] Centers of [US_STATE] (X-RAY [MEDICAL_DATA] 2 VIEWS).pdf" at bounding box center [152, 457] width 216 height 11
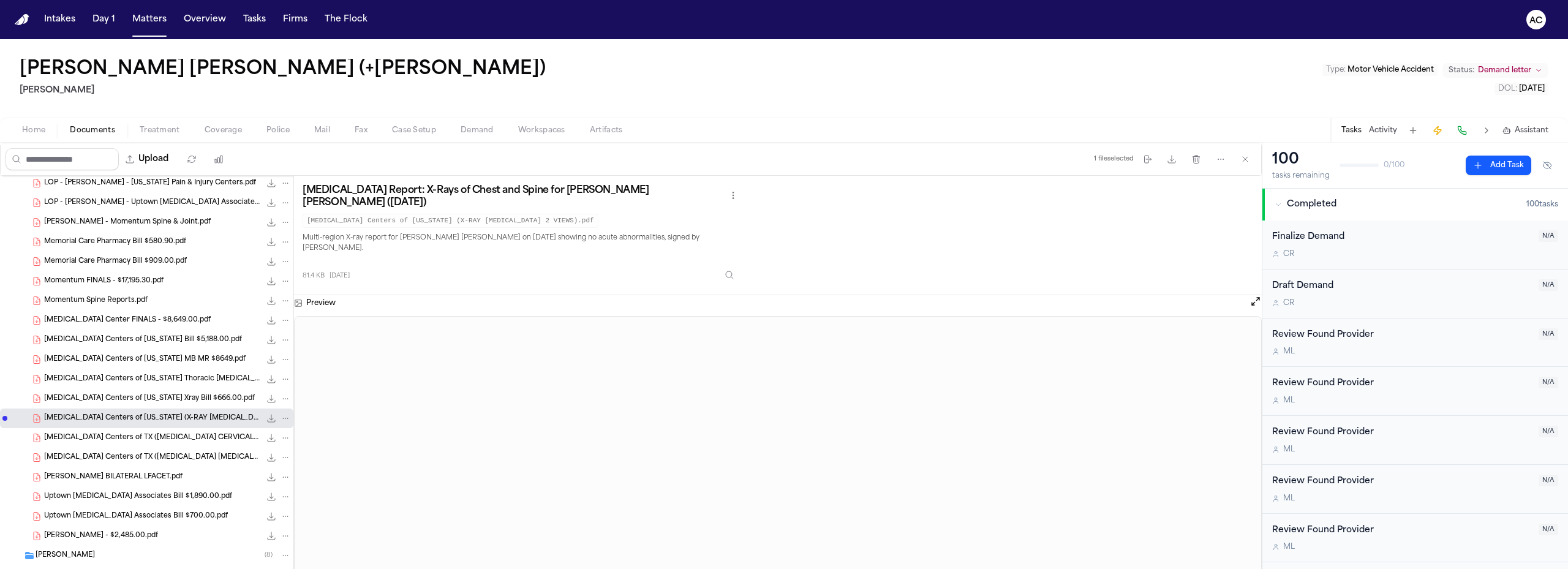
scroll to position [613, 0]
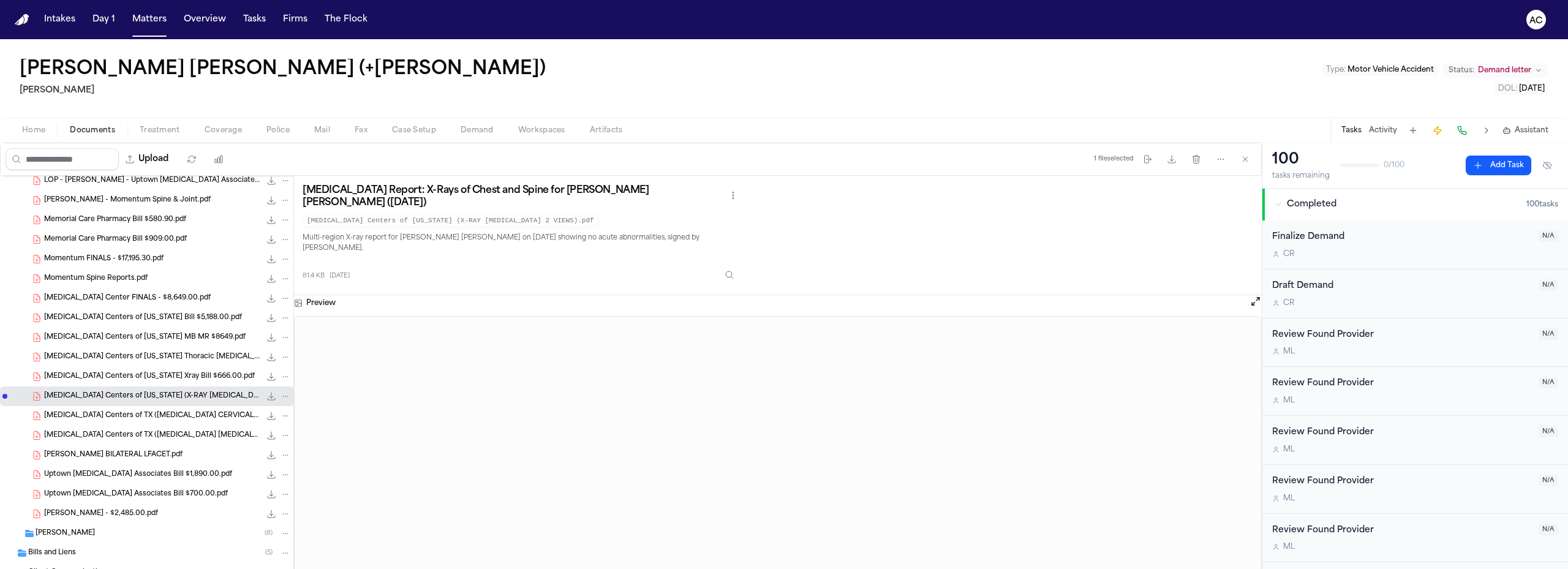
click at [162, 415] on span "[MEDICAL_DATA] Centers of TX ([MEDICAL_DATA] CERVICAL); C5-C6 -2.5mm [MEDICAL_D…" at bounding box center [152, 416] width 216 height 11
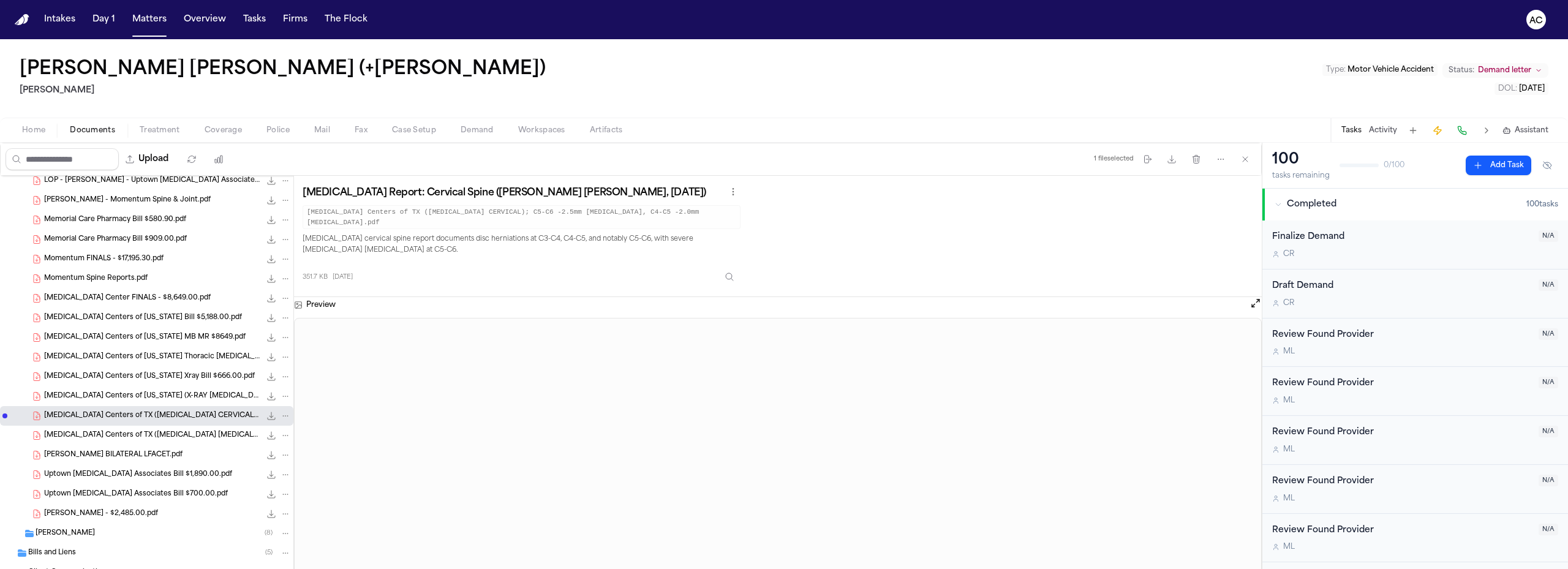
click at [268, 418] on icon "File: MRI Centers of TX (MRI CERVICAL); C5-C6 -2.5mm disc protrusion, C4-C5 -2.…" at bounding box center [272, 417] width 8 height 8
